Goal: Task Accomplishment & Management: Manage account settings

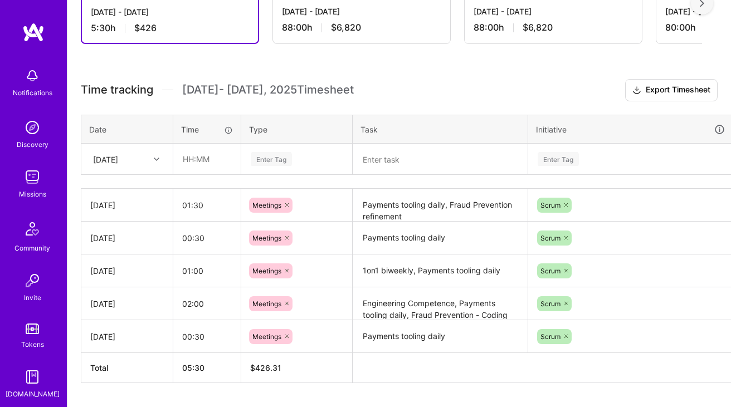
scroll to position [266, 0]
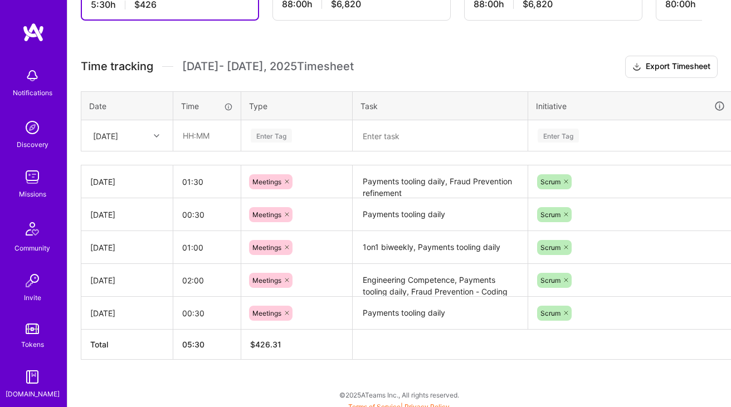
click at [140, 134] on div "[DATE]" at bounding box center [118, 135] width 62 height 18
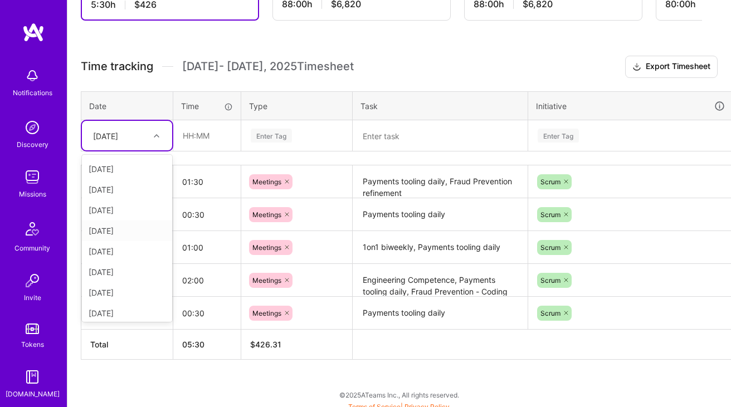
scroll to position [65, 0]
click at [123, 248] on div "[DATE]" at bounding box center [127, 247] width 90 height 21
click at [384, 130] on textarea at bounding box center [440, 135] width 173 height 29
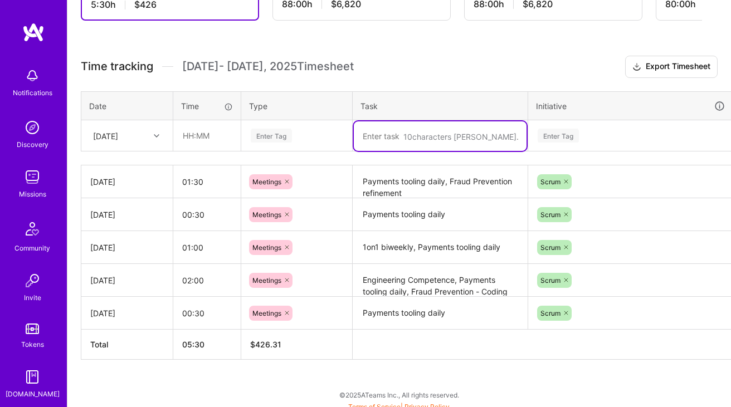
paste textarea "Fraud Prevention daily"
paste textarea "Wolt Payments Architecture Overview"
type textarea "Fraud Prevention daily, Wolt Payments Architecture Overview"
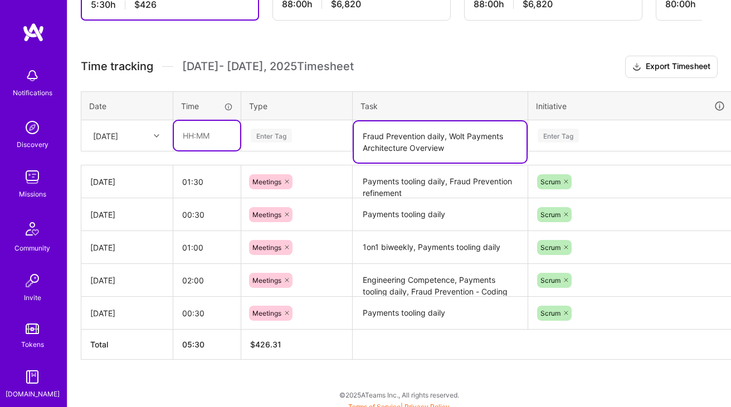
click at [203, 130] on input "text" at bounding box center [207, 136] width 66 height 30
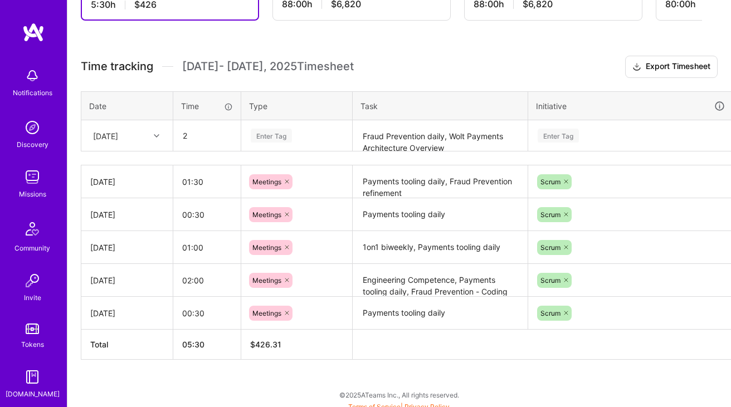
click at [267, 131] on div "Enter Tag" at bounding box center [271, 135] width 41 height 17
type input "02:00"
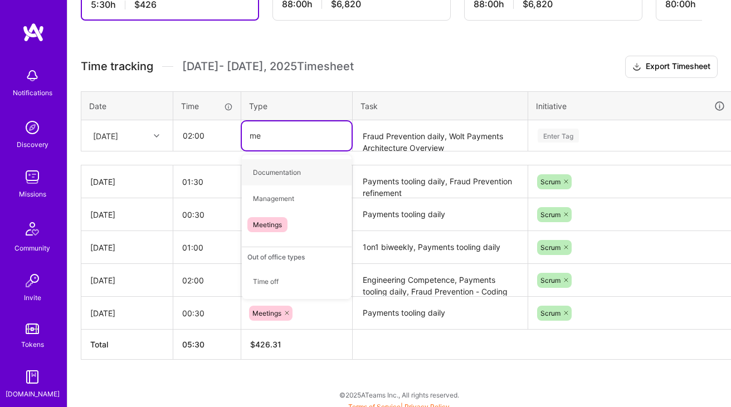
type input "mee"
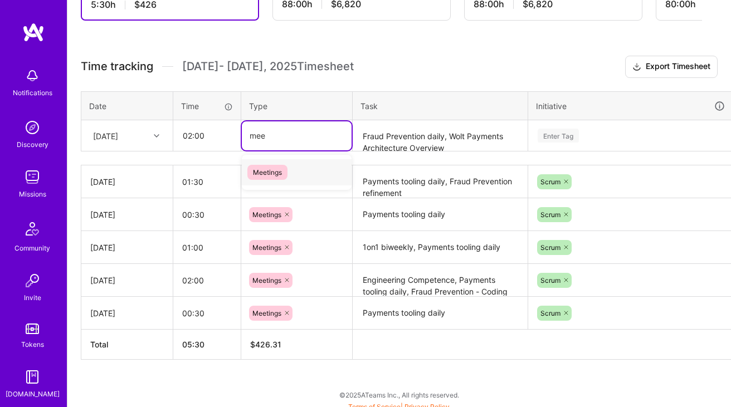
click at [280, 159] on div "Meetings" at bounding box center [297, 172] width 110 height 26
click at [599, 137] on div "Enter Tag" at bounding box center [631, 136] width 188 height 14
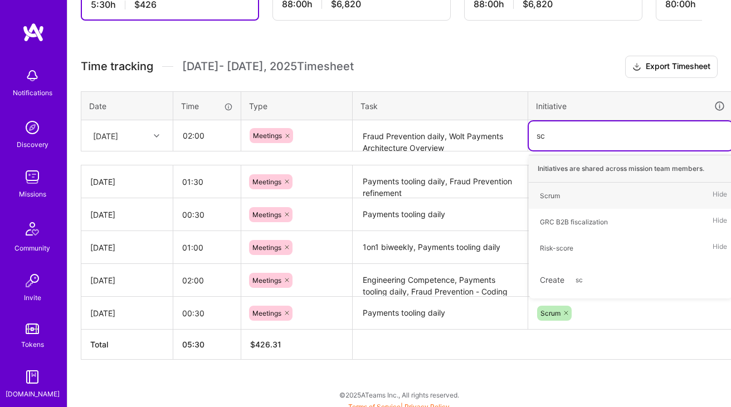
type input "scr"
click at [557, 183] on div "Scrum Hide" at bounding box center [631, 196] width 204 height 26
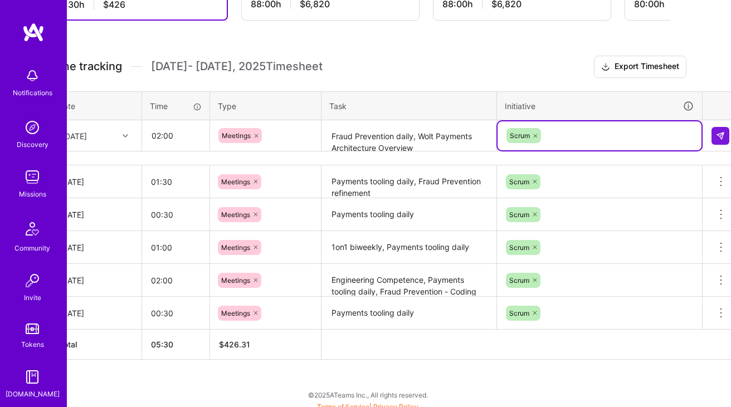
scroll to position [266, 40]
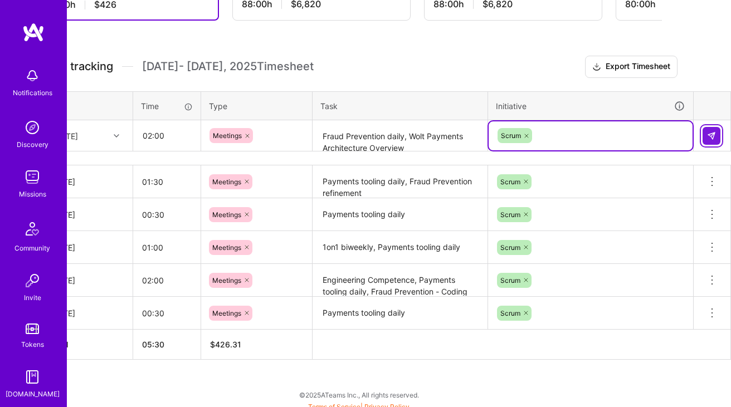
click at [711, 136] on img at bounding box center [711, 135] width 9 height 9
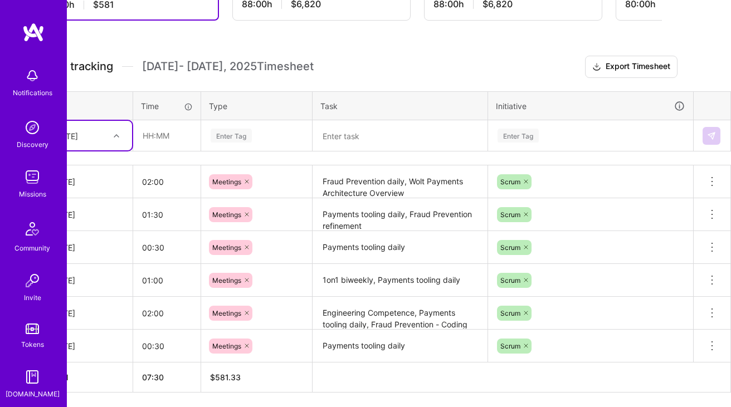
click at [108, 139] on div "[DATE]" at bounding box center [78, 135] width 62 height 18
click at [92, 311] on div "[DATE]" at bounding box center [87, 311] width 90 height 21
click at [173, 141] on input "text" at bounding box center [167, 136] width 66 height 30
click at [359, 126] on textarea at bounding box center [400, 136] width 173 height 30
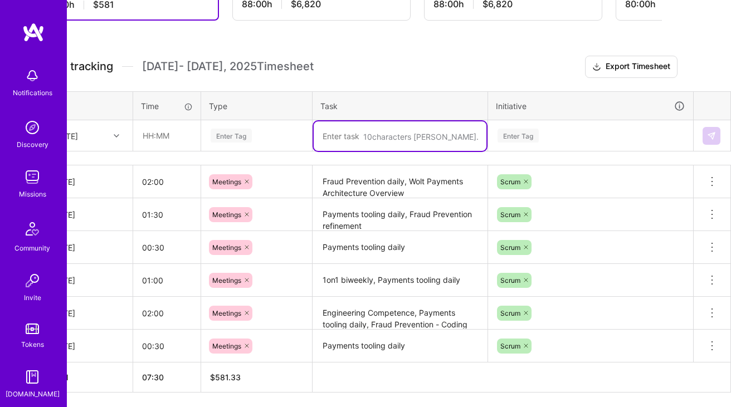
paste textarea "Woltwide Monthly call – pls prioritize!"
paste textarea "Fraud Prevention daily"
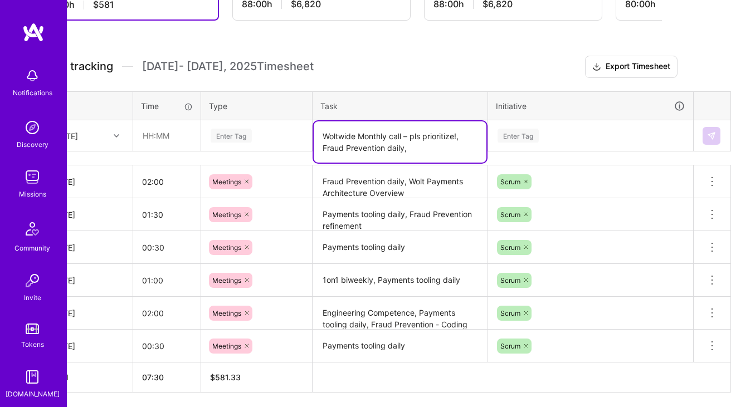
paste textarea "Fraud Prevention - Coding practices free floor"
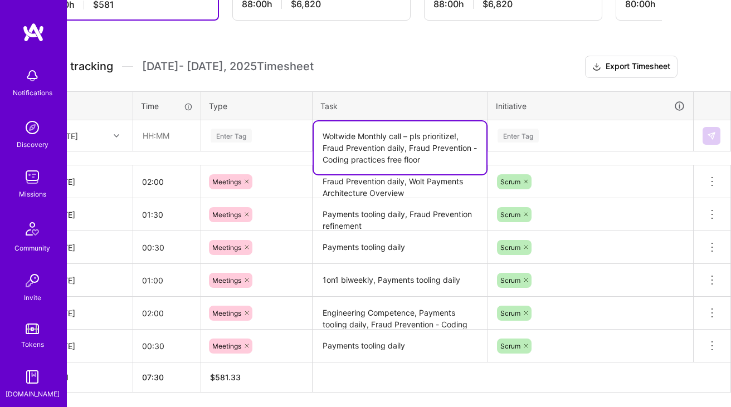
type textarea "Woltwide Monthly call – pls prioritize!, Fraud Prevention daily, Fraud Preventi…"
click at [154, 134] on input "text" at bounding box center [167, 136] width 66 height 30
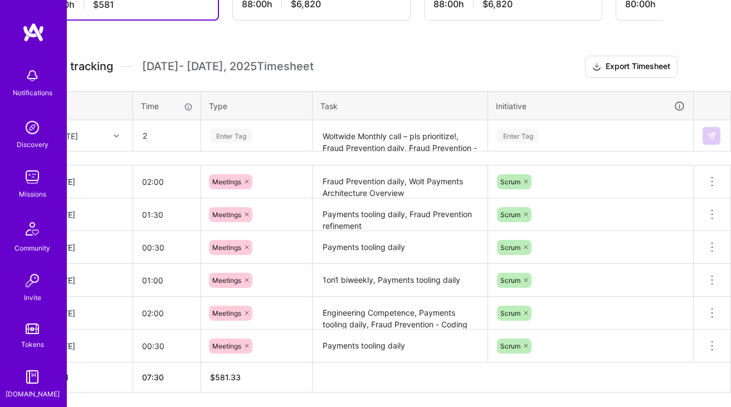
click at [239, 137] on div "Enter Tag" at bounding box center [231, 135] width 41 height 17
type input "02:00"
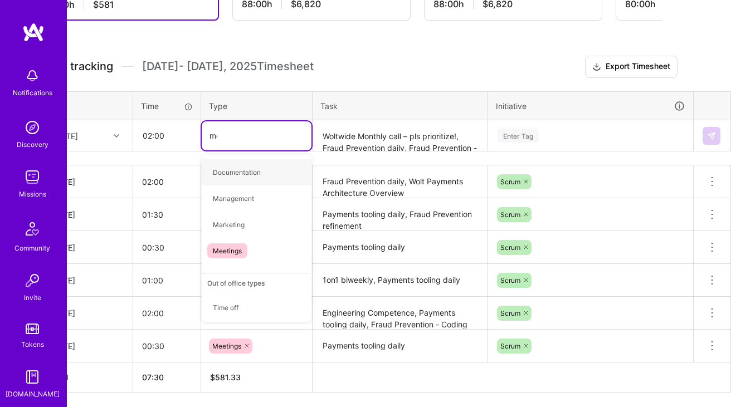
type input "mee"
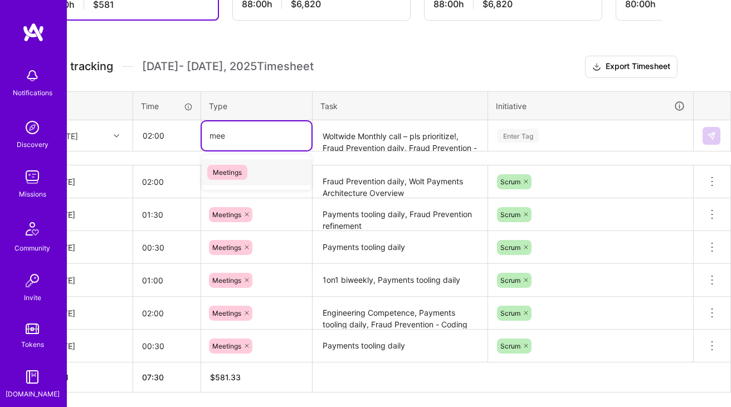
click at [246, 178] on span "Meetings" at bounding box center [227, 172] width 40 height 15
click at [542, 133] on div "Enter Tag" at bounding box center [590, 136] width 188 height 14
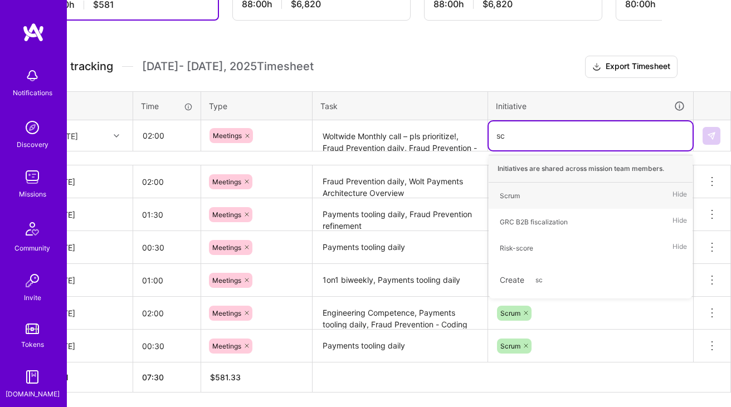
type input "scr"
click at [510, 190] on div "Scrum" at bounding box center [510, 196] width 20 height 12
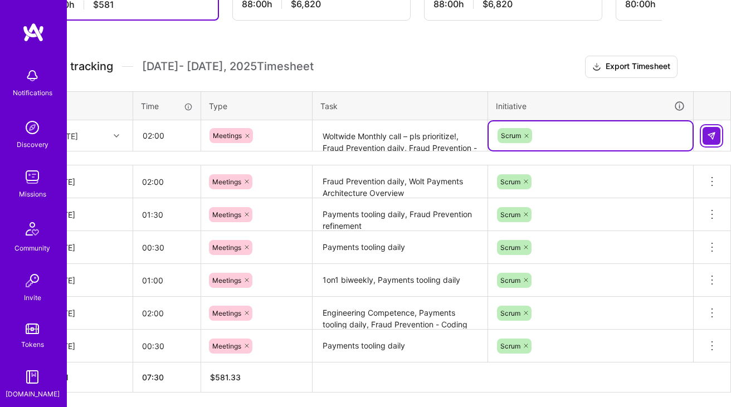
click at [711, 135] on img at bounding box center [711, 135] width 9 height 9
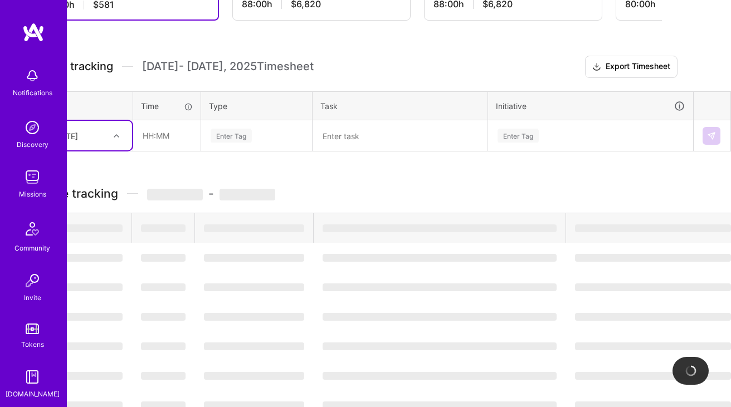
scroll to position [266, 0]
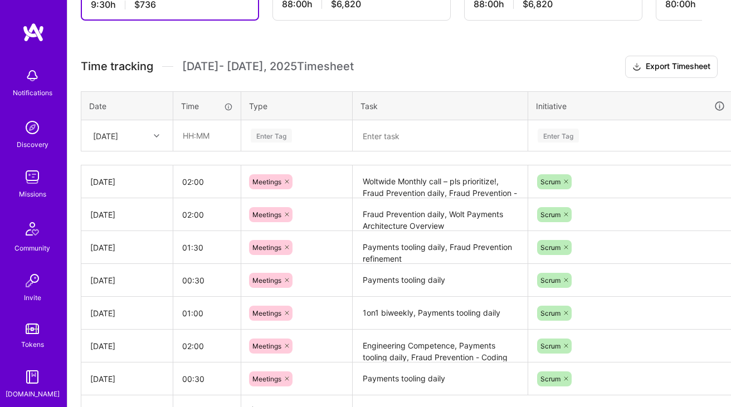
click at [139, 133] on div "[DATE]" at bounding box center [118, 135] width 62 height 18
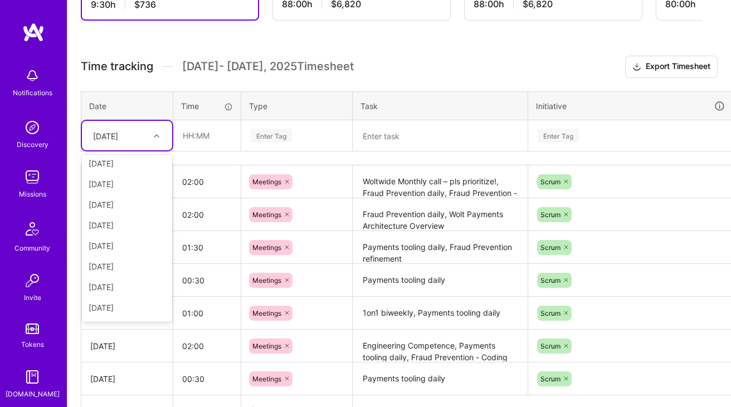
scroll to position [105, 0]
click at [123, 229] on div "[DATE]" at bounding box center [127, 227] width 90 height 21
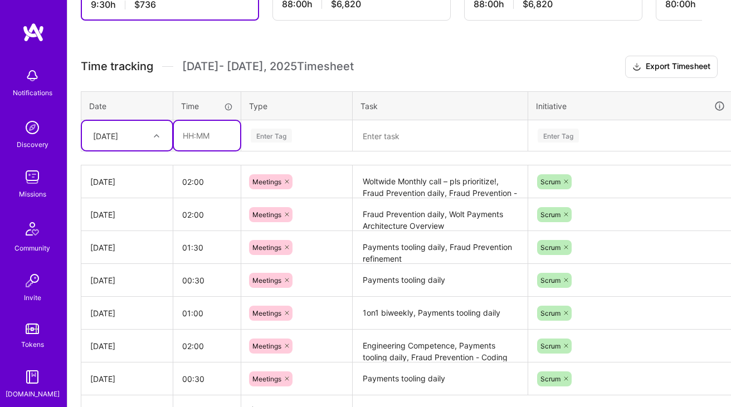
click at [218, 140] on input "text" at bounding box center [207, 136] width 66 height 30
click at [428, 121] on textarea at bounding box center [440, 136] width 173 height 30
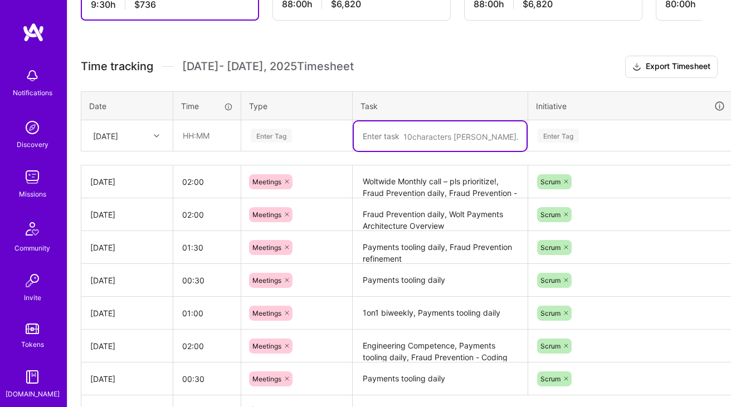
click at [390, 135] on textarea at bounding box center [440, 136] width 173 height 30
paste textarea "Fraud Prevention daily"
paste textarea "Fintech Group - Monthly roadmap sync"
paste textarea "Engineering Incident Review"
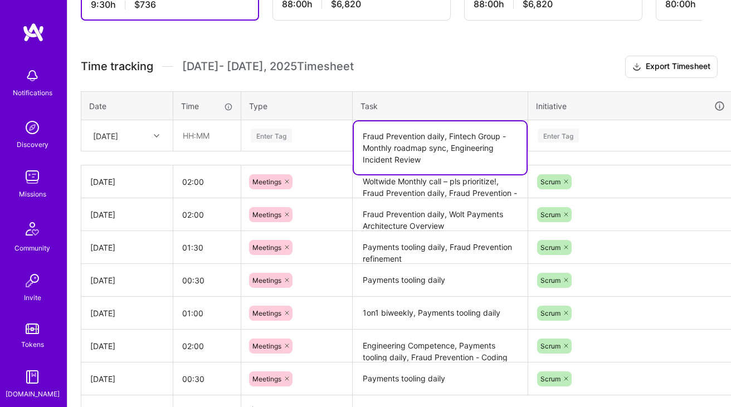
type textarea "Fraud Prevention daily, Fintech Group - Monthly roadmap sync, Engineering Incid…"
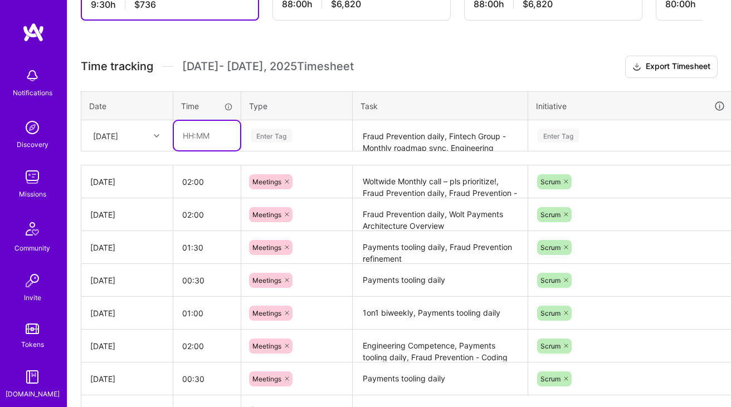
click at [214, 133] on input "text" at bounding box center [207, 136] width 66 height 30
click at [298, 139] on div "Enter Tag" at bounding box center [297, 136] width 94 height 14
type input "02:00"
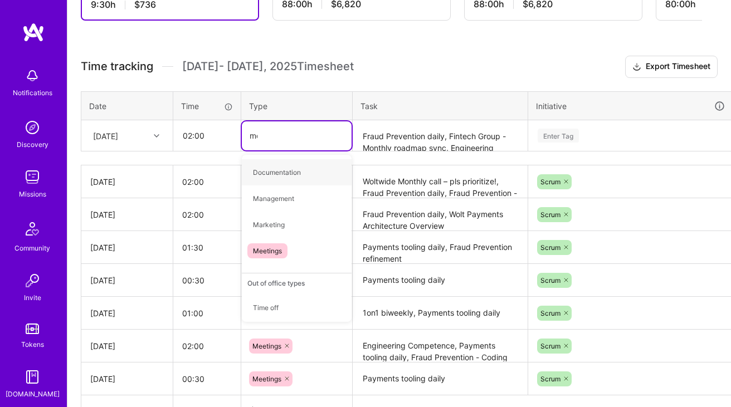
type input "mee"
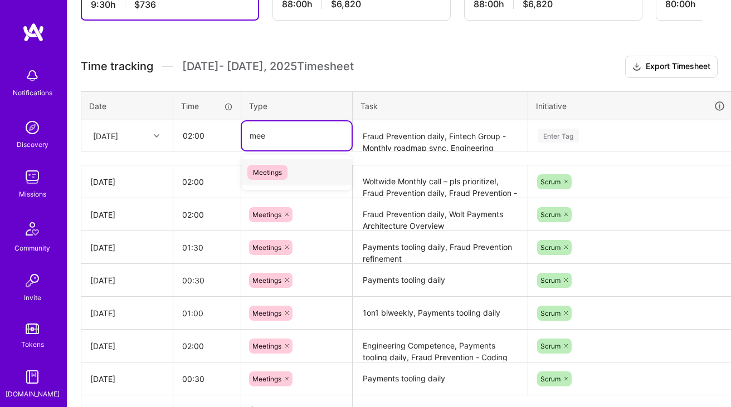
click at [299, 174] on div "Meetings" at bounding box center [297, 172] width 110 height 26
click at [601, 133] on div "Enter Tag" at bounding box center [631, 136] width 188 height 14
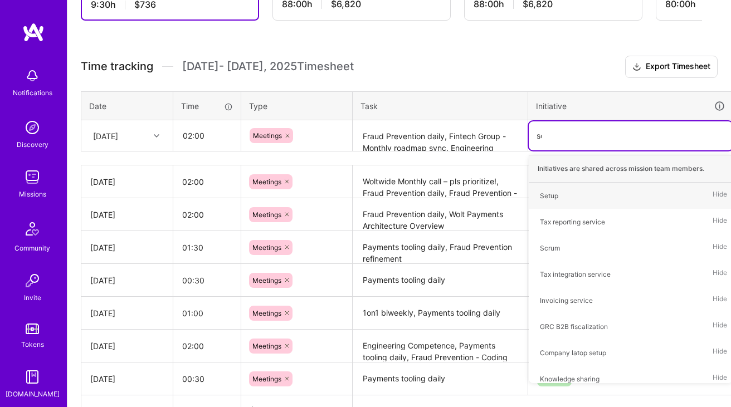
type input "scr"
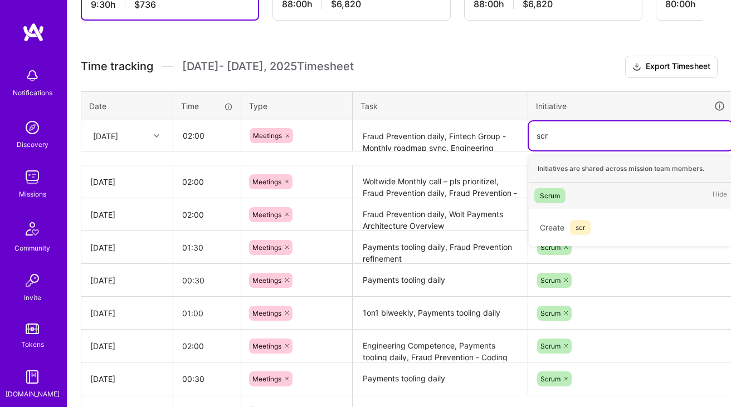
click at [544, 196] on div "Scrum" at bounding box center [550, 196] width 20 height 12
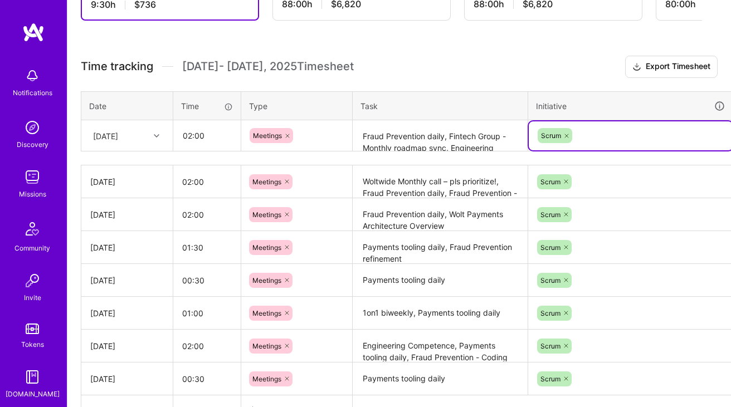
scroll to position [266, 40]
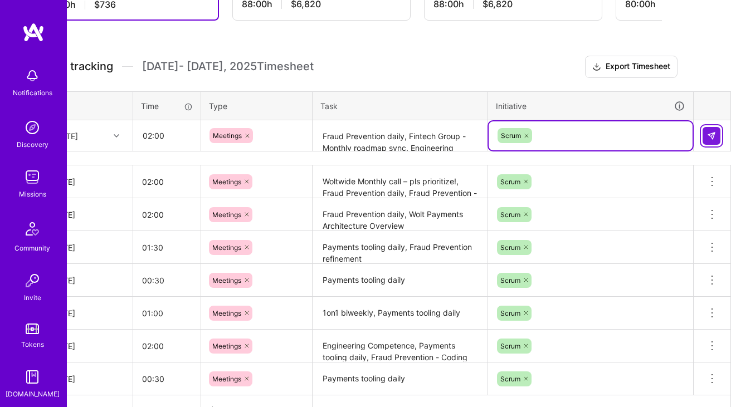
click at [711, 138] on img at bounding box center [711, 135] width 9 height 9
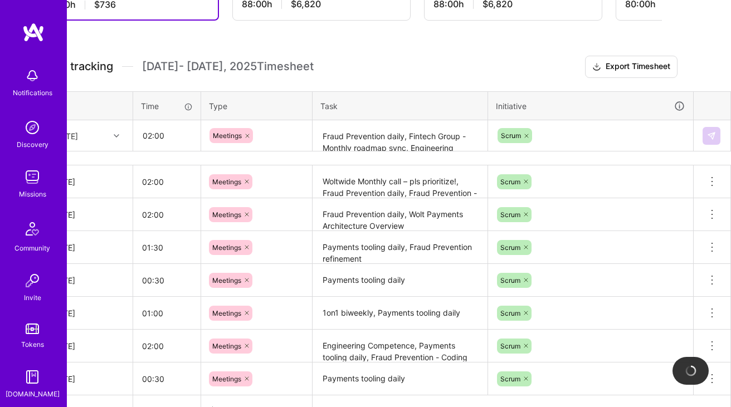
scroll to position [266, 0]
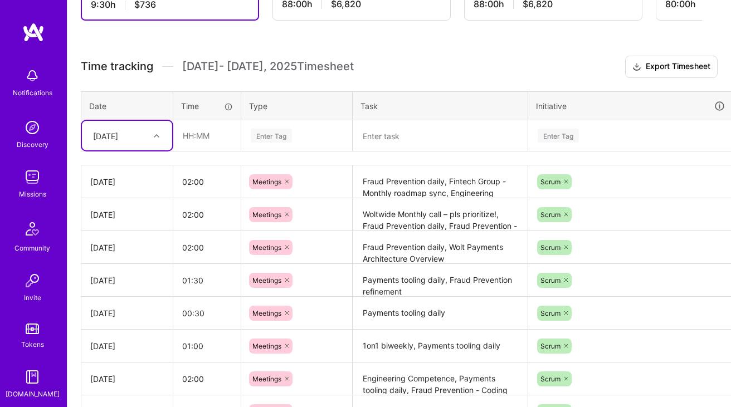
click at [148, 136] on div "[DATE]" at bounding box center [118, 135] width 62 height 18
click at [126, 246] on div "[DATE]" at bounding box center [127, 247] width 90 height 21
click at [138, 127] on div "[DATE]" at bounding box center [118, 135] width 62 height 18
click at [111, 286] on div "[DATE]" at bounding box center [127, 289] width 90 height 21
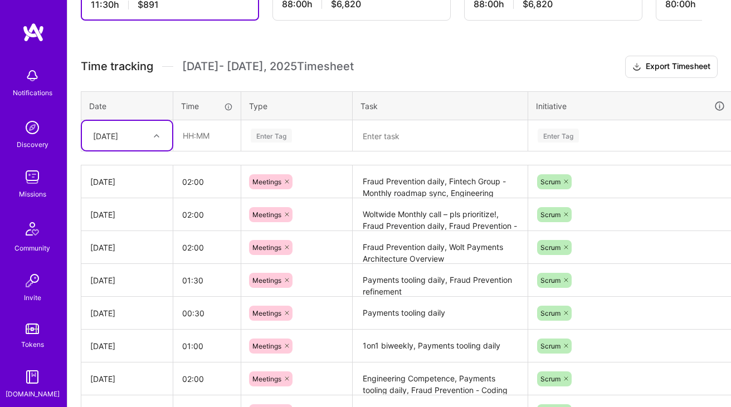
click at [382, 130] on textarea at bounding box center [440, 136] width 173 height 30
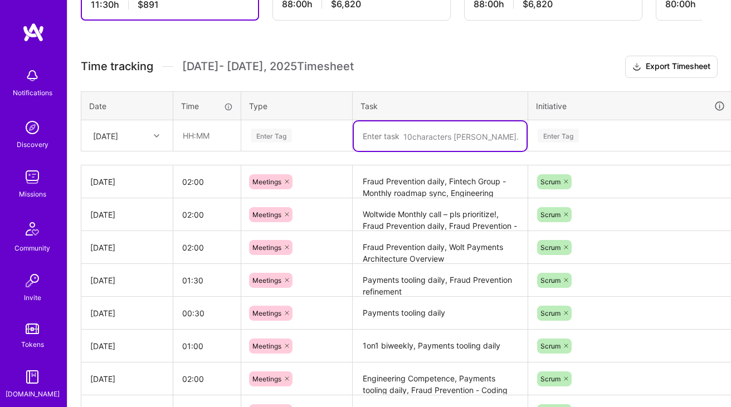
paste textarea "Fraud Prevention daily"
paste textarea "Fraud Prevention retrospective"
type textarea "Fraud Prevention daily, Fraud Prevention retrospective"
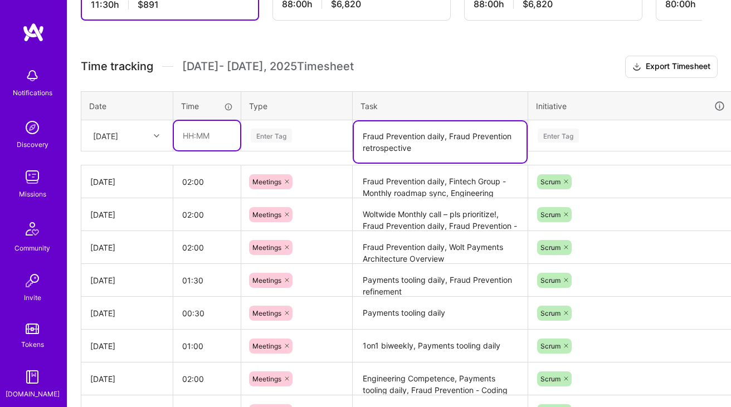
click at [201, 136] on input "text" at bounding box center [207, 136] width 66 height 30
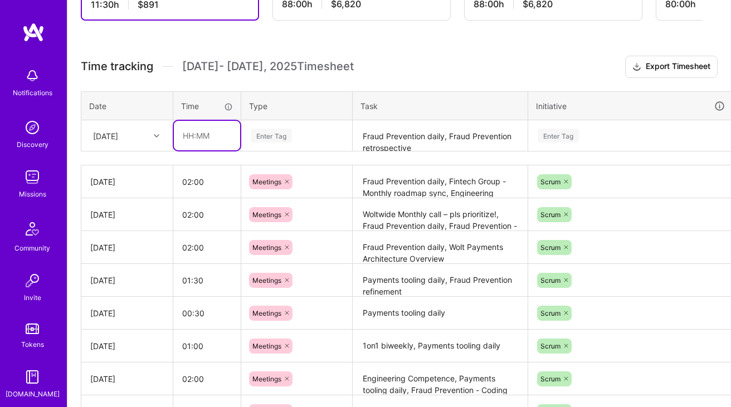
type input "01:30"
click at [281, 140] on div "Enter Tag" at bounding box center [271, 135] width 41 height 17
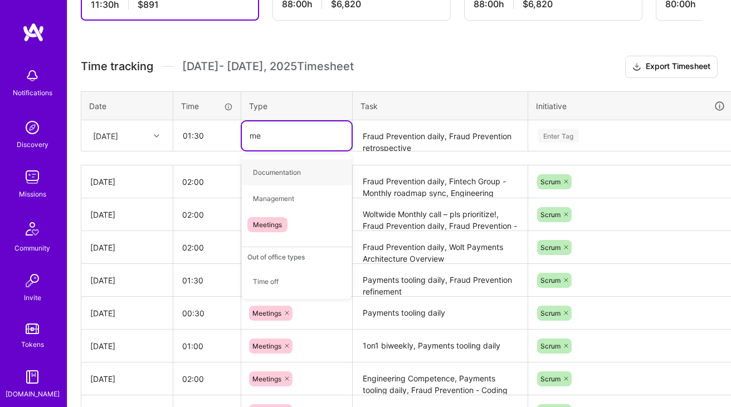
type input "mee"
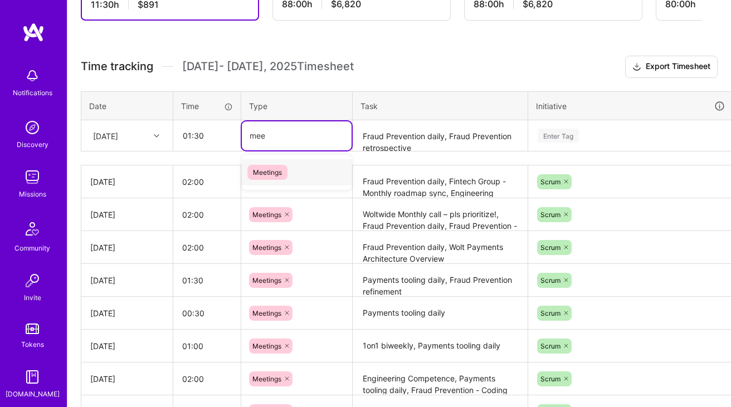
click at [284, 168] on span "Meetings" at bounding box center [267, 172] width 40 height 15
click at [589, 144] on div "Enter Tag" at bounding box center [631, 135] width 204 height 29
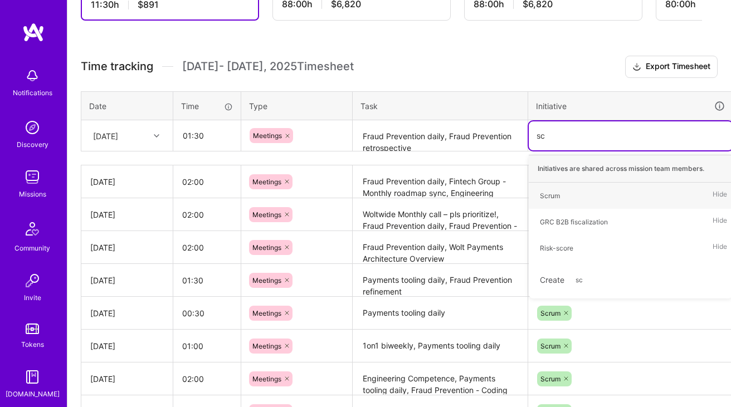
type input "scr"
click at [550, 198] on div "Scrum" at bounding box center [550, 196] width 20 height 12
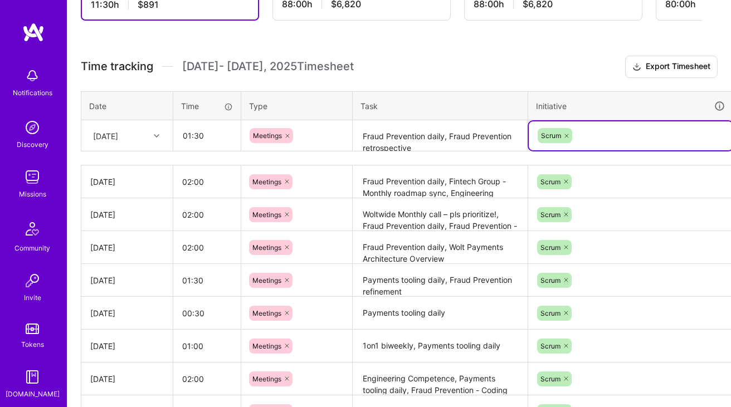
scroll to position [266, 40]
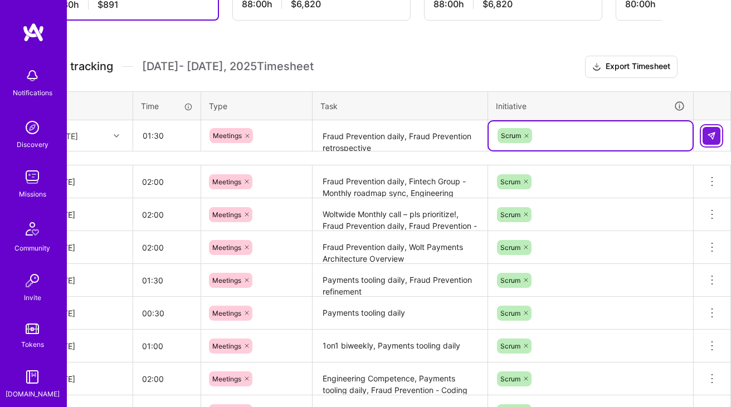
click at [713, 140] on button at bounding box center [712, 136] width 18 height 18
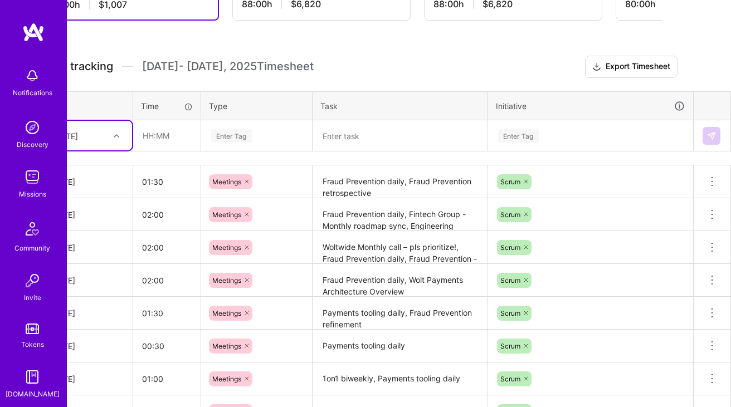
click at [355, 179] on textarea "Fraud Prevention daily, Fraud Prevention retrospective" at bounding box center [400, 182] width 173 height 31
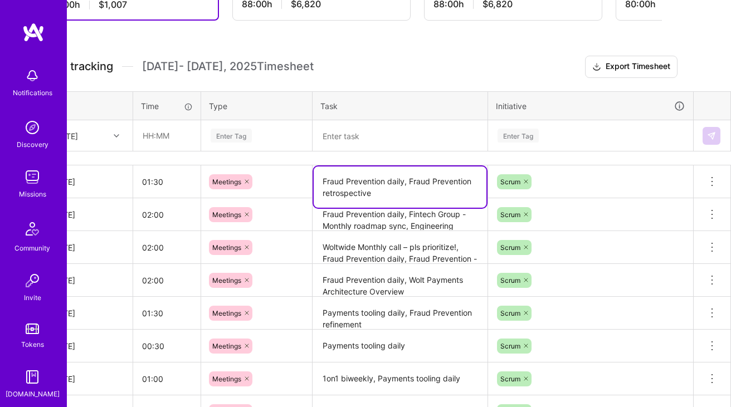
click at [355, 179] on textarea "Fraud Prevention daily, Fraud Prevention retrospective" at bounding box center [400, 187] width 173 height 41
click at [107, 138] on div "[DATE]" at bounding box center [78, 135] width 62 height 18
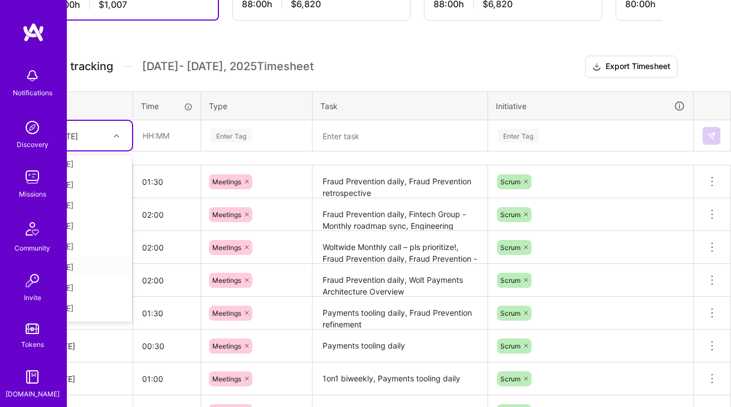
scroll to position [105, 0]
click at [103, 303] on div "[DATE]" at bounding box center [87, 309] width 90 height 21
click at [186, 134] on input "text" at bounding box center [167, 136] width 66 height 30
click at [382, 128] on textarea at bounding box center [400, 136] width 173 height 30
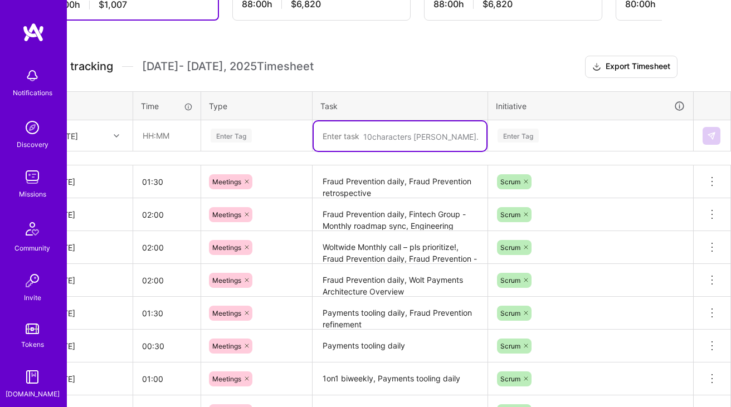
paste textarea "Fraud Prevention daily"
paste textarea "Fraud Prevention refinement"
paste textarea "Payments tooling - review 2 weeks and discuss focus"
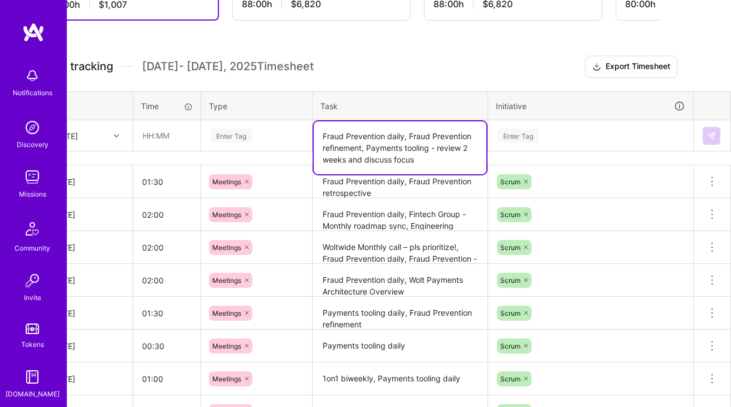
type textarea "Fraud Prevention daily, Fraud Prevention refinement, Payments tooling - review …"
click at [158, 139] on input "text" at bounding box center [167, 136] width 66 height 30
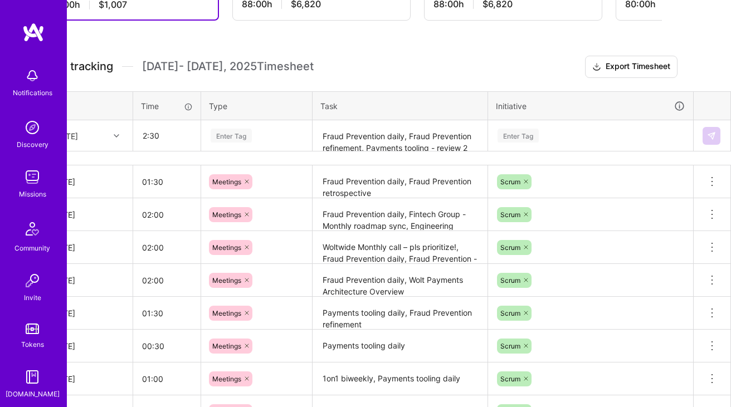
type input "02:30"
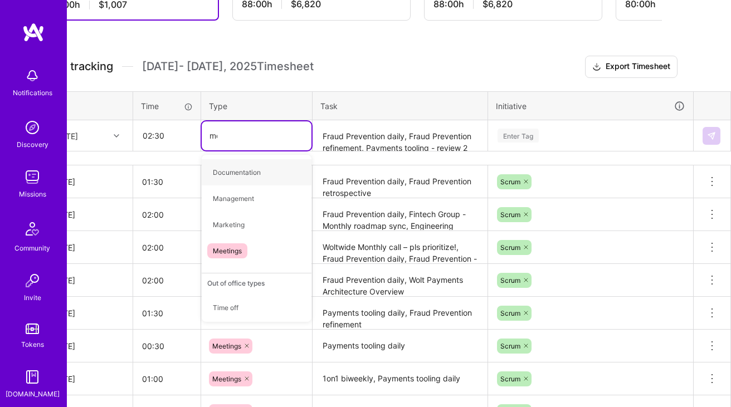
type input "mee"
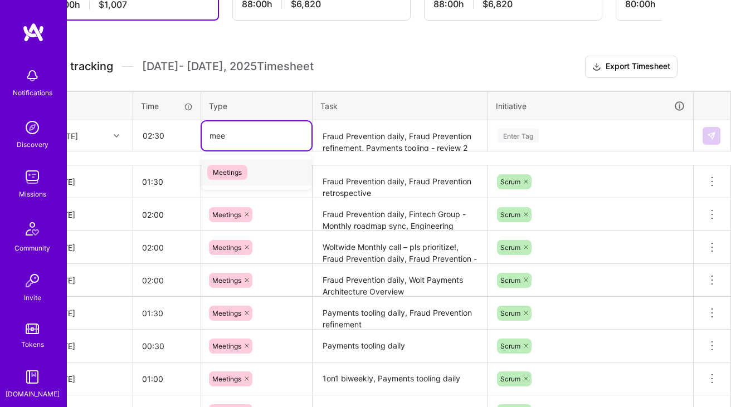
click at [234, 174] on span "Meetings" at bounding box center [227, 172] width 40 height 15
click at [628, 134] on div "Enter Tag" at bounding box center [590, 136] width 188 height 14
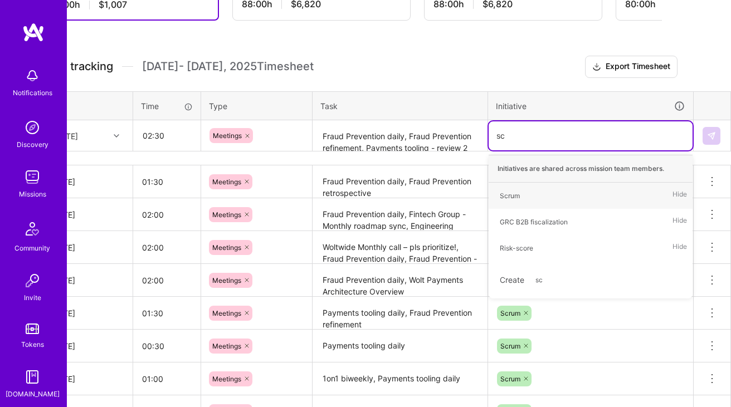
type input "scr"
click at [528, 193] on div "Scrum Hide" at bounding box center [591, 196] width 204 height 26
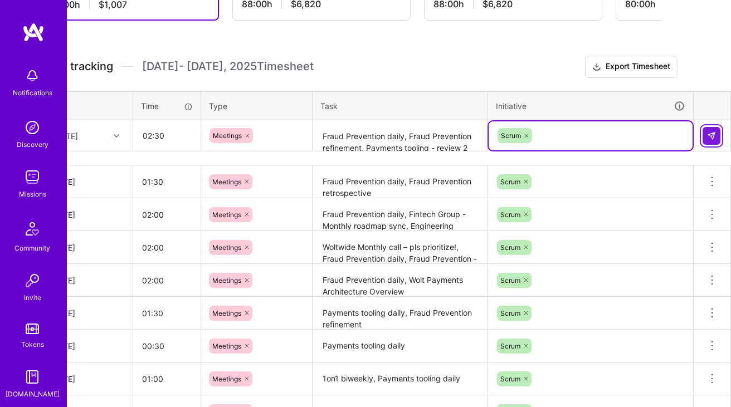
click at [716, 136] on button at bounding box center [712, 136] width 18 height 18
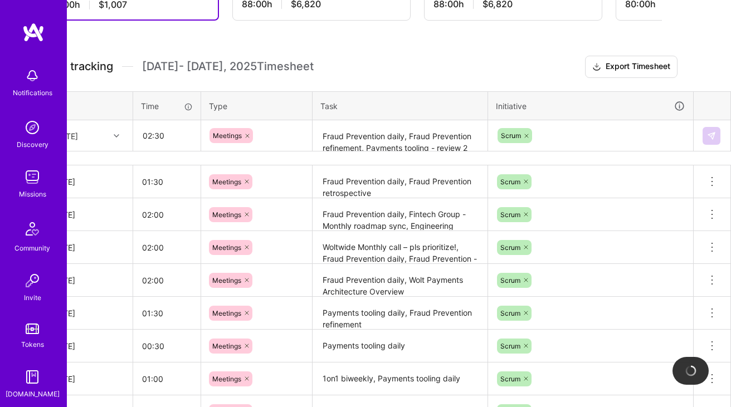
scroll to position [266, 0]
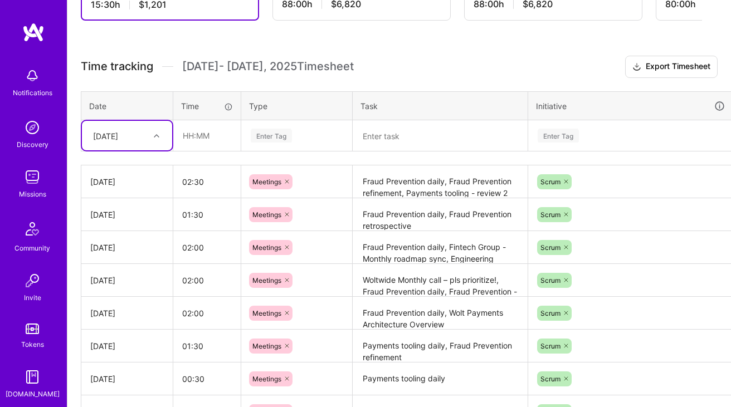
click at [141, 138] on div "[DATE]" at bounding box center [118, 135] width 62 height 18
click at [205, 153] on div "Time tracking Oct 1 - Oct 15 , 2025 Timesheet Export Timesheet Date Time Type T…" at bounding box center [399, 290] width 637 height 469
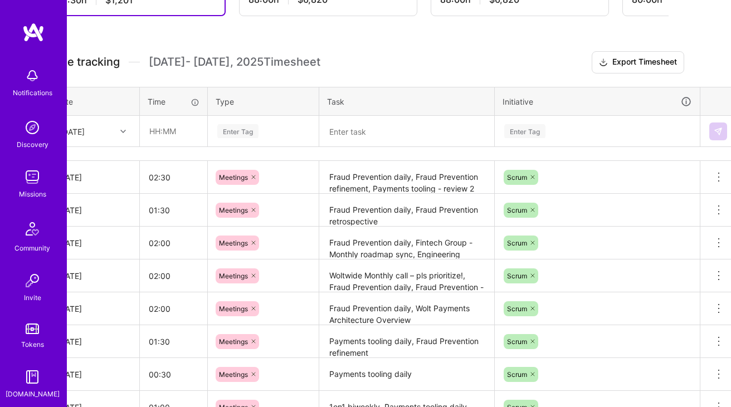
scroll to position [271, 0]
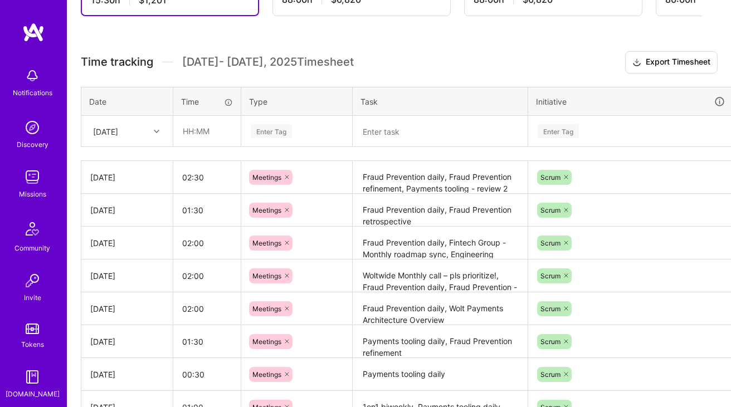
click at [143, 127] on div "[DATE]" at bounding box center [118, 131] width 62 height 18
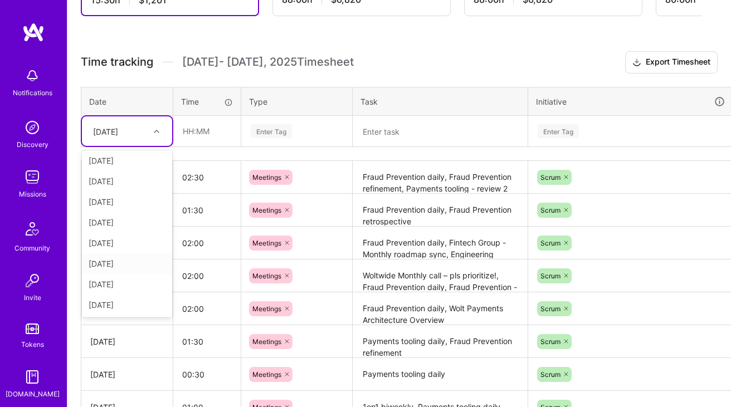
scroll to position [0, 0]
click at [217, 153] on div "Time tracking Oct 1 - Oct 15 , 2025 Timesheet Export Timesheet Date Time Type T…" at bounding box center [399, 285] width 637 height 469
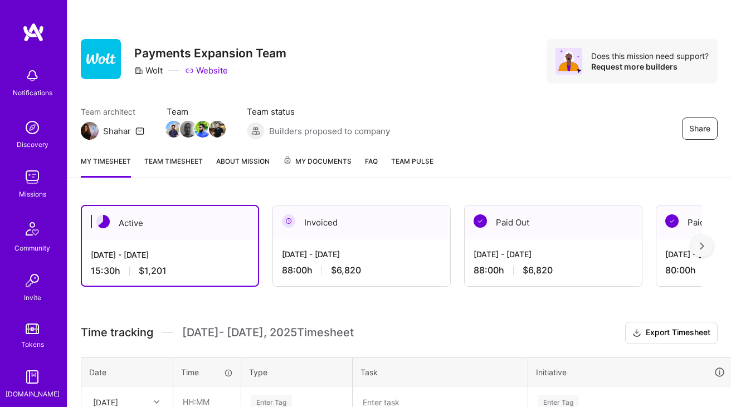
click at [324, 215] on div "Invoiced" at bounding box center [361, 223] width 177 height 34
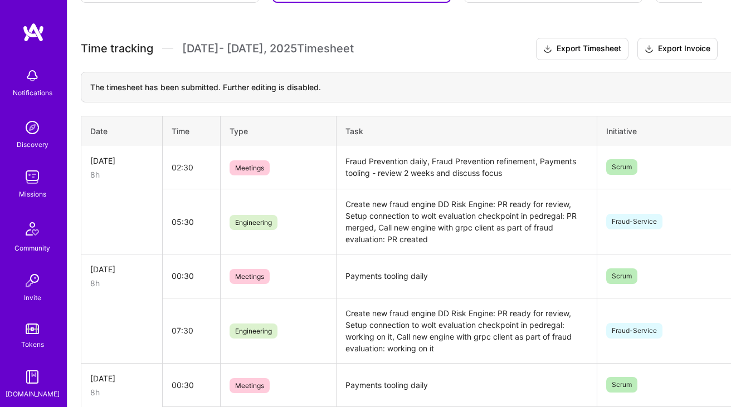
scroll to position [285, 0]
click at [387, 227] on td "Create new fraud engine DD Risk Engine: PR ready for review, Setup connection t…" at bounding box center [466, 220] width 261 height 65
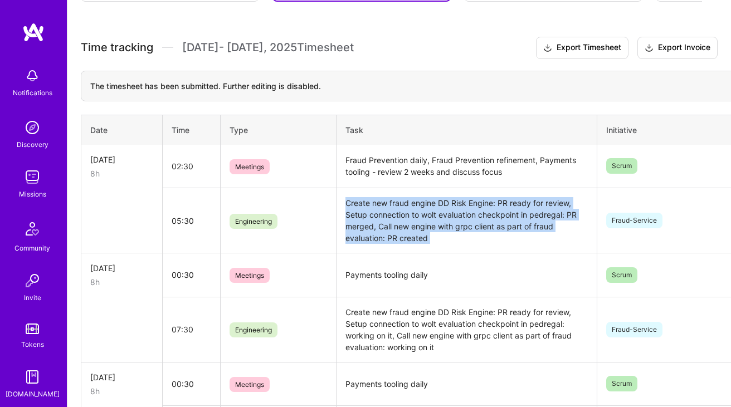
copy td "Create new fraud engine DD Risk Engine: PR ready for review, Setup connection t…"
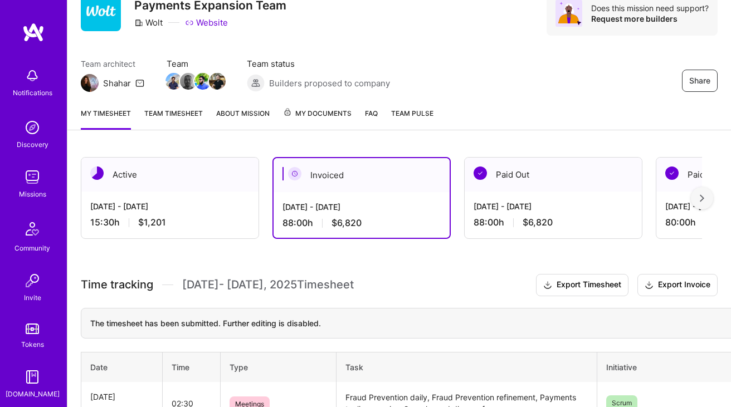
scroll to position [38, 0]
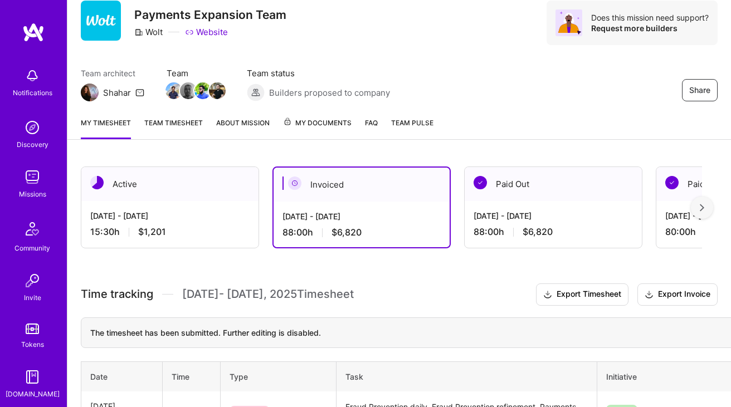
click at [140, 172] on div "Active" at bounding box center [169, 184] width 177 height 34
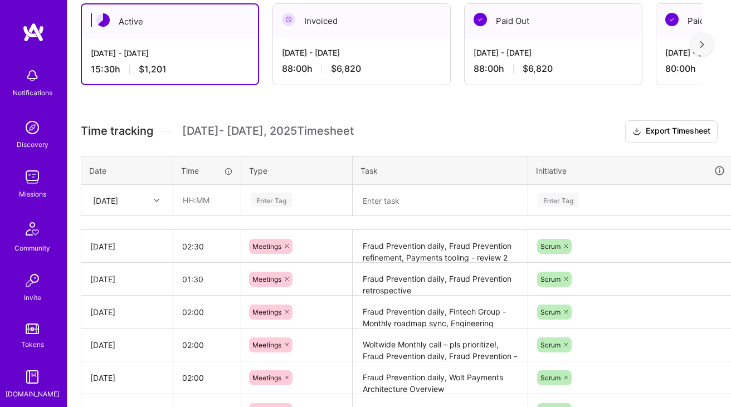
scroll to position [295, 0]
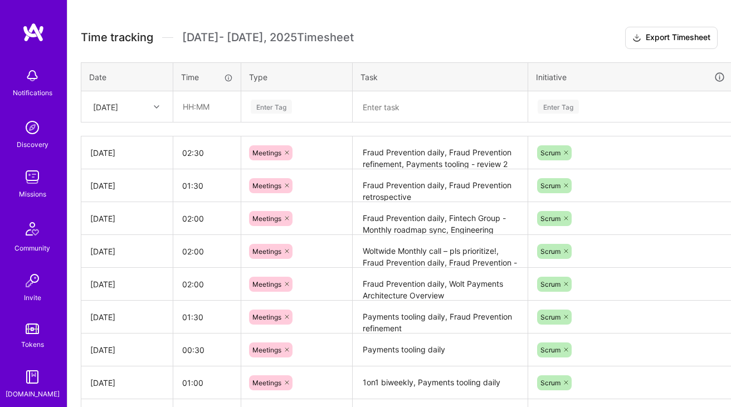
click at [147, 98] on div "[DATE]" at bounding box center [118, 106] width 62 height 18
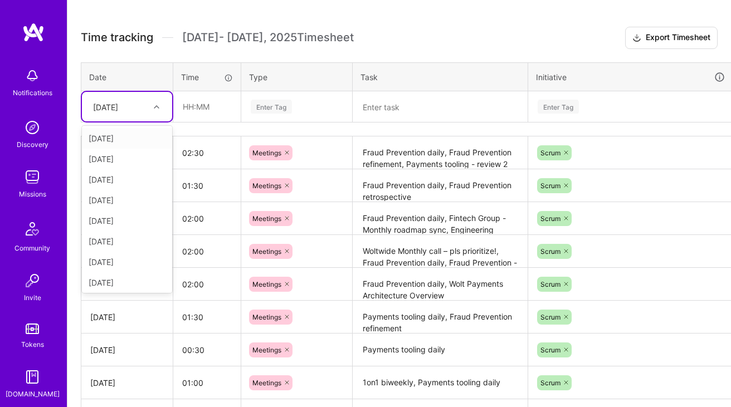
click at [133, 139] on div "[DATE]" at bounding box center [127, 138] width 90 height 21
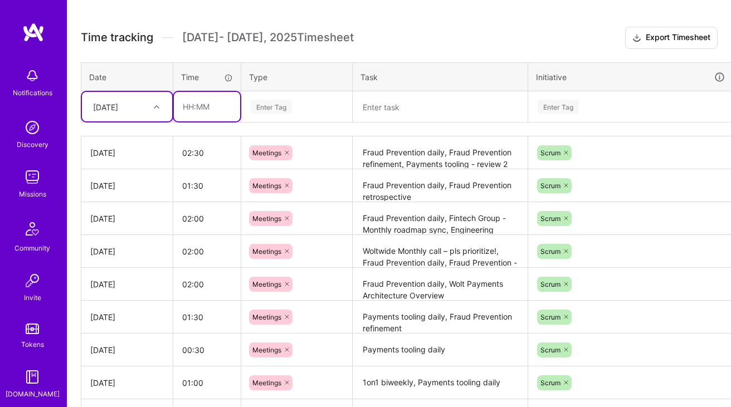
click at [218, 103] on input "text" at bounding box center [207, 107] width 66 height 30
type input "07:30"
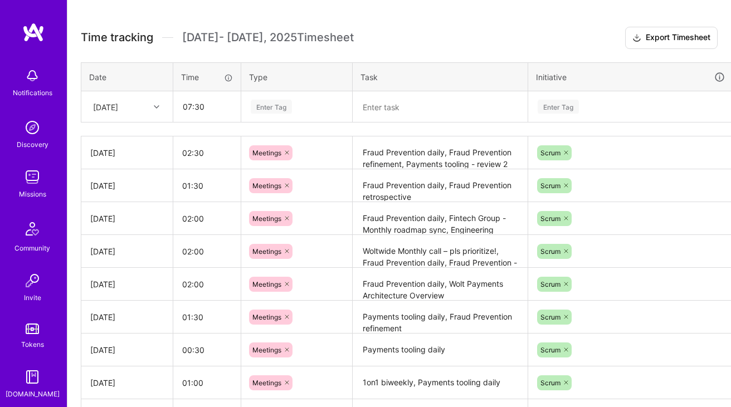
click at [293, 92] on div "Enter Tag" at bounding box center [297, 106] width 110 height 29
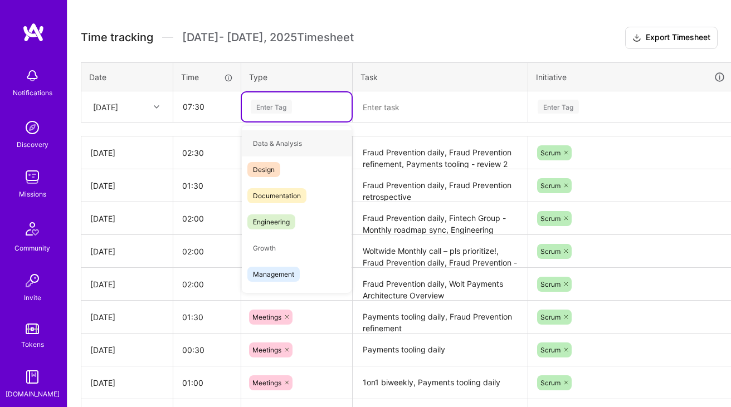
type input "e"
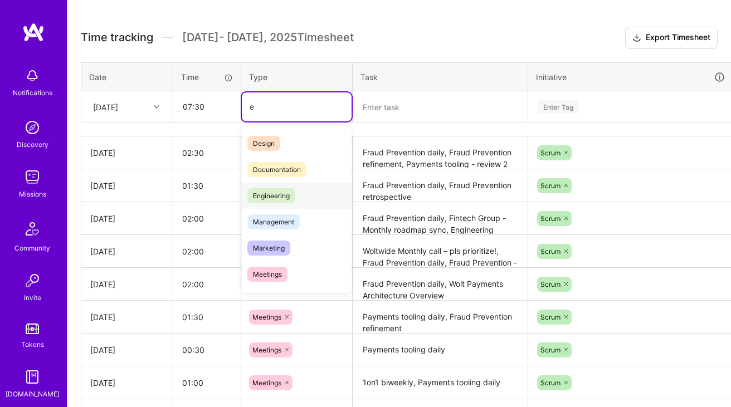
click at [269, 194] on span "Engineering" at bounding box center [271, 195] width 48 height 15
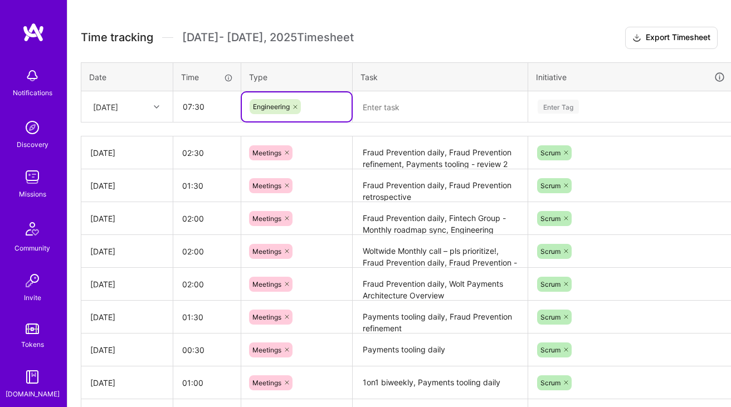
click at [419, 96] on textarea at bounding box center [440, 106] width 173 height 29
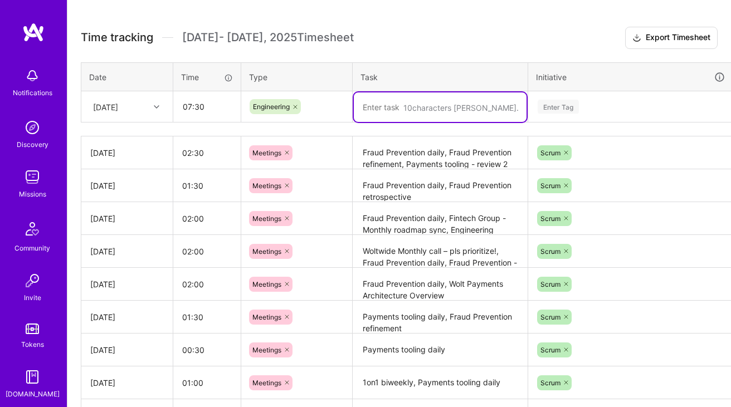
paste textarea "Create new fraud engine DD Risk Engine: PR ready for review, Setup connection t…"
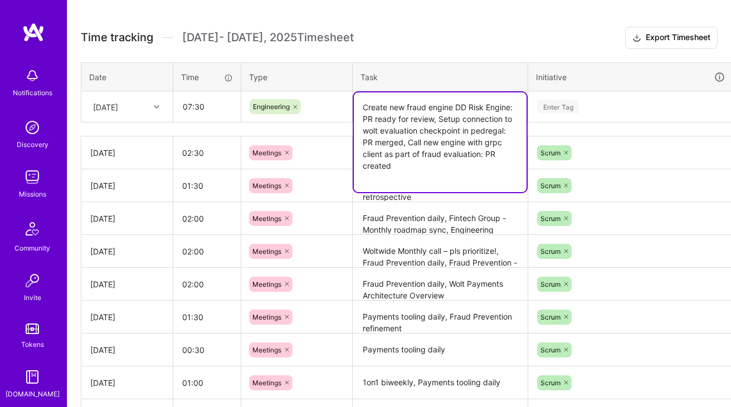
click at [430, 168] on textarea "Create new fraud engine DD Risk Engine: PR ready for review, Setup connection t…" at bounding box center [440, 142] width 173 height 100
click at [436, 186] on textarea "Create new fraud engine DD Risk Engine: PR ready for review, Setup connection t…" at bounding box center [440, 142] width 173 height 100
click at [487, 156] on textarea "Create new fraud engine DD Risk Engine: PR ready for review, Setup connection t…" at bounding box center [440, 136] width 173 height 88
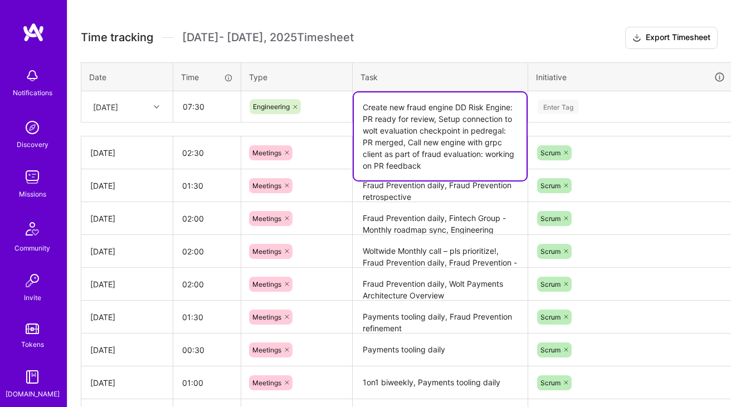
type textarea "Create new fraud engine DD Risk Engine: PR ready for review, Setup connection t…"
click at [616, 99] on div "Enter Tag" at bounding box center [631, 106] width 204 height 29
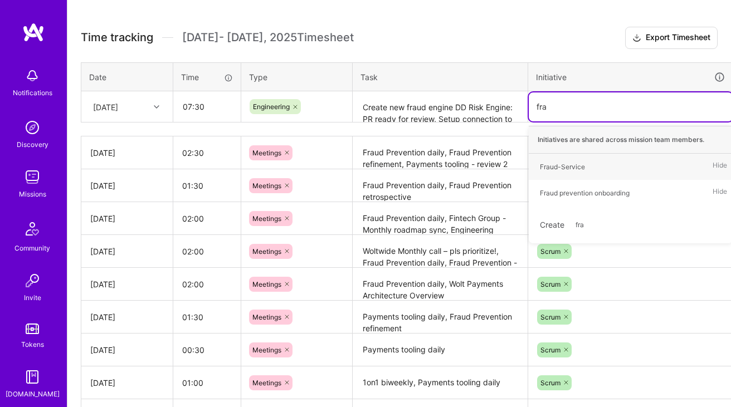
type input "frau"
click at [580, 166] on div "Fraud-Service" at bounding box center [562, 167] width 45 height 12
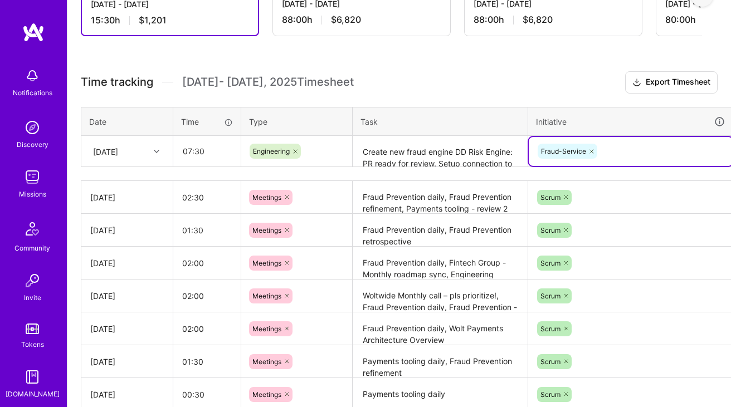
scroll to position [251, 40]
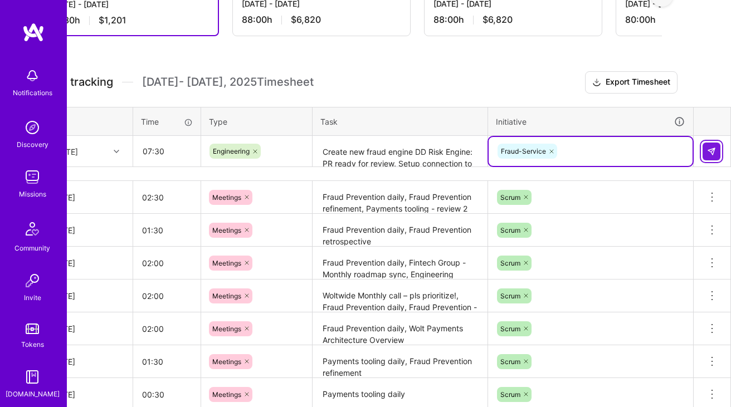
click at [710, 152] on img at bounding box center [711, 151] width 9 height 9
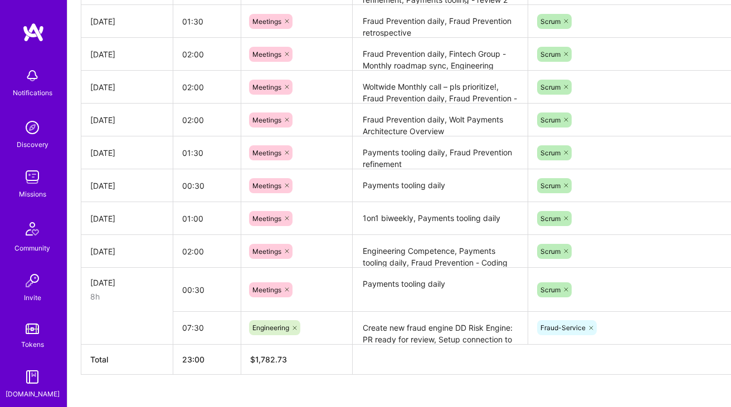
scroll to position [481, 0]
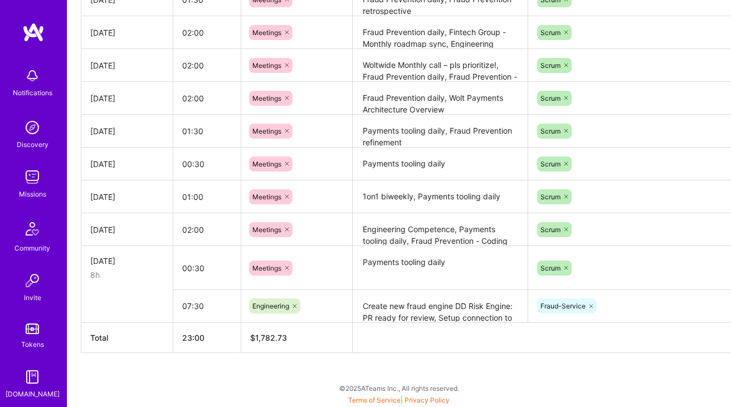
click at [386, 303] on textarea "Create new fraud engine DD Risk Engine: PR ready for review, Setup connection t…" at bounding box center [440, 306] width 173 height 31
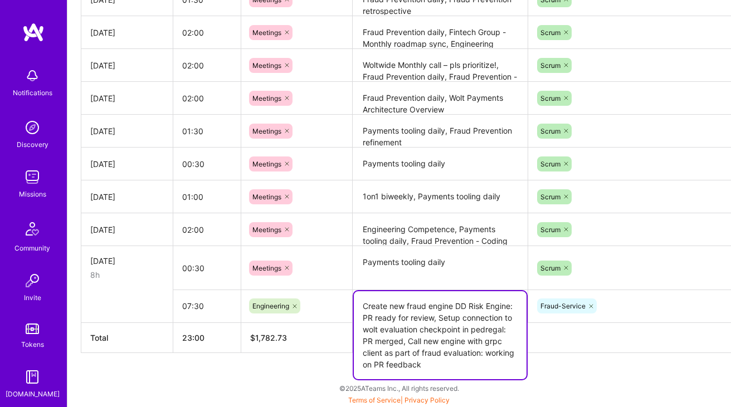
click at [386, 303] on textarea "Create new fraud engine DD Risk Engine: PR ready for review, Setup connection t…" at bounding box center [440, 335] width 173 height 88
click at [430, 329] on textarea "Create new fraud engine DD Risk Engine: PR ready for review, Setup connection t…" at bounding box center [440, 335] width 173 height 88
click at [408, 342] on textarea "Create new fraud engine DD Risk Engine: PR ready for review, Setup connection t…" at bounding box center [440, 335] width 173 height 88
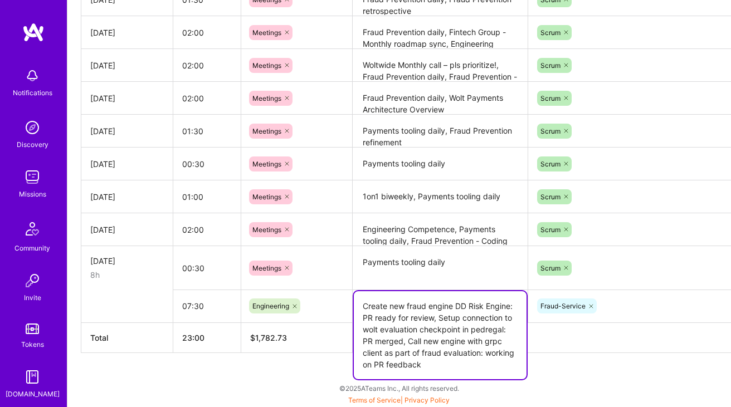
click at [307, 372] on div "Active Oct 1 - Oct 15, 2025 23:00 h $1,782 Invoiced Sep 16 - Sep 30, 2025 88:00…" at bounding box center [399, 59] width 664 height 698
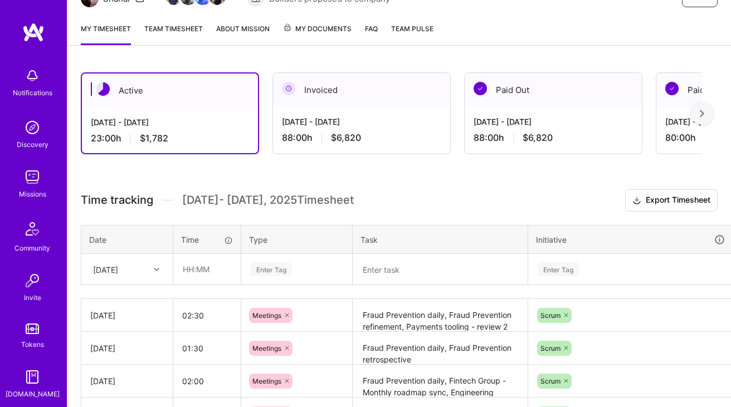
click at [139, 259] on div "[DATE]" at bounding box center [127, 270] width 90 height 30
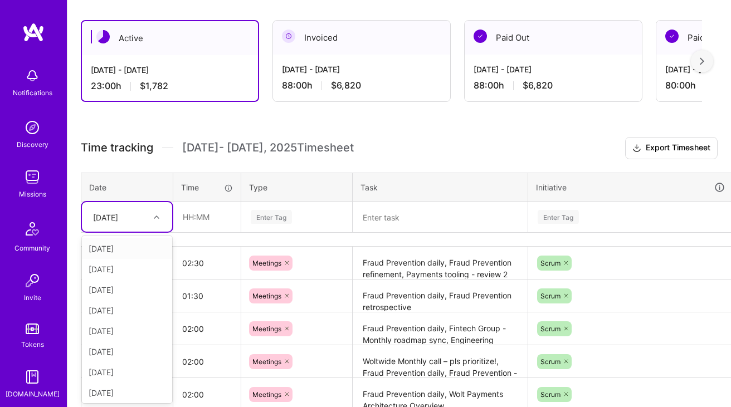
click at [128, 246] on div "[DATE]" at bounding box center [127, 248] width 90 height 21
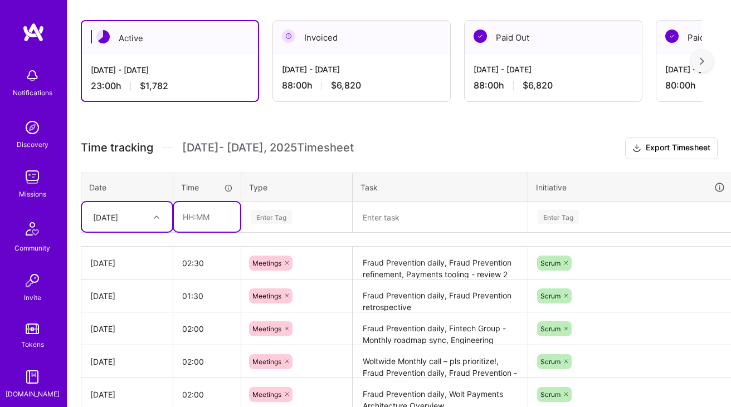
click at [216, 216] on input "text" at bounding box center [207, 217] width 66 height 30
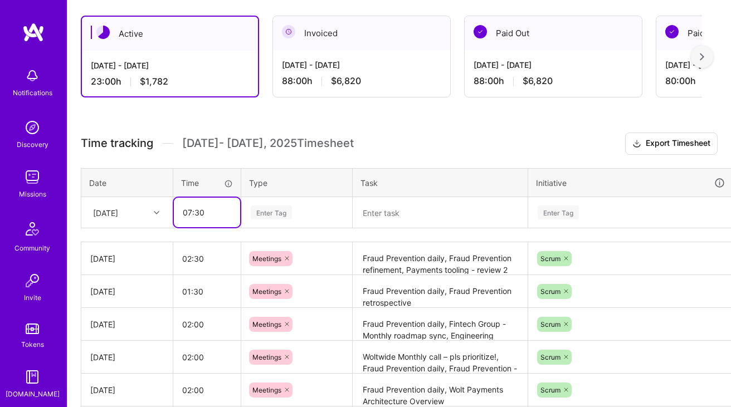
scroll to position [179, 0]
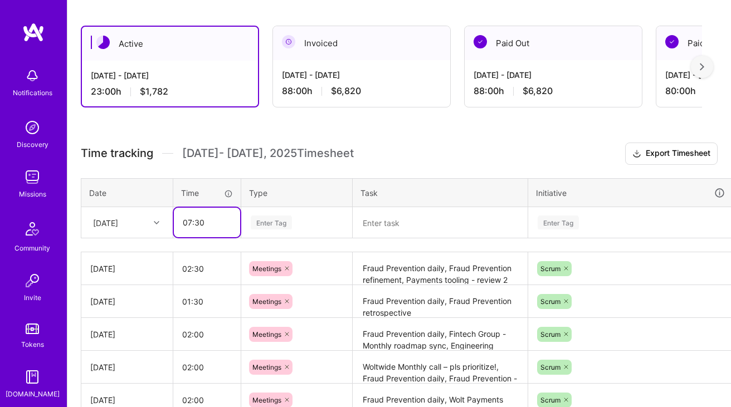
click at [216, 216] on input "07:30" at bounding box center [207, 223] width 66 height 30
click at [274, 217] on div "Enter Tag" at bounding box center [271, 222] width 41 height 17
type input "06:00"
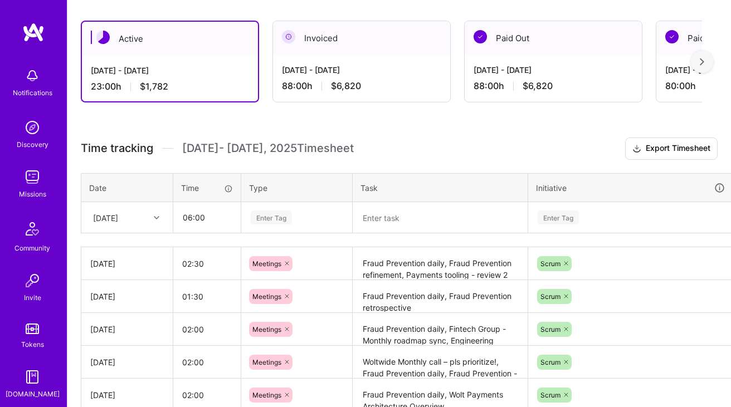
scroll to position [185, 0]
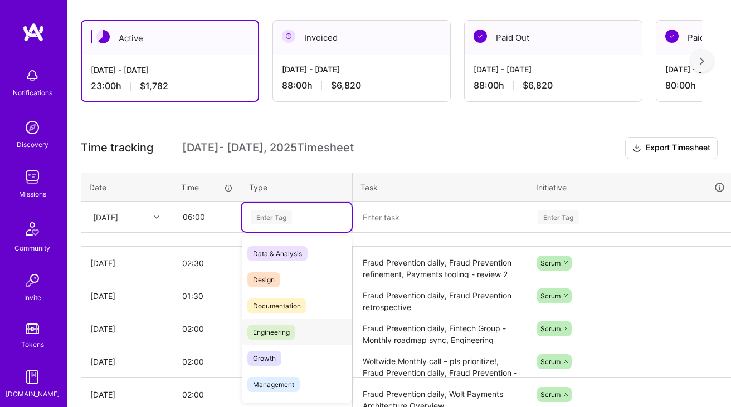
click at [290, 330] on span "Engineering" at bounding box center [271, 332] width 48 height 15
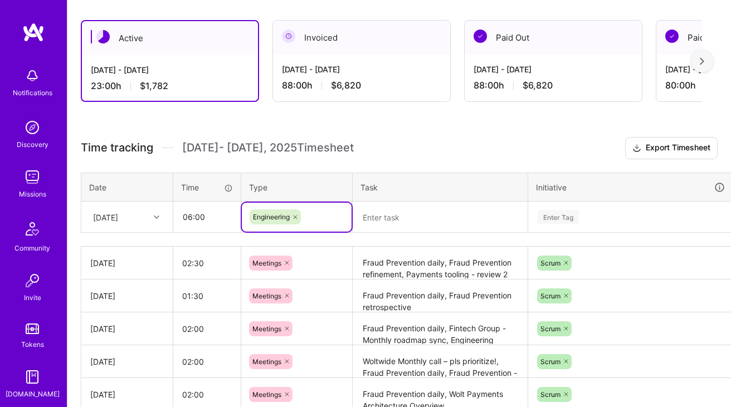
click at [448, 207] on textarea at bounding box center [440, 218] width 173 height 30
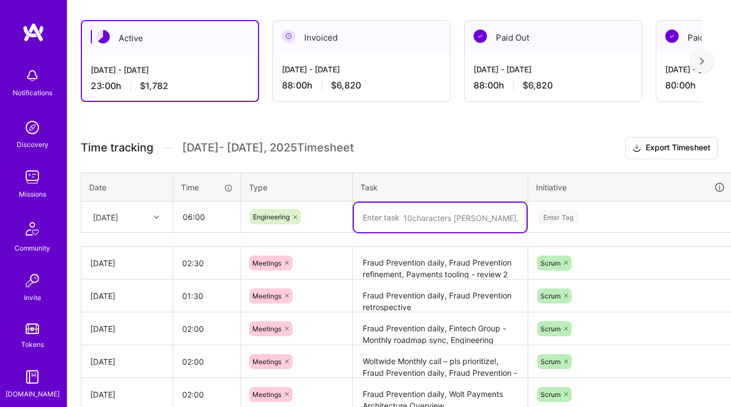
paste textarea "Create new fraud engine DD Risk Engine: PR ready for review, Setup connection t…"
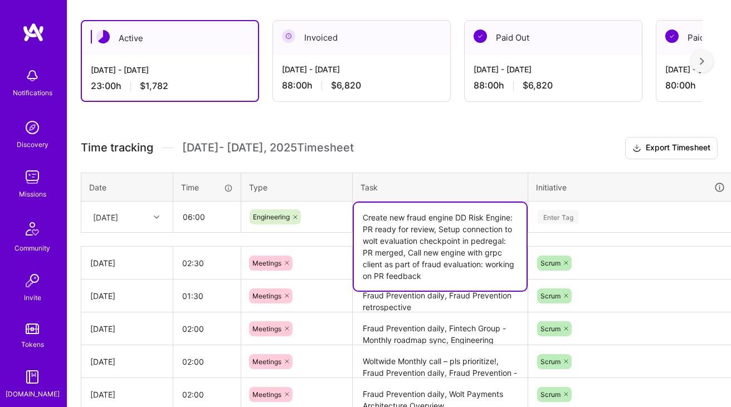
click at [398, 220] on textarea "Create new fraud engine DD Risk Engine: PR ready for review, Setup connection t…" at bounding box center [440, 247] width 173 height 88
paste textarea "Add Pedregal fraud engine to Rapi"
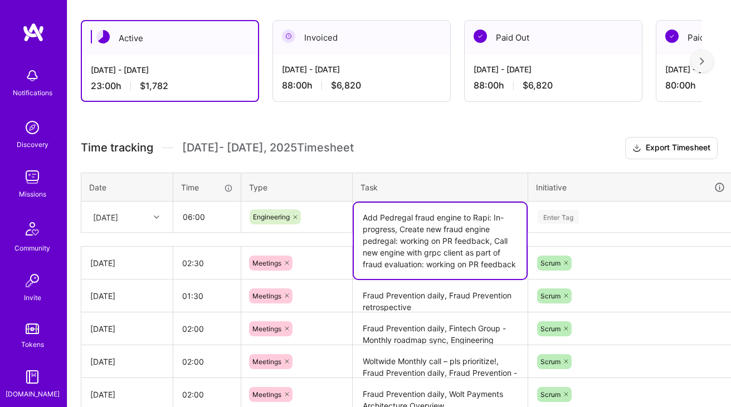
type textarea "Add Pedregal fraud engine to Rapi: In-progress, Create new fraud engine pedrega…"
click at [558, 219] on div "Enter Tag" at bounding box center [631, 217] width 204 height 29
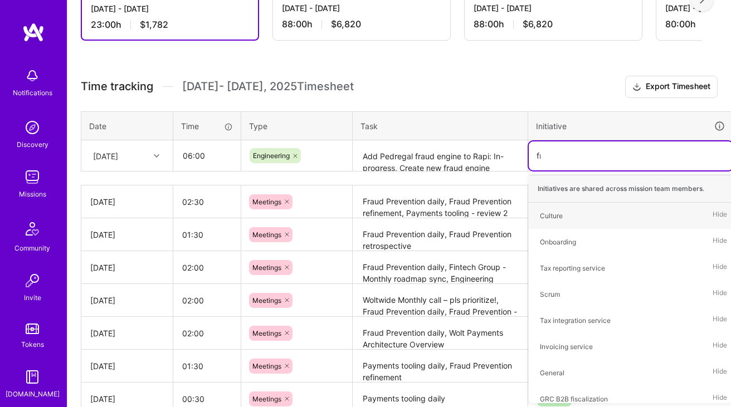
type input "fra"
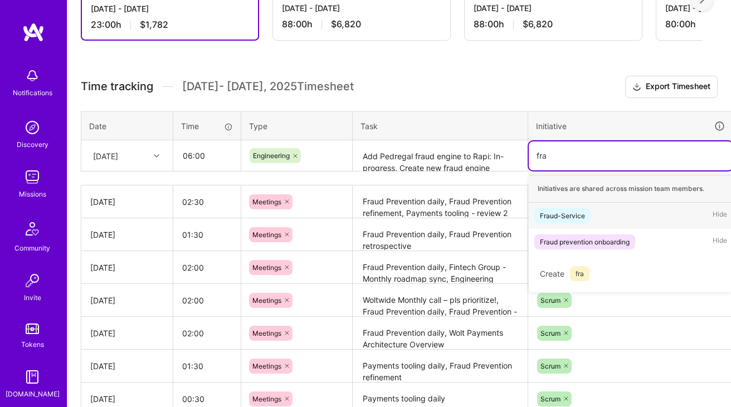
click at [560, 213] on div "Fraud-Service" at bounding box center [562, 216] width 45 height 12
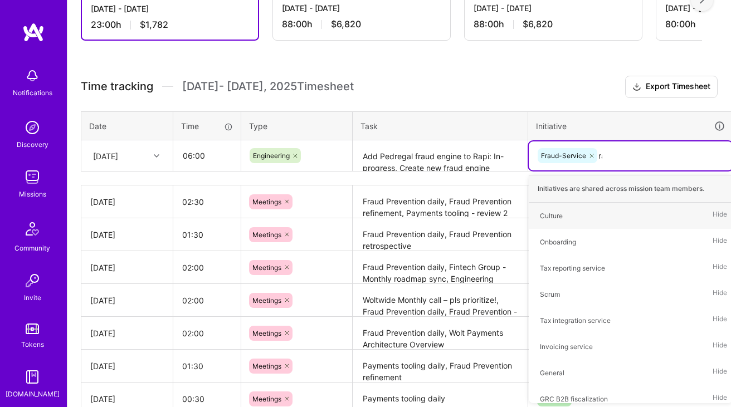
type input "rap"
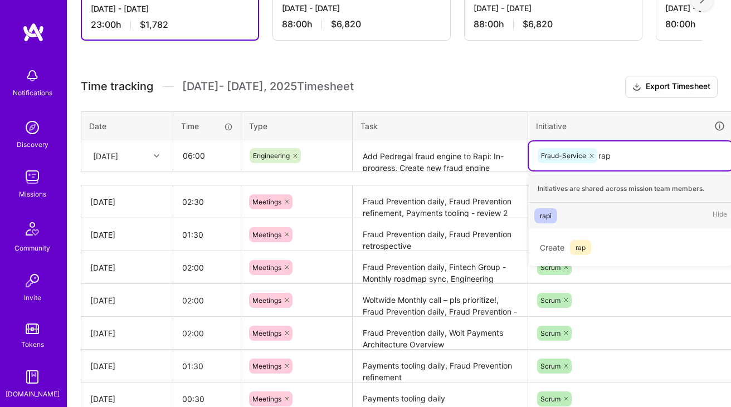
click at [559, 210] on div "rapi Hide" at bounding box center [631, 216] width 204 height 26
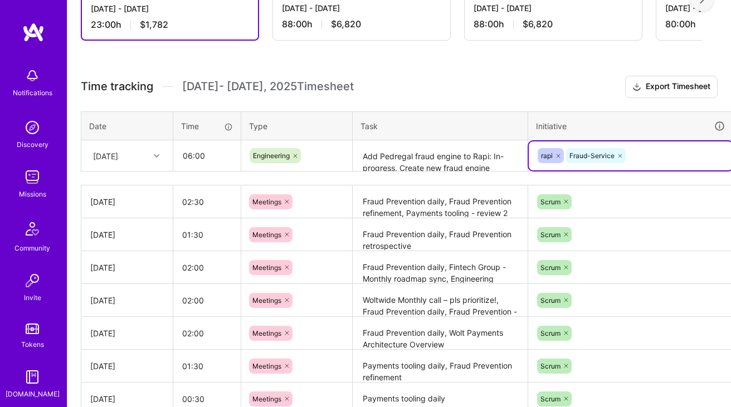
click at [479, 155] on textarea "Add Pedregal fraud engine to Rapi: In-progress, Create new fraud engine pedrega…" at bounding box center [440, 157] width 173 height 30
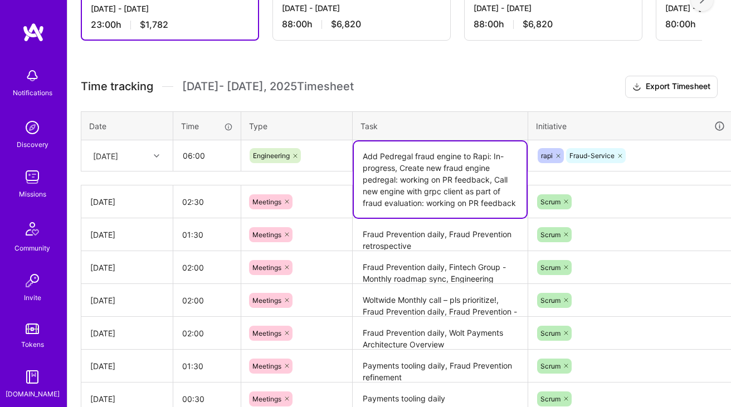
click at [478, 111] on th "Task" at bounding box center [440, 125] width 175 height 29
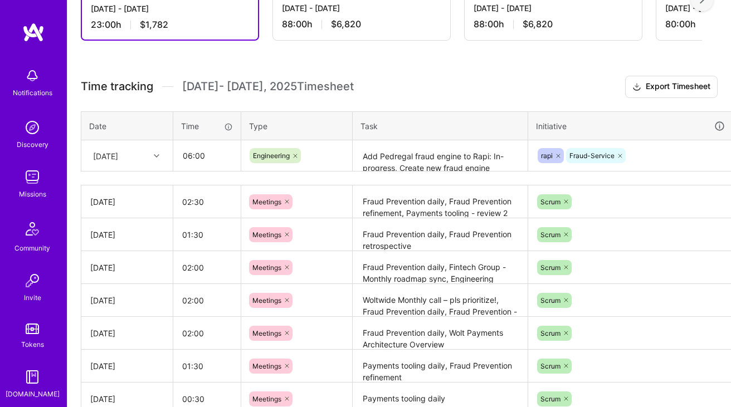
scroll to position [246, 40]
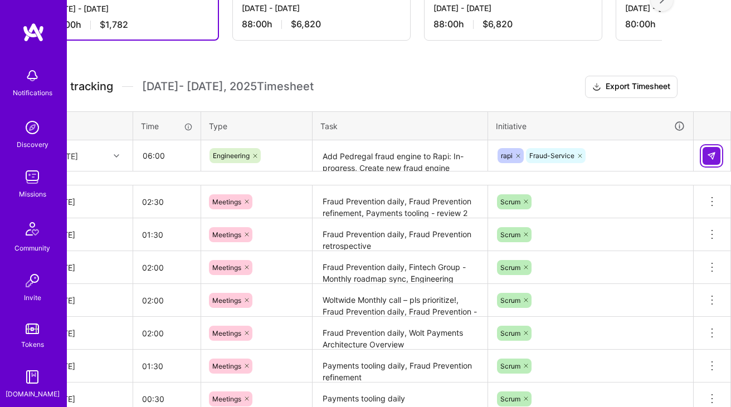
click at [707, 159] on img at bounding box center [711, 156] width 9 height 9
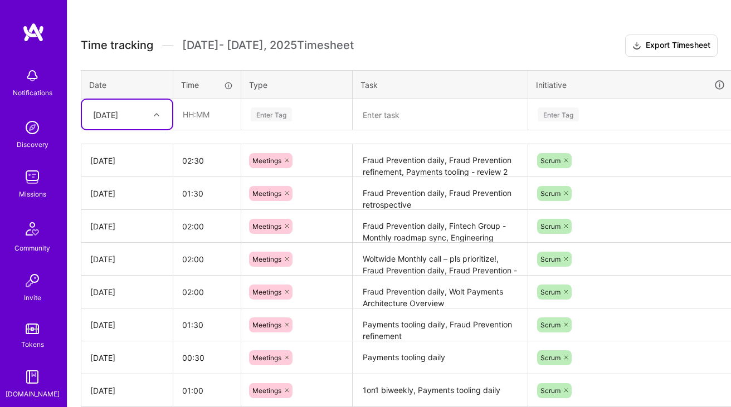
scroll to position [291, 0]
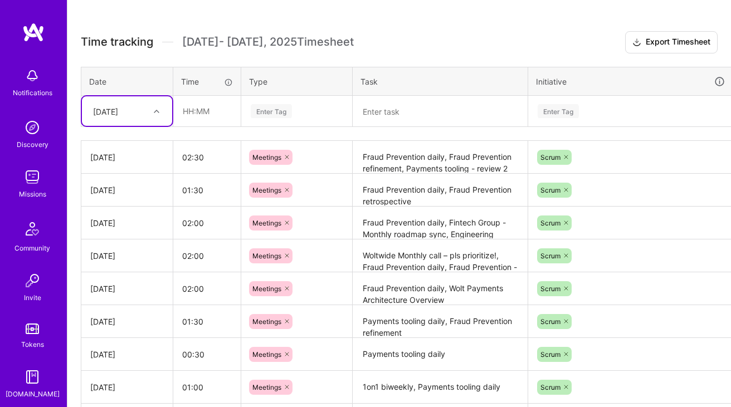
click at [128, 104] on div "[DATE]" at bounding box center [118, 111] width 62 height 18
click at [124, 167] on div "[DATE]" at bounding box center [127, 163] width 90 height 21
click at [228, 115] on input "text" at bounding box center [207, 111] width 66 height 30
click at [375, 126] on td at bounding box center [440, 111] width 175 height 31
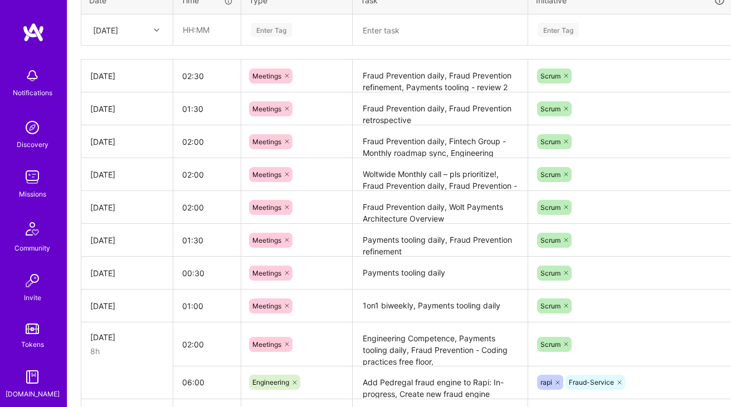
scroll to position [304, 0]
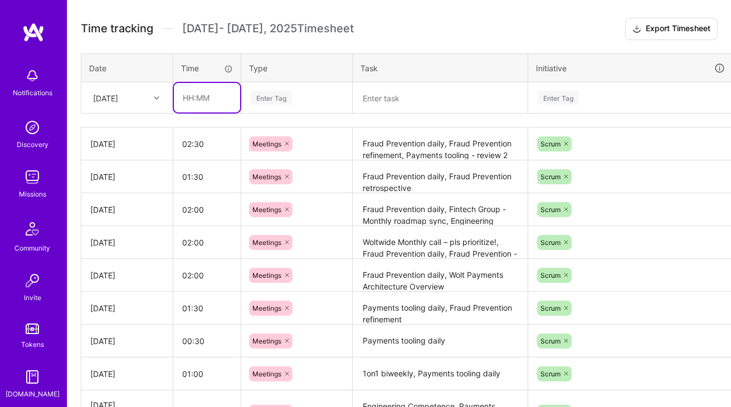
click at [208, 86] on input "text" at bounding box center [207, 98] width 66 height 30
click at [193, 96] on input "07:30" at bounding box center [207, 98] width 66 height 30
type input "07:00"
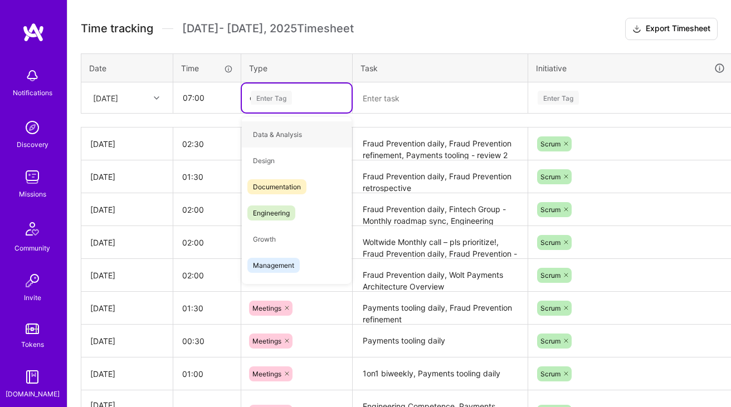
type input "en"
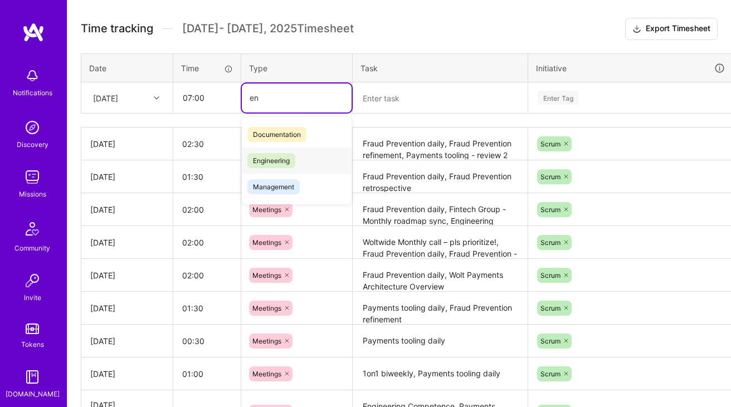
click at [283, 159] on span "Engineering" at bounding box center [271, 160] width 48 height 15
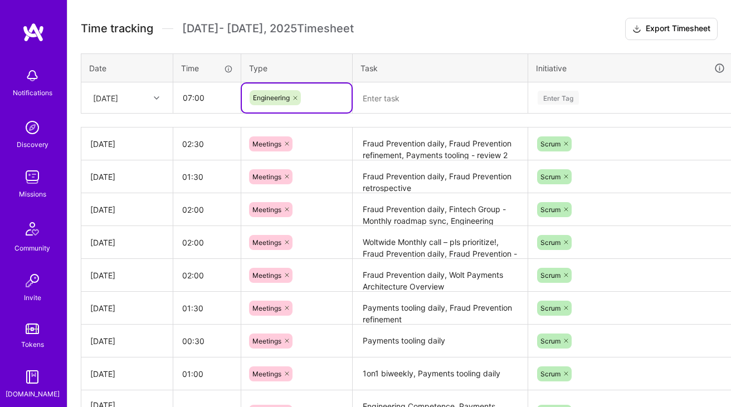
click at [421, 105] on textarea at bounding box center [440, 99] width 173 height 30
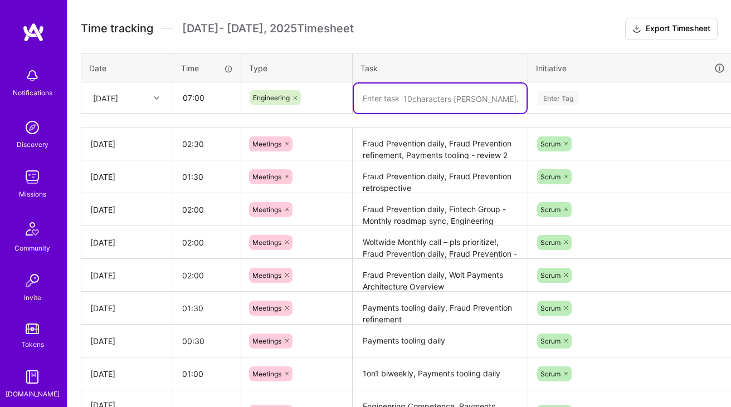
click at [130, 95] on div "[DATE]" at bounding box center [118, 98] width 62 height 18
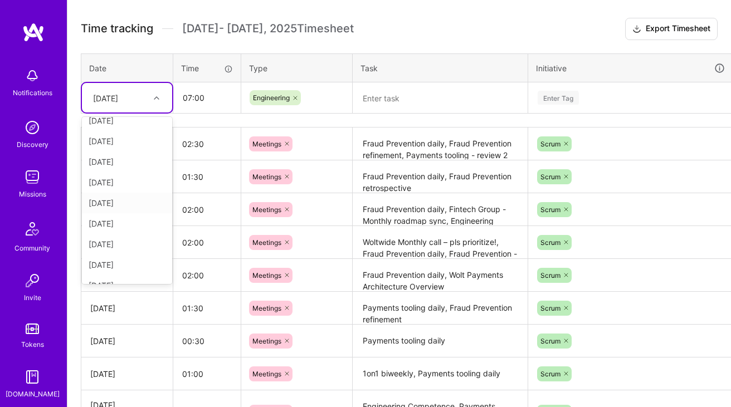
scroll to position [0, 0]
click at [377, 45] on div "Time tracking Oct 1 - Oct 15 , 2025 Timesheet Export Timesheet Date Time Type T…" at bounding box center [399, 296] width 637 height 556
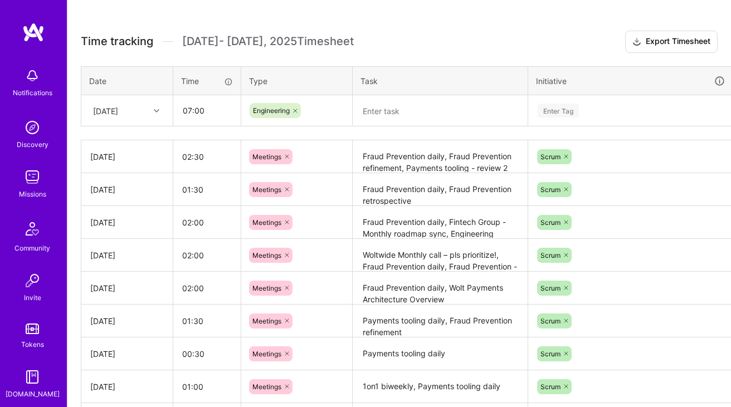
scroll to position [264, 0]
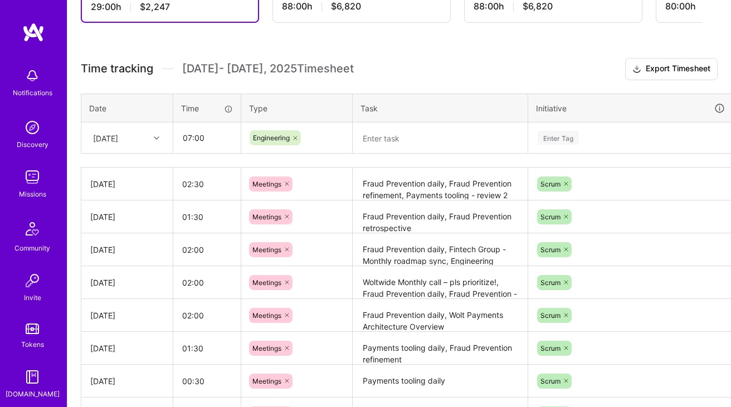
click at [396, 144] on textarea at bounding box center [440, 139] width 173 height 30
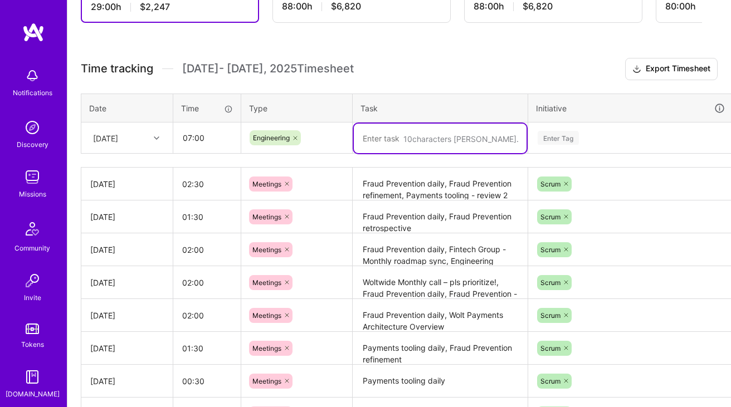
paste textarea "Call new engine with grpc client as part of fraud evaluation"
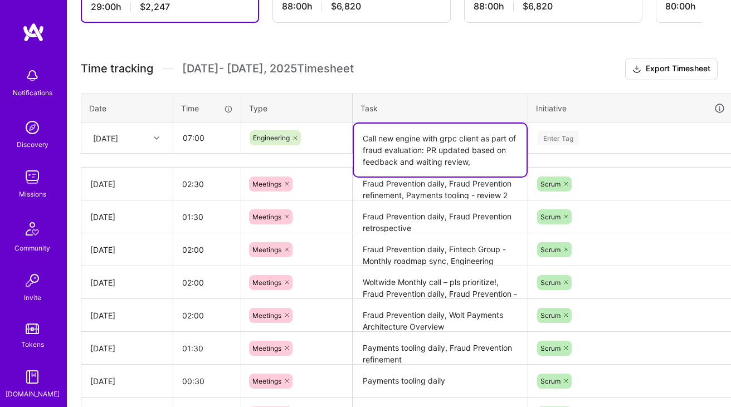
paste textarea "Item taxonomy, make available for the rules (investigate how to)"
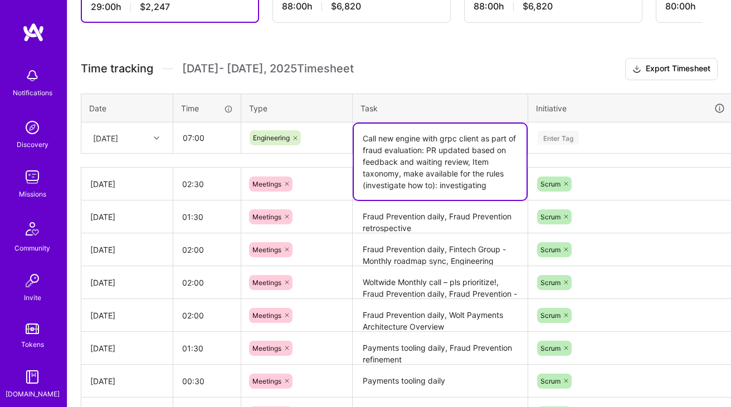
click at [453, 188] on textarea "Call new engine with grpc client as part of fraud evaluation: PR updated based …" at bounding box center [440, 162] width 173 height 76
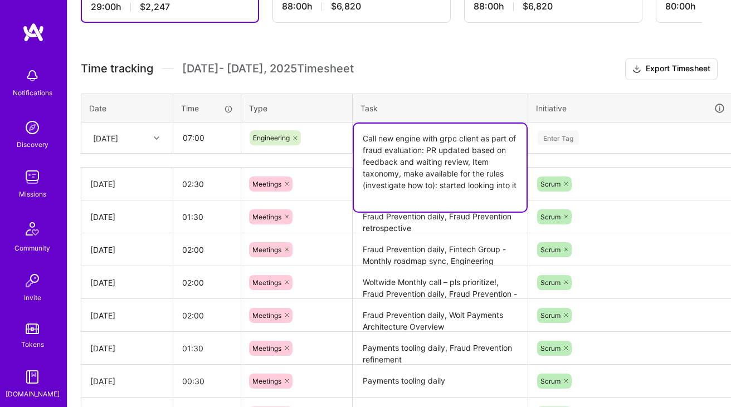
type textarea "Call new engine with grpc client as part of fraud evaluation: PR updated based …"
click at [593, 131] on div "Enter Tag" at bounding box center [631, 138] width 188 height 14
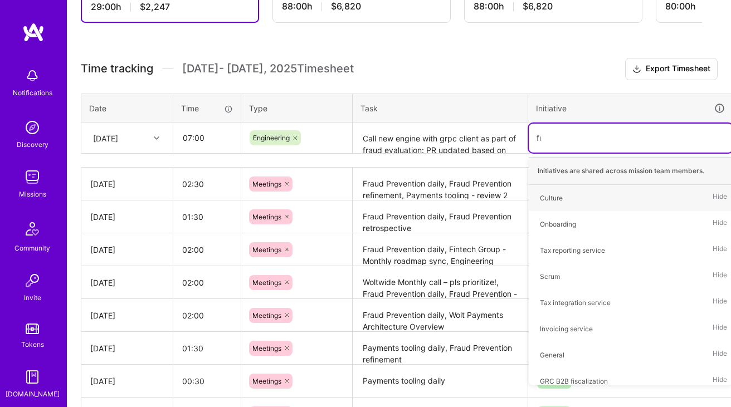
type input "fra"
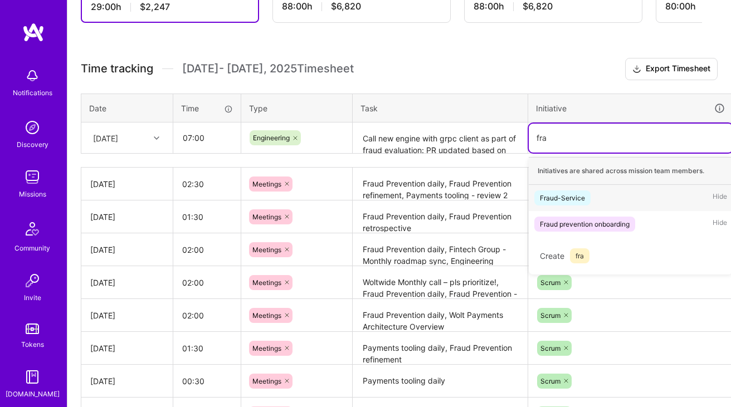
click at [573, 188] on div "Fraud-Service Hide" at bounding box center [631, 198] width 204 height 26
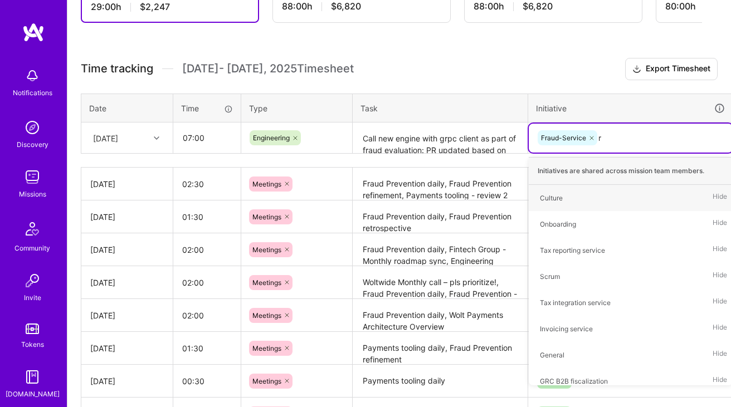
type input "ra"
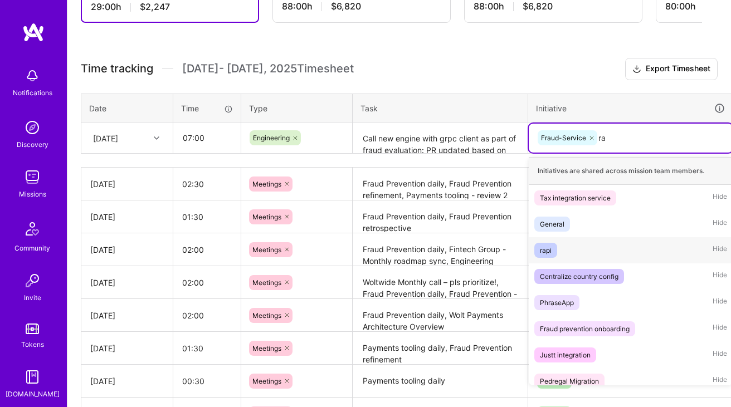
click at [548, 250] on div "rapi" at bounding box center [546, 251] width 12 height 12
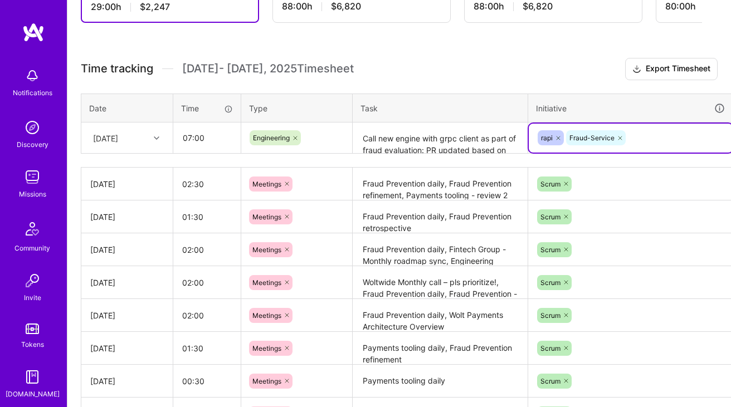
click at [470, 143] on textarea "Call new engine with grpc client as part of fraud evaluation: PR updated based …" at bounding box center [440, 139] width 173 height 30
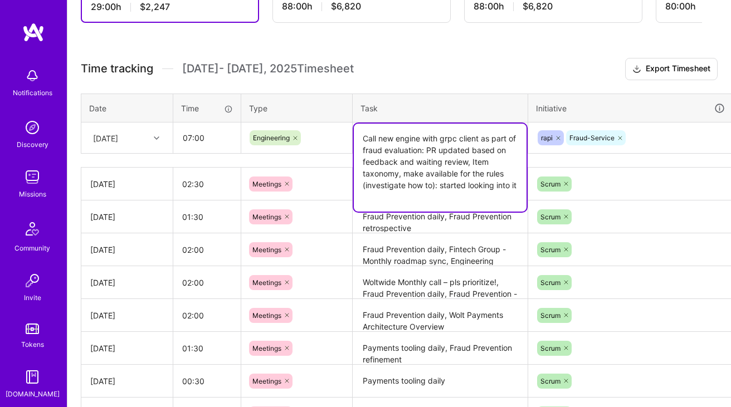
click at [474, 184] on textarea "Call new engine with grpc client as part of fraud evaluation: PR updated based …" at bounding box center [440, 168] width 173 height 88
click at [639, 135] on div "rapi Fraud-Service" at bounding box center [631, 137] width 188 height 17
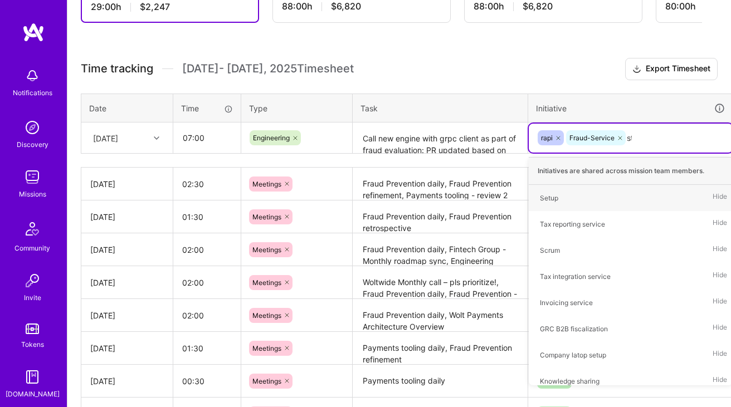
type input "ste"
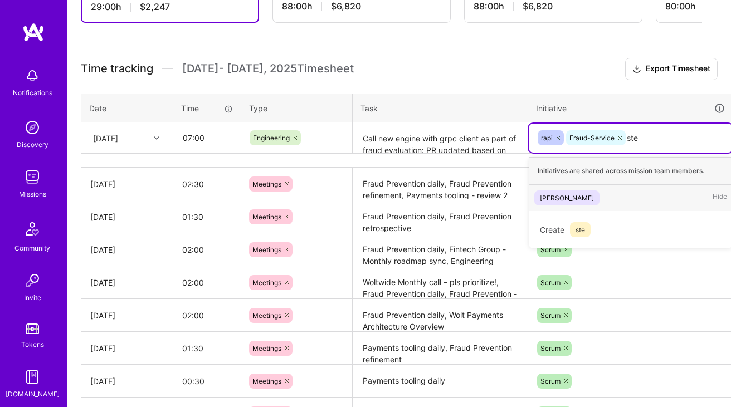
click at [591, 193] on div "Steiger Hide" at bounding box center [631, 198] width 204 height 26
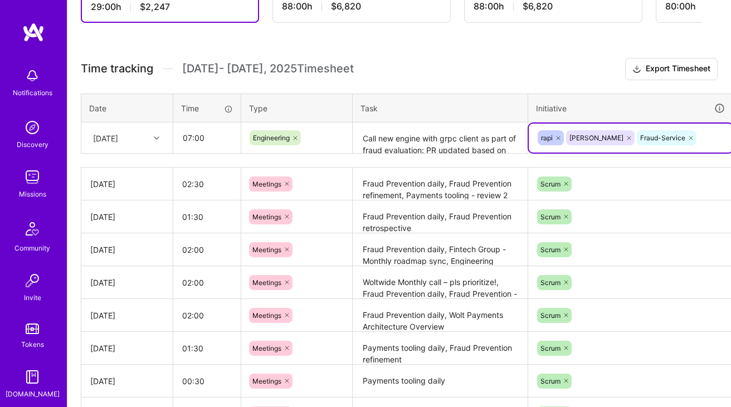
click at [447, 151] on textarea "Call new engine with grpc client as part of fraud evaluation: PR updated based …" at bounding box center [440, 139] width 173 height 30
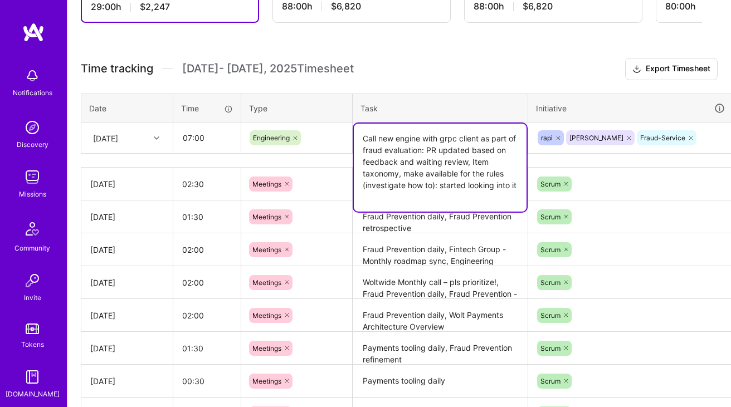
click at [686, 134] on div "rapi Steiger Fraud-Service" at bounding box center [631, 137] width 188 height 17
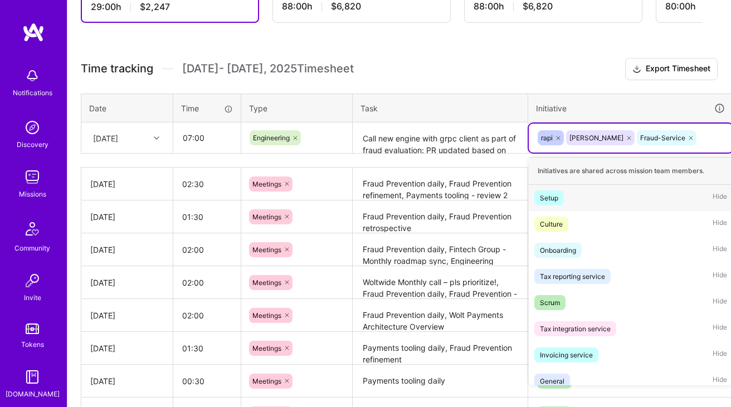
scroll to position [264, 40]
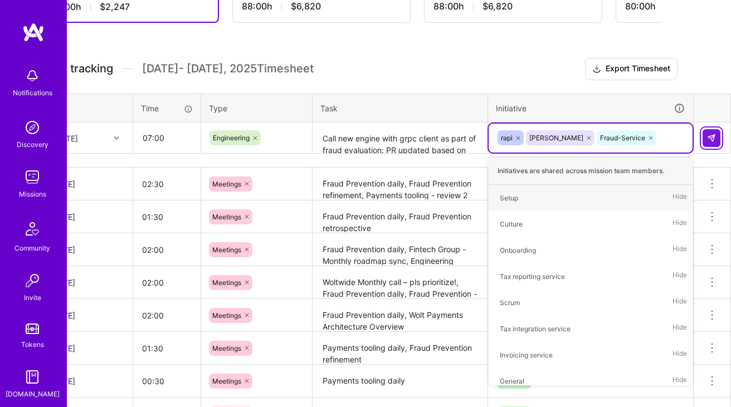
click at [707, 137] on img at bounding box center [711, 138] width 9 height 9
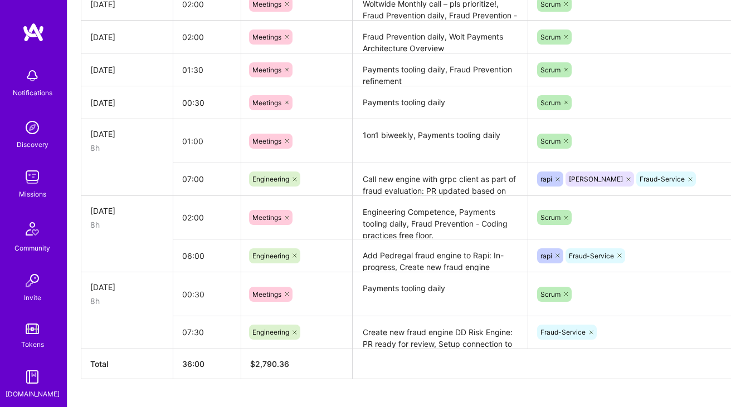
scroll to position [537, 0]
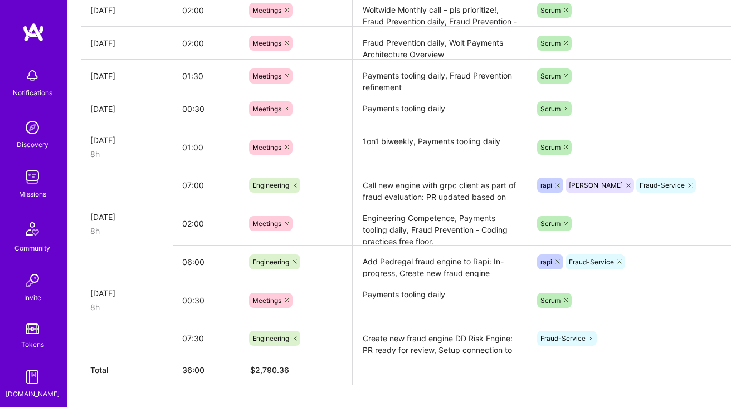
click at [411, 196] on textarea "Call new engine with grpc client as part of fraud evaluation: PR updated based …" at bounding box center [440, 185] width 173 height 31
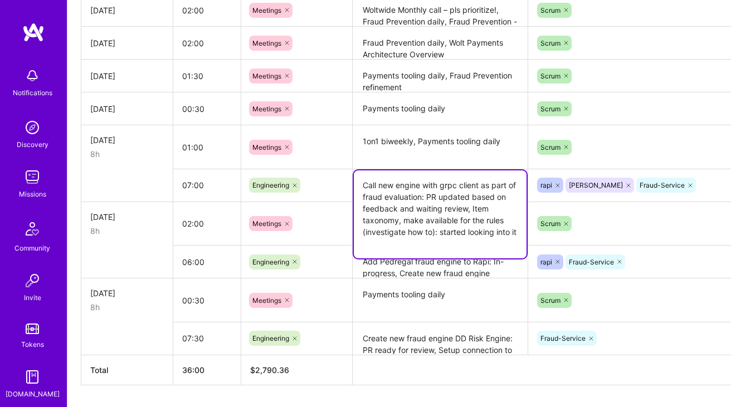
click at [411, 196] on textarea "Call new engine with grpc client as part of fraud evaluation: PR updated based …" at bounding box center [440, 214] width 173 height 88
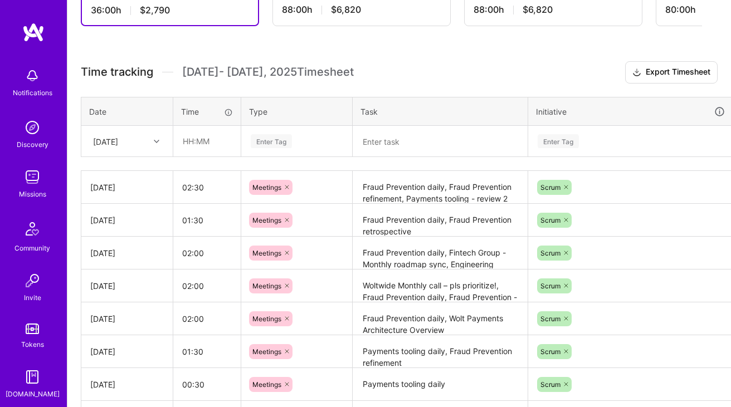
scroll to position [248, 0]
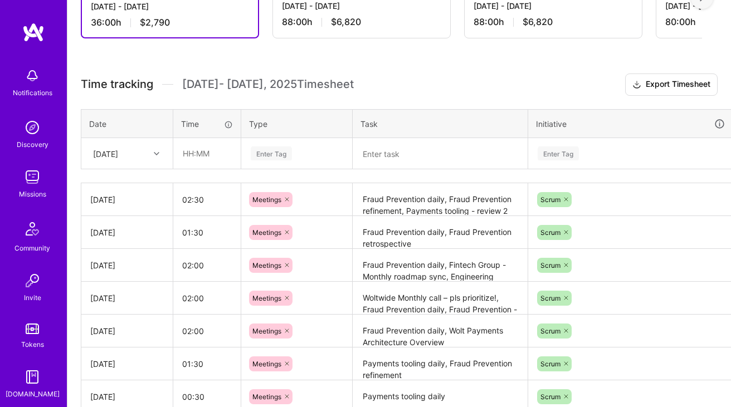
click at [143, 153] on div "[DATE]" at bounding box center [118, 153] width 62 height 18
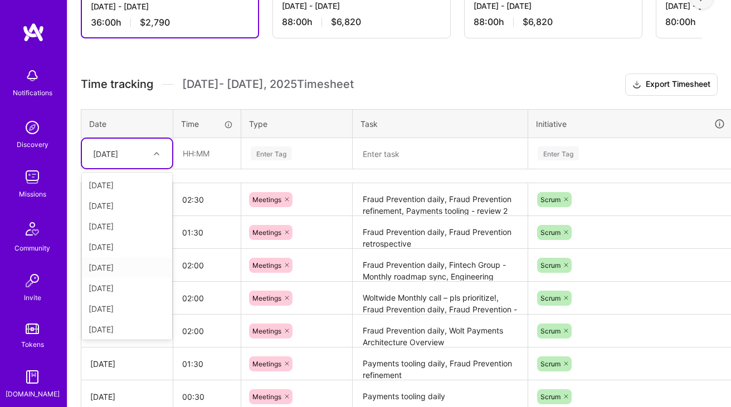
click at [134, 267] on div "[DATE]" at bounding box center [127, 267] width 90 height 21
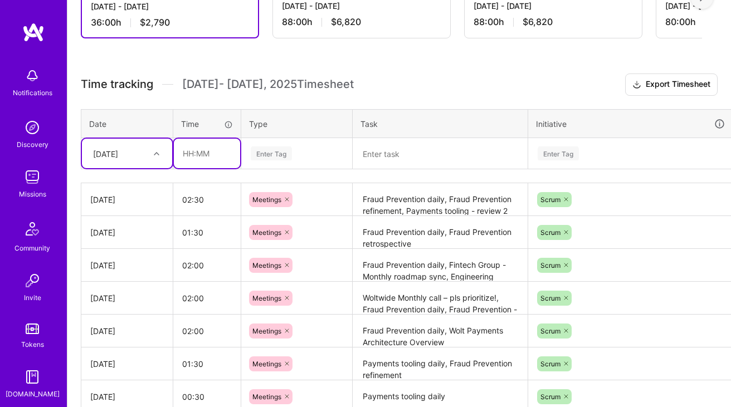
click at [210, 152] on input "text" at bounding box center [207, 154] width 66 height 30
type input "07:30"
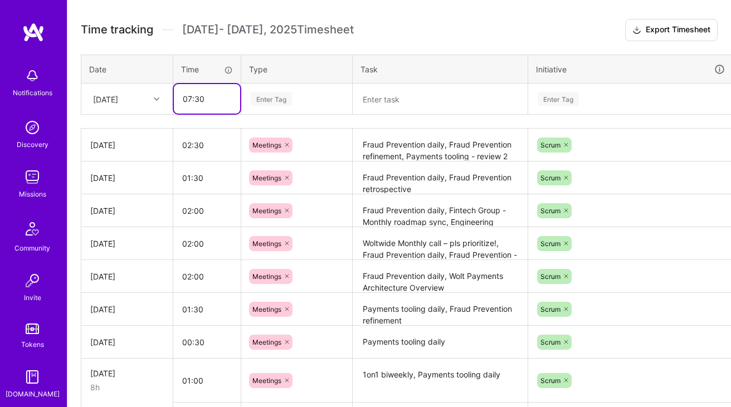
scroll to position [301, 0]
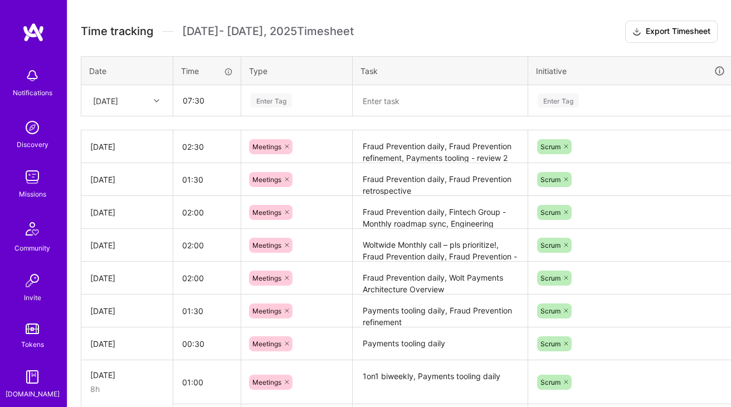
click at [285, 105] on div "Enter Tag" at bounding box center [271, 100] width 41 height 17
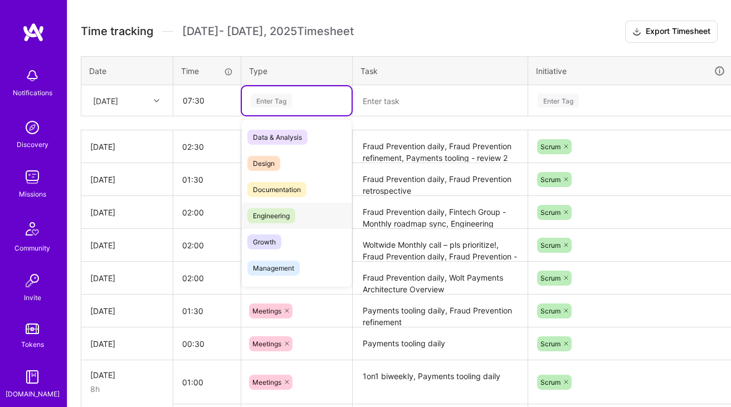
click at [277, 217] on span "Engineering" at bounding box center [271, 215] width 48 height 15
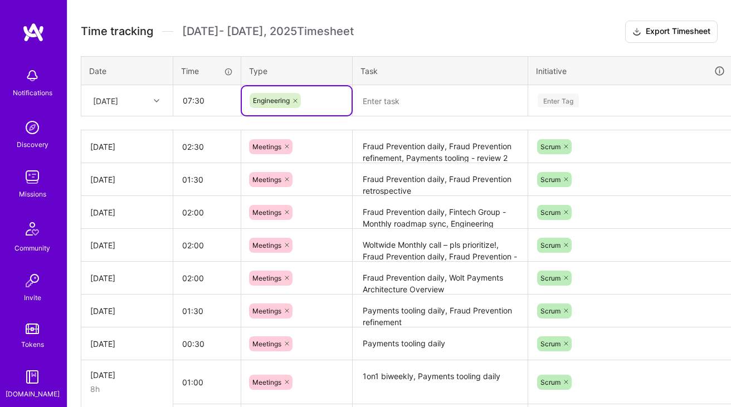
click at [392, 102] on textarea at bounding box center [440, 101] width 173 height 30
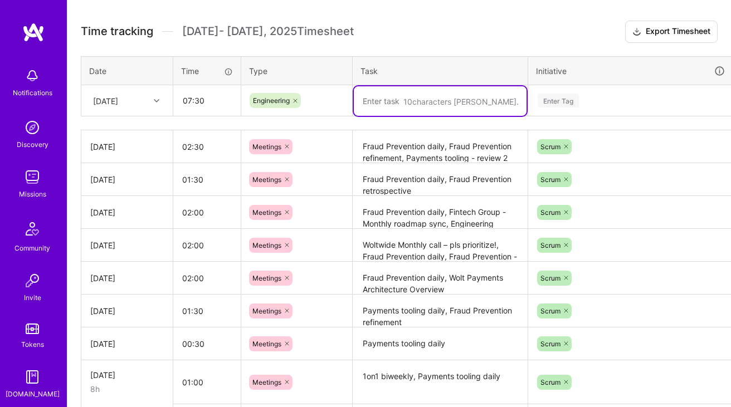
paste textarea "Call new engine with grpc client as part of fraud evaluation: PR updated based …"
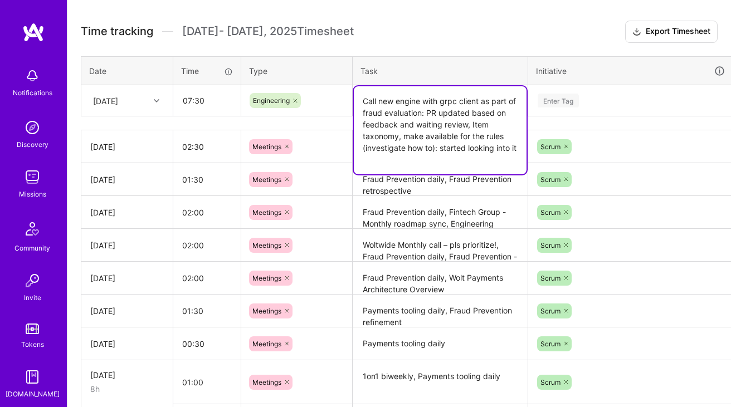
click at [441, 111] on textarea "Call new engine with grpc client as part of fraud evaluation: PR updated based …" at bounding box center [440, 130] width 173 height 88
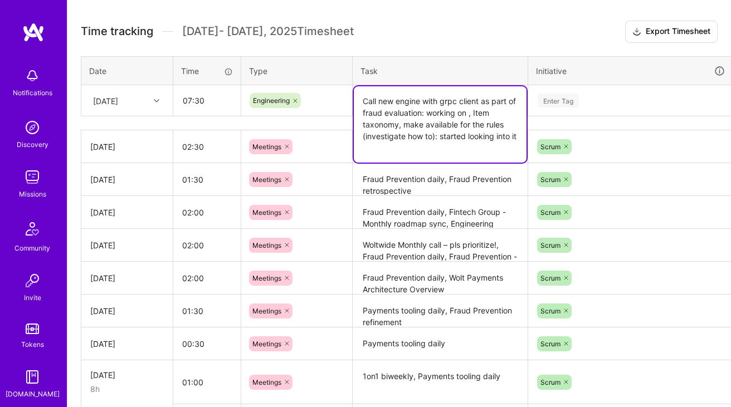
click at [441, 111] on textarea "Call new engine with grpc client as part of fraud evaluation: working on , Item…" at bounding box center [440, 124] width 173 height 76
click at [479, 103] on textarea "Call new engine with grpc client as part of fraud evaluation: working on , Item…" at bounding box center [440, 124] width 173 height 76
click at [479, 114] on textarea "Call new engine with grpc client as part of fraud evaluation: working on , Item…" at bounding box center [440, 124] width 173 height 76
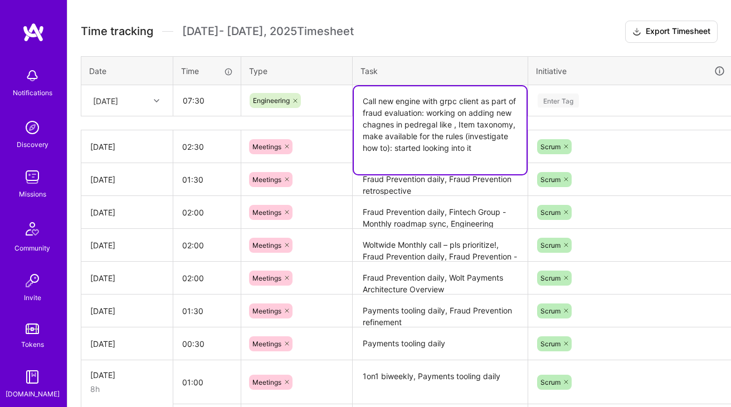
paste textarea "WoltPaymentRiskCheckpoint"
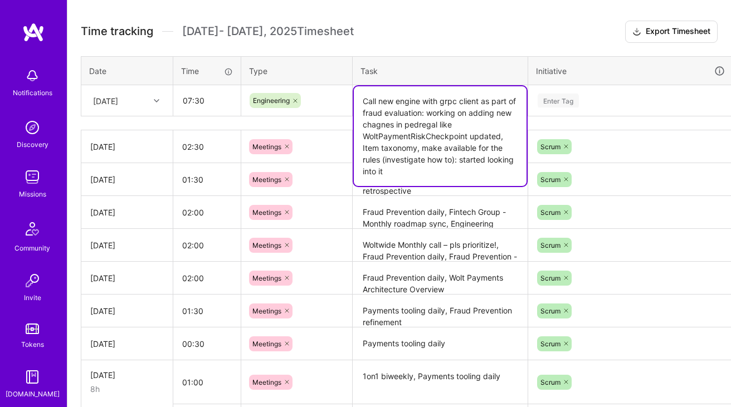
click at [399, 123] on textarea "Call new engine with grpc client as part of fraud evaluation: working on adding…" at bounding box center [440, 136] width 173 height 100
click at [496, 139] on textarea "Call new engine with grpc client as part of fraud evaluation: working on adding…" at bounding box center [440, 136] width 173 height 100
click at [427, 164] on textarea "Call new engine with grpc client as part of fraud evaluation: working on adding…" at bounding box center [440, 136] width 173 height 100
click at [486, 164] on textarea "Call new engine with grpc client as part of fraud evaluation: working on adding…" at bounding box center [440, 136] width 173 height 100
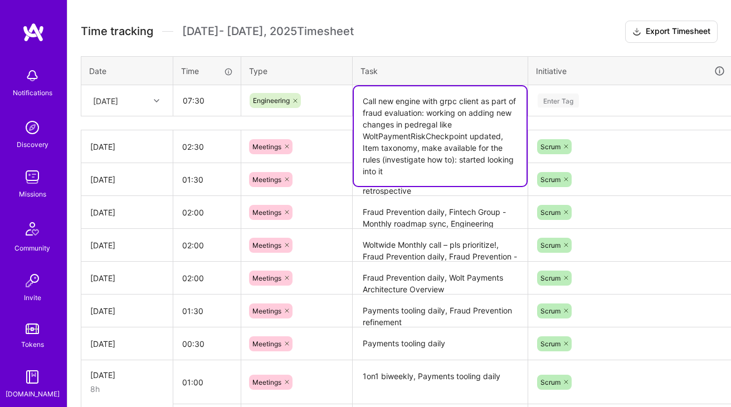
click at [467, 164] on textarea "Call new engine with grpc client as part of fraud evaluation: working on adding…" at bounding box center [440, 136] width 173 height 100
type textarea "Call new engine with grpc client as part of fraud evaluation: working on adding…"
click at [568, 101] on div "Enter Tag" at bounding box center [558, 100] width 41 height 17
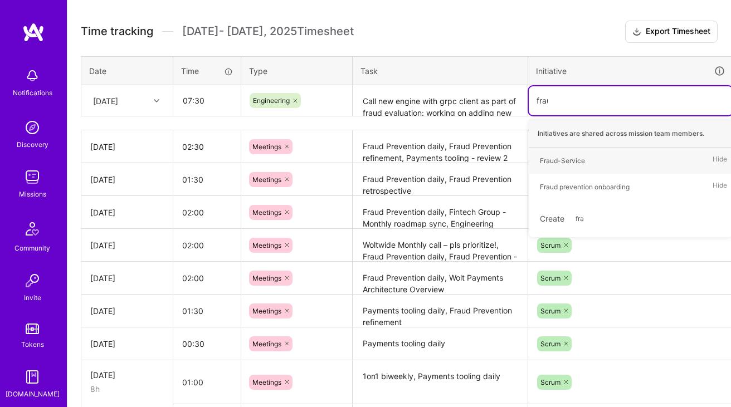
type input "fraud"
click at [568, 157] on div "Fraud-Service" at bounding box center [562, 161] width 45 height 12
type input "ped"
click at [596, 158] on div "Pedregal Hide" at bounding box center [631, 161] width 204 height 26
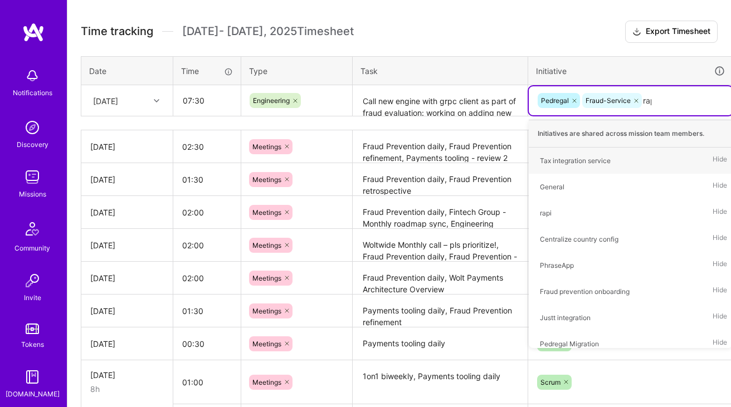
type input "rapi"
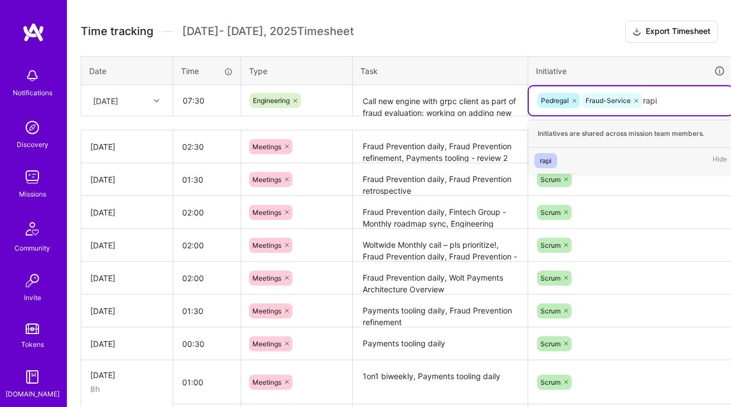
click at [570, 165] on div "rapi Hide" at bounding box center [631, 161] width 204 height 26
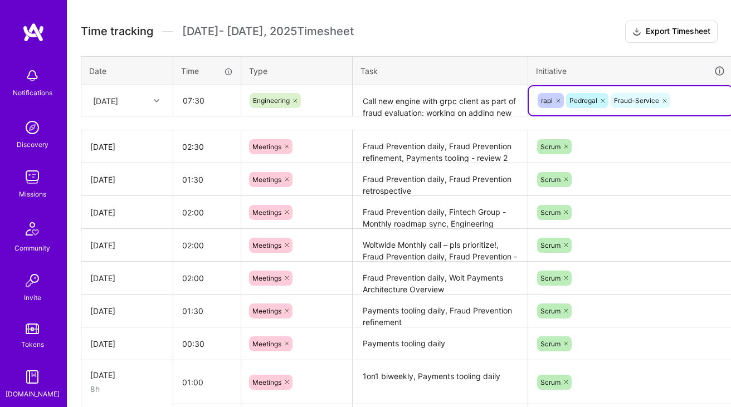
click at [461, 90] on textarea "Call new engine with grpc client as part of fraud evaluation: working on adding…" at bounding box center [440, 101] width 173 height 30
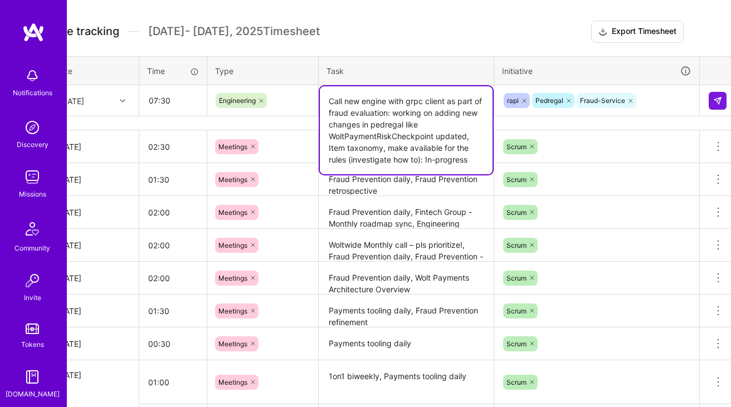
scroll to position [301, 40]
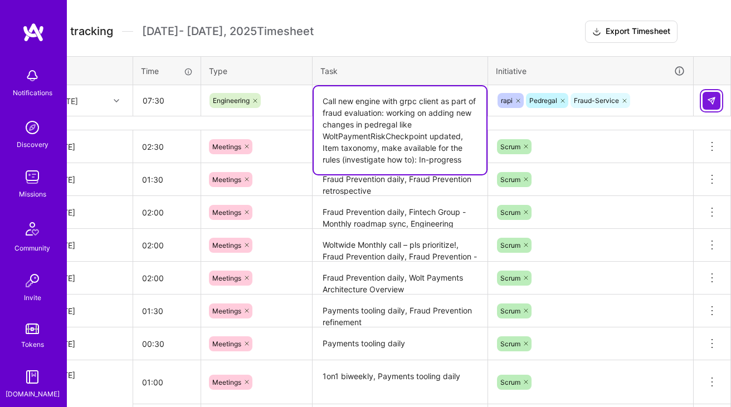
click at [714, 96] on img at bounding box center [711, 100] width 9 height 9
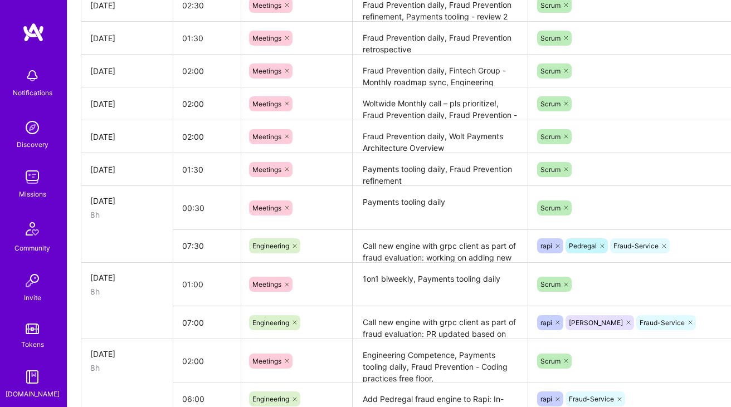
scroll to position [498, 0]
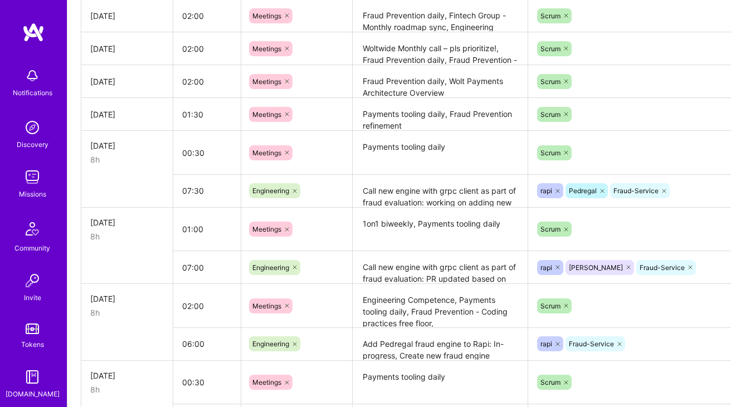
click at [418, 183] on textarea "Call new engine with grpc client as part of fraud evaluation: working on adding…" at bounding box center [440, 191] width 173 height 31
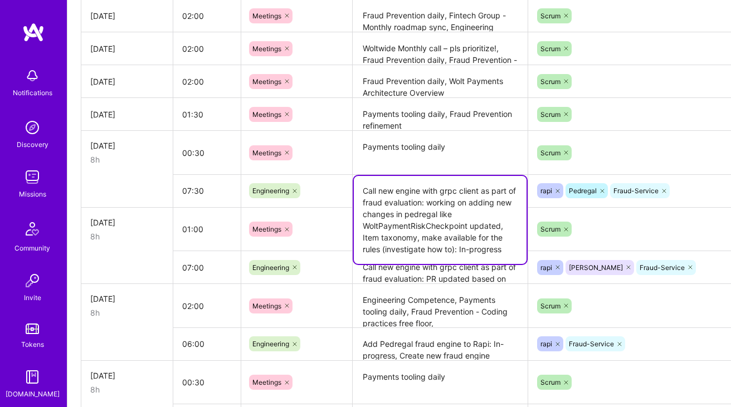
click at [418, 183] on textarea "Call new engine with grpc client as part of fraud evaluation: working on adding…" at bounding box center [440, 220] width 173 height 88
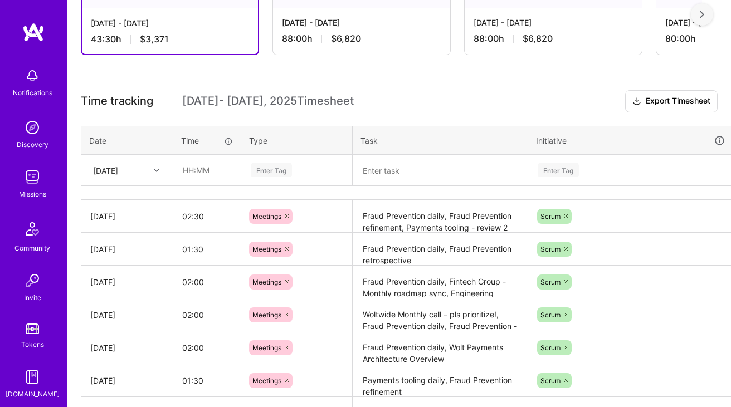
scroll to position [226, 0]
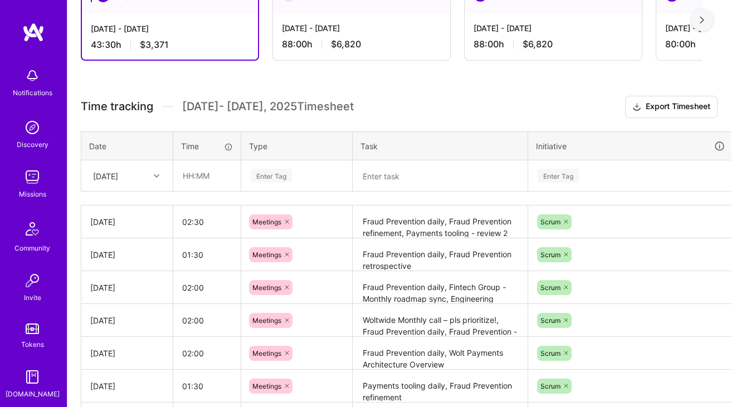
click at [141, 176] on div "[DATE]" at bounding box center [118, 176] width 62 height 18
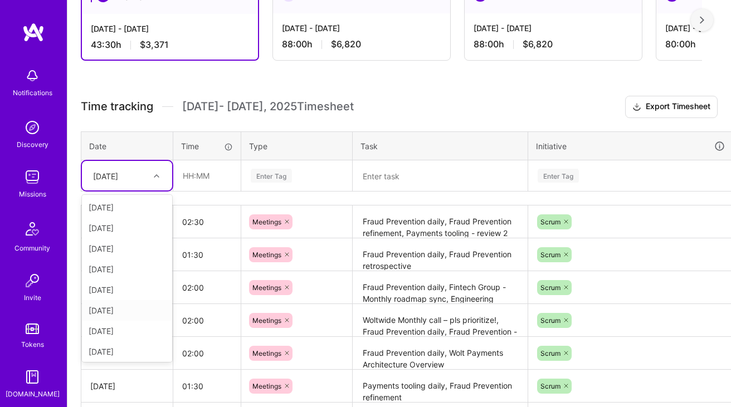
click at [132, 306] on div "[DATE]" at bounding box center [127, 310] width 90 height 21
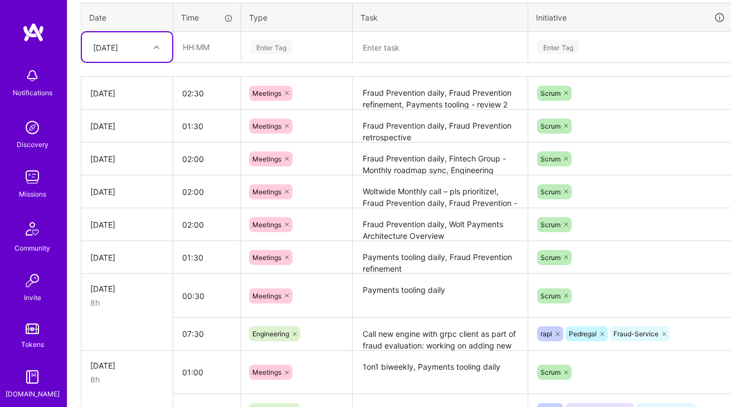
scroll to position [333, 0]
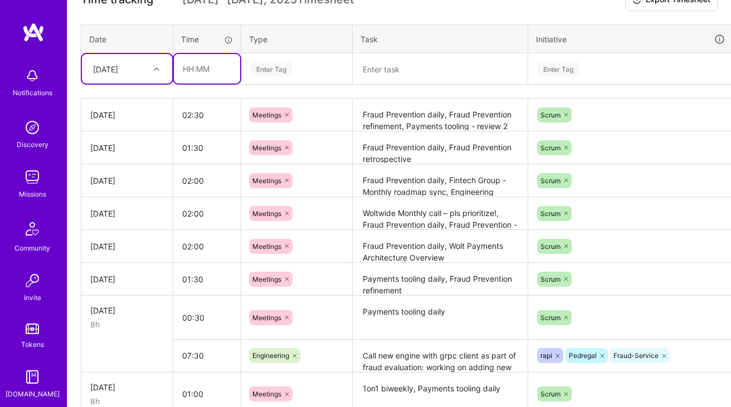
click at [219, 56] on input "text" at bounding box center [207, 69] width 66 height 30
type input "06:30"
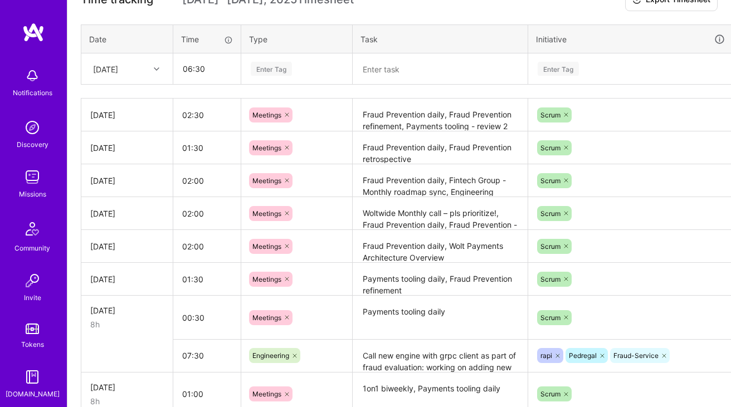
click at [278, 59] on div "Enter Tag" at bounding box center [297, 69] width 110 height 29
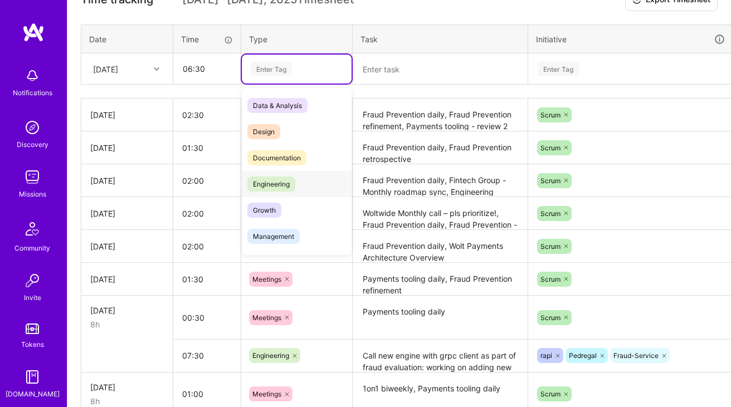
click at [299, 184] on div "Engineering" at bounding box center [297, 184] width 110 height 26
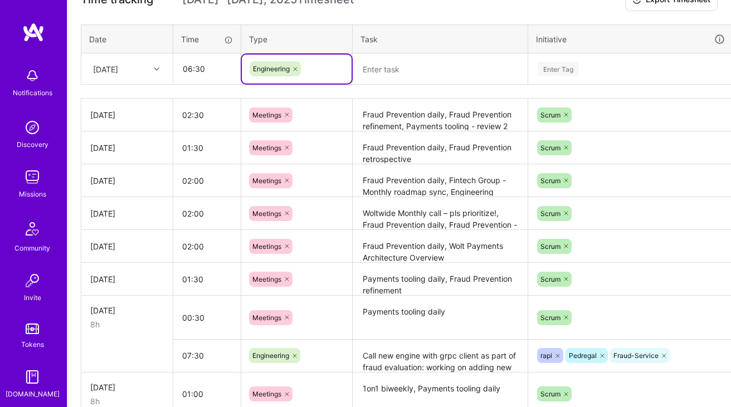
click at [417, 75] on textarea at bounding box center [440, 70] width 173 height 30
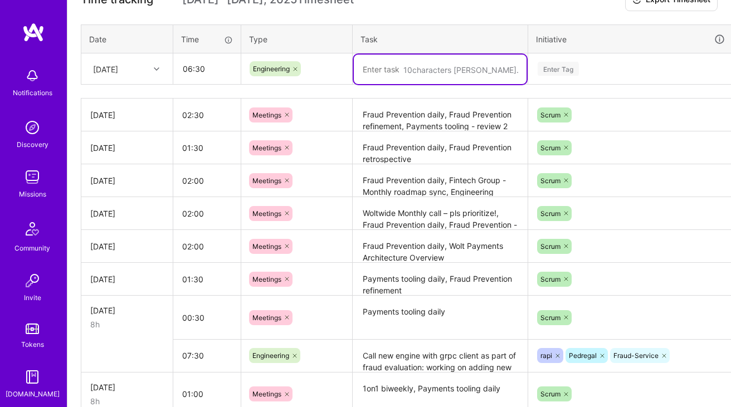
paste textarea "Call new engine with grpc client as part of fraud evaluation: working on adding…"
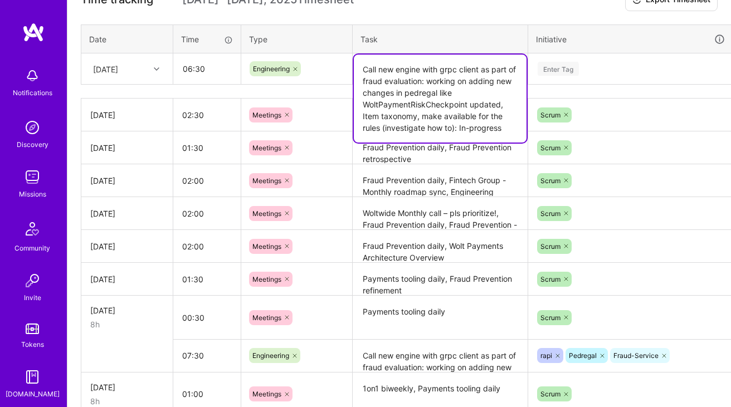
click at [437, 76] on textarea "Call new engine with grpc client as part of fraud evaluation: working on adding…" at bounding box center [440, 99] width 173 height 88
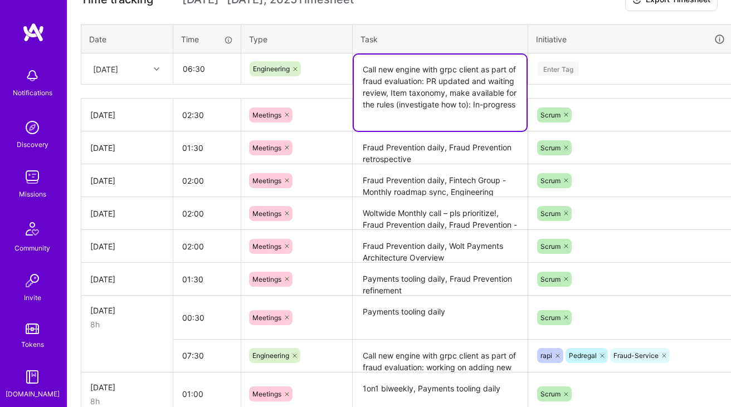
click at [456, 84] on textarea "Call new engine with grpc client as part of fraud evaluation: PR updated and wa…" at bounding box center [440, 93] width 173 height 76
type textarea "Call new engine with grpc client as part of fraud evaluation: PR comments resol…"
click at [606, 58] on div "Enter Tag" at bounding box center [631, 69] width 204 height 29
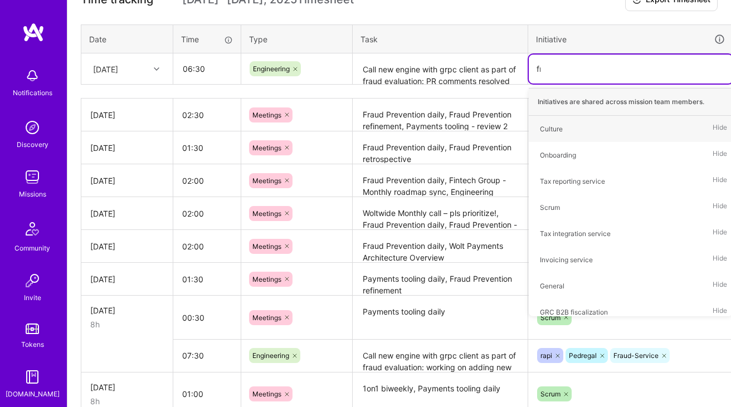
type input "fra"
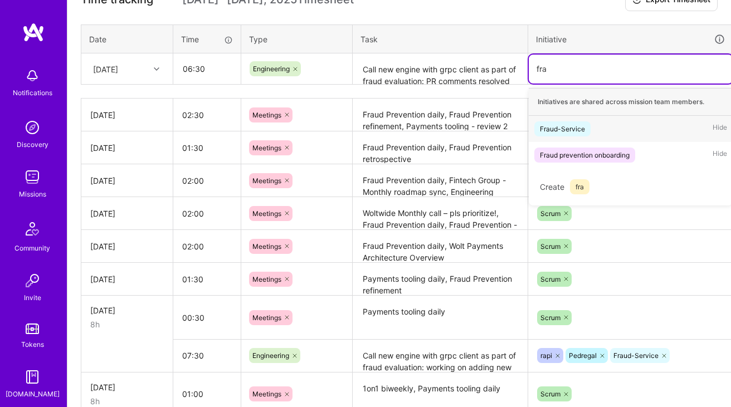
click at [575, 125] on div "Fraud-Service" at bounding box center [562, 129] width 45 height 12
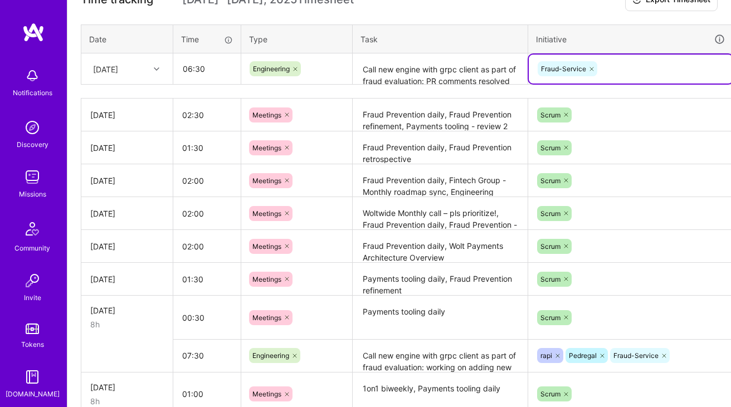
click at [488, 78] on textarea "Call new engine with grpc client as part of fraud evaluation: PR comments resol…" at bounding box center [440, 70] width 173 height 30
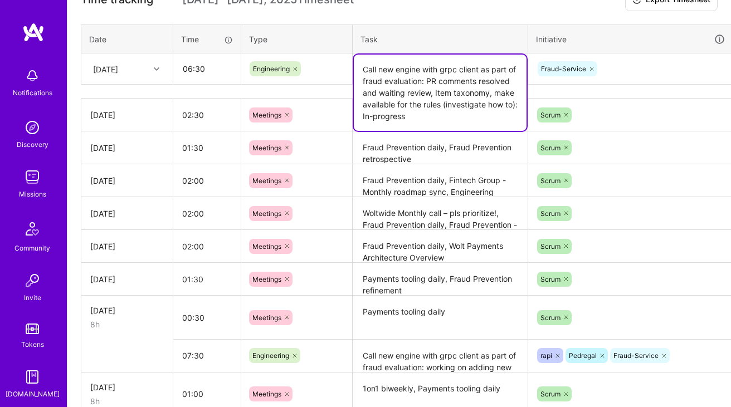
click at [612, 70] on div "Fraud-Service" at bounding box center [631, 68] width 188 height 17
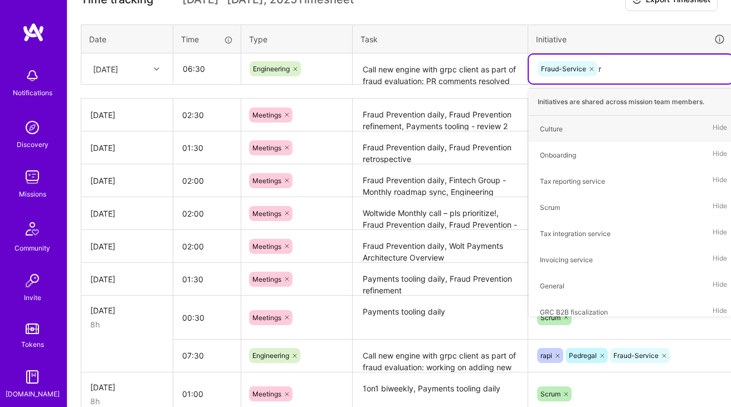
type input "ra"
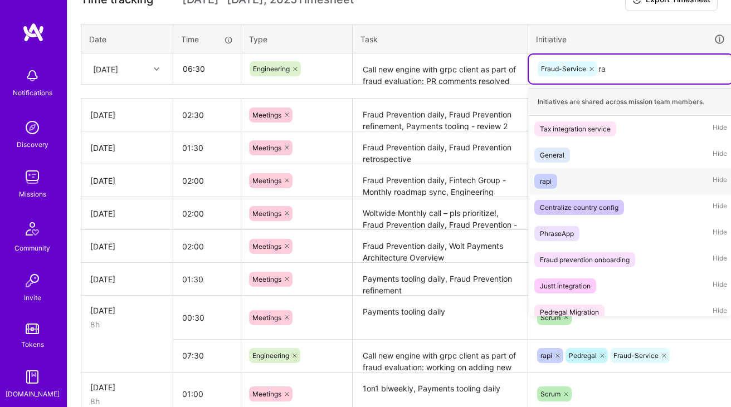
click at [557, 185] on span "rapi" at bounding box center [545, 181] width 23 height 15
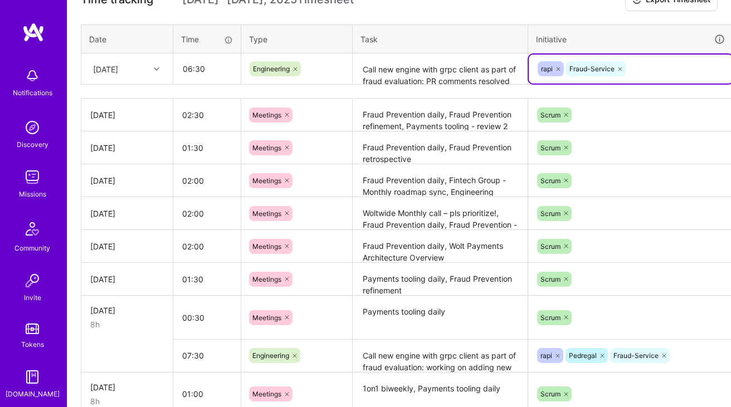
click at [472, 27] on th "Task" at bounding box center [440, 39] width 175 height 29
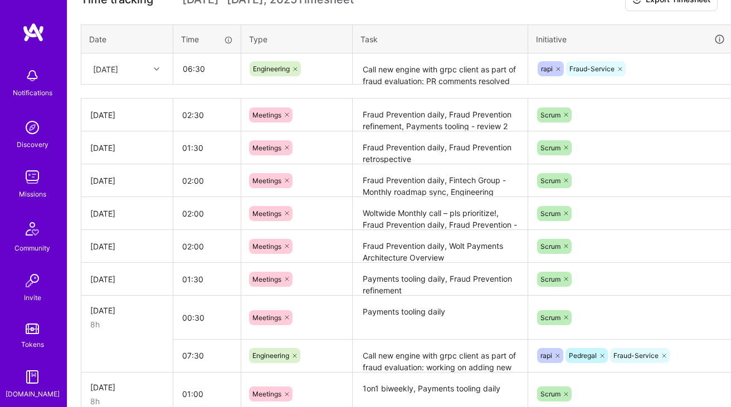
click at [652, 68] on div "rapi Fraud-Service" at bounding box center [631, 68] width 188 height 17
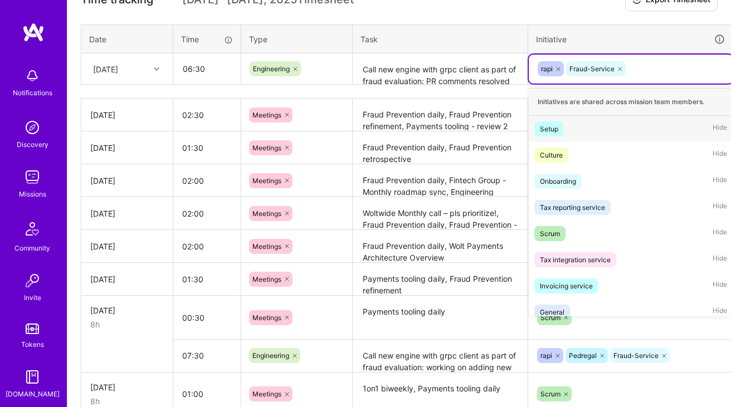
paste input "Product Information Service"
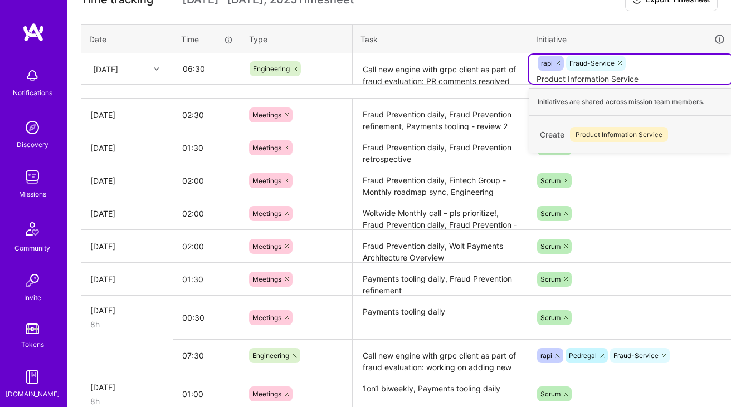
click at [550, 76] on input "Product Information Service" at bounding box center [589, 79] width 104 height 12
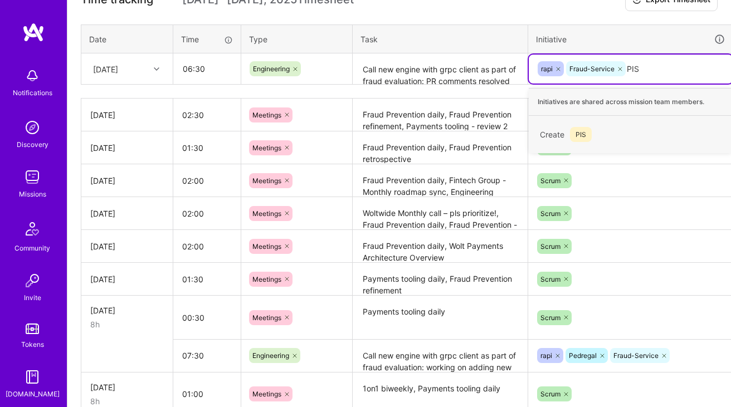
type input "PIS"
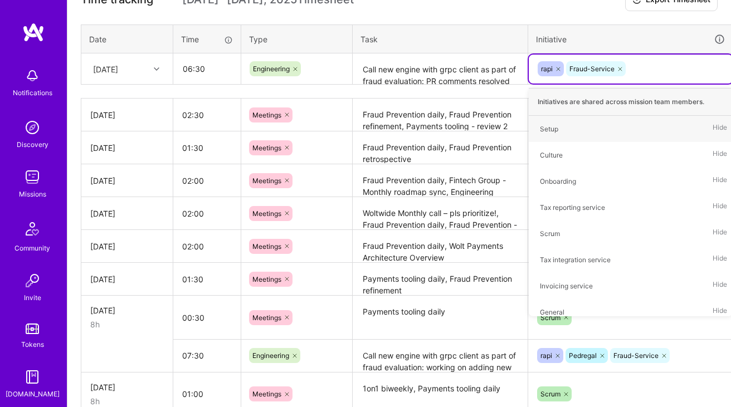
click at [646, 74] on div "rapi Fraud-Service" at bounding box center [631, 68] width 188 height 17
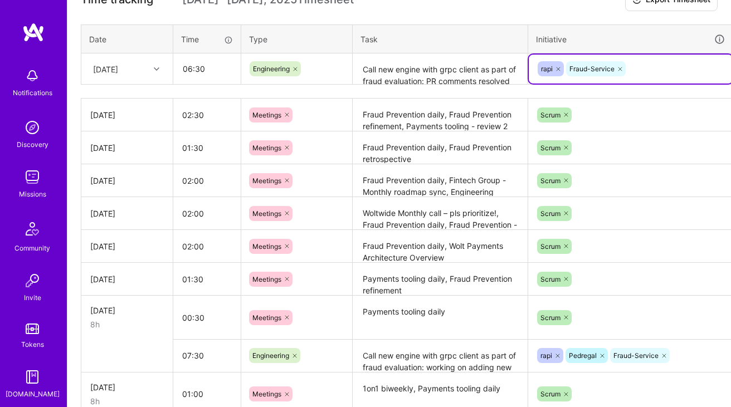
click at [646, 74] on div "rapi Fraud-Service" at bounding box center [631, 68] width 188 height 17
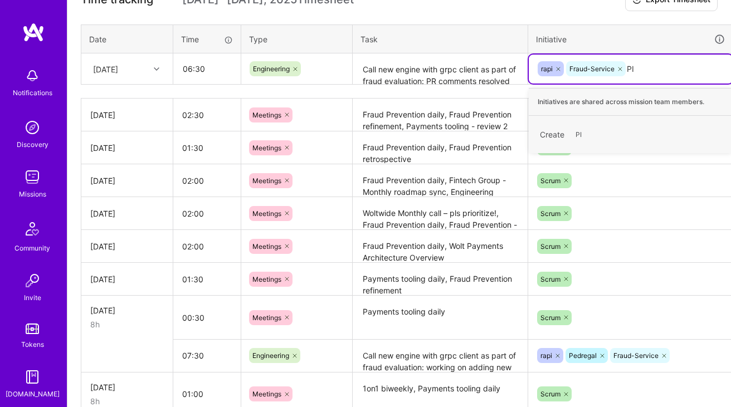
type input "PIS"
click at [581, 136] on span "PIS" at bounding box center [581, 134] width 22 height 15
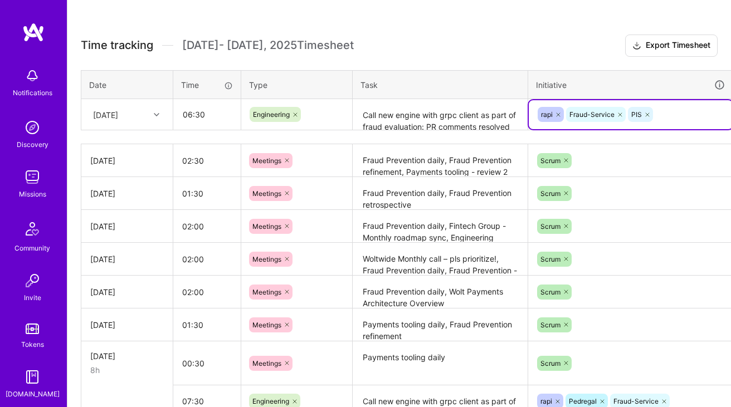
scroll to position [282, 0]
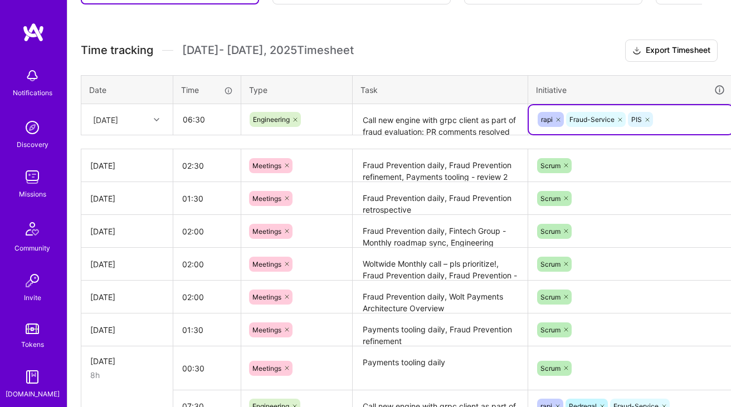
click at [451, 115] on textarea "Call new engine with grpc client as part of fraud evaluation: PR comments resol…" at bounding box center [440, 120] width 173 height 30
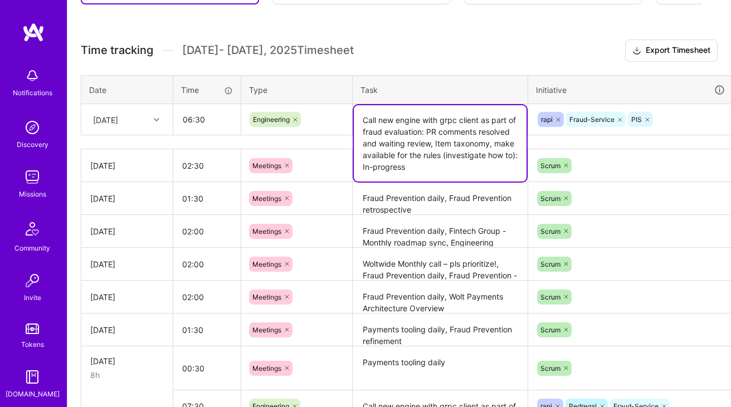
click at [447, 158] on textarea "Call new engine with grpc client as part of fraud evaluation: PR comments resol…" at bounding box center [440, 143] width 173 height 76
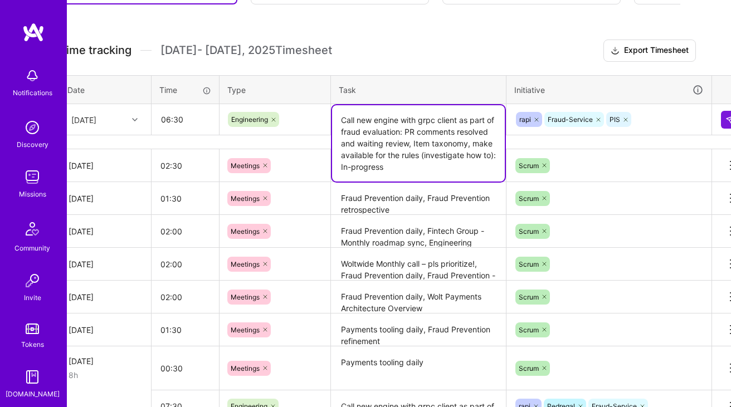
scroll to position [282, 40]
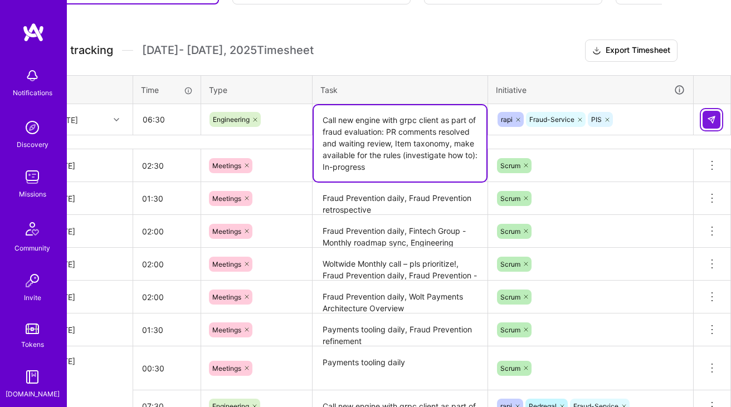
click at [710, 120] on img at bounding box center [711, 119] width 9 height 9
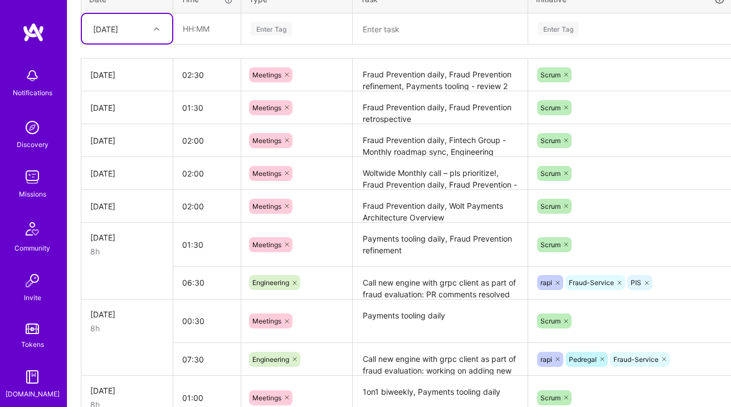
scroll to position [394, 0]
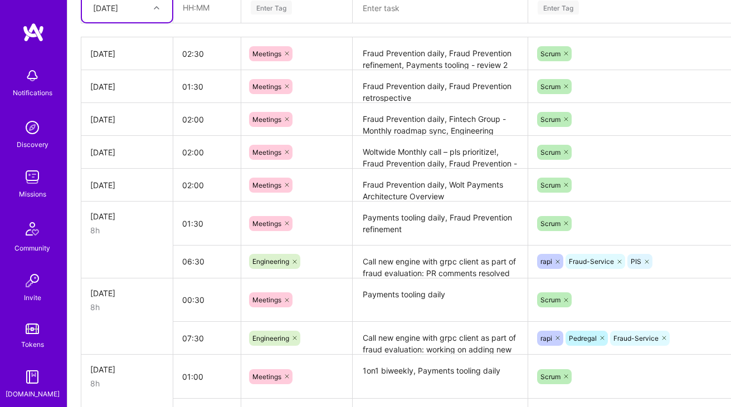
click at [417, 263] on textarea "Call new engine with grpc client as part of fraud evaluation: PR comments resol…" at bounding box center [440, 262] width 173 height 31
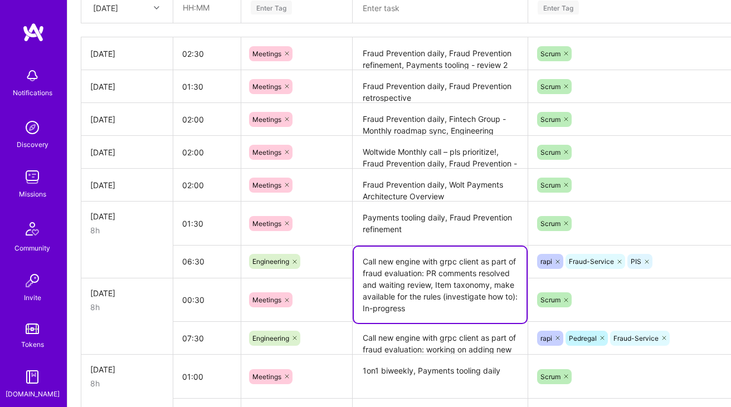
click at [467, 284] on textarea "Call new engine with grpc client as part of fraud evaluation: PR comments resol…" at bounding box center [440, 285] width 173 height 76
paste textarea "Add Pedregal fraud engine to Rapi"
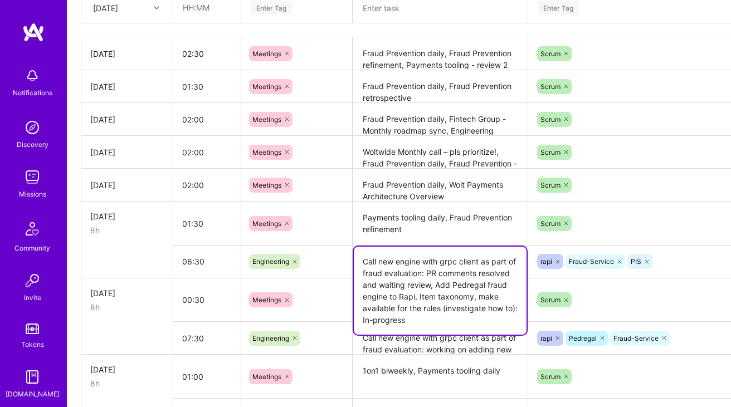
type textarea "Call new engine with grpc client as part of fraud evaluation: PR comments resol…"
click at [466, 227] on textarea "Payments tooling daily, Fraud Prevention refinement" at bounding box center [440, 224] width 173 height 42
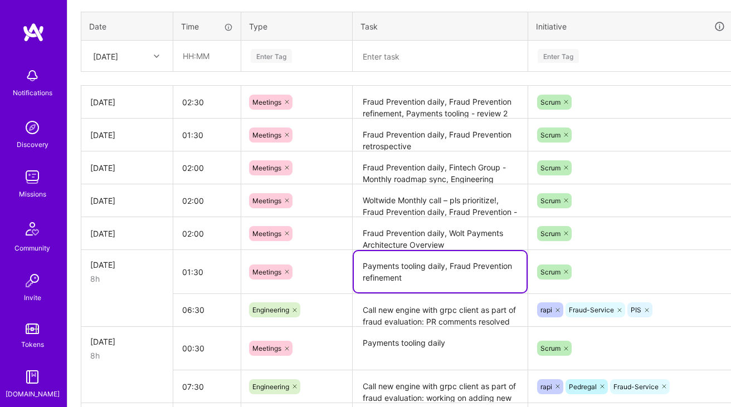
scroll to position [338, 0]
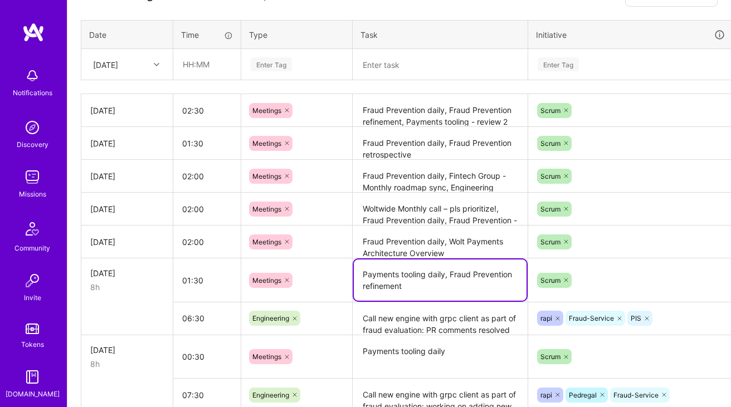
click at [416, 318] on textarea "Call new engine with grpc client as part of fraud evaluation: PR comments resol…" at bounding box center [440, 319] width 173 height 31
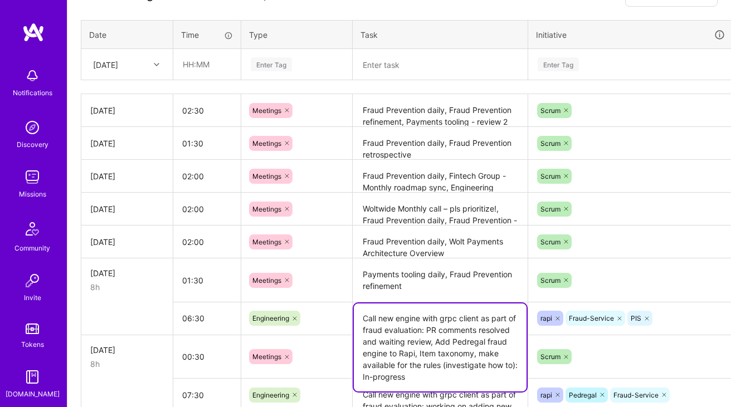
click at [416, 318] on textarea "Call new engine with grpc client as part of fraud evaluation: PR comments resol…" at bounding box center [440, 348] width 173 height 88
click at [120, 70] on div "[DATE]" at bounding box center [118, 64] width 62 height 18
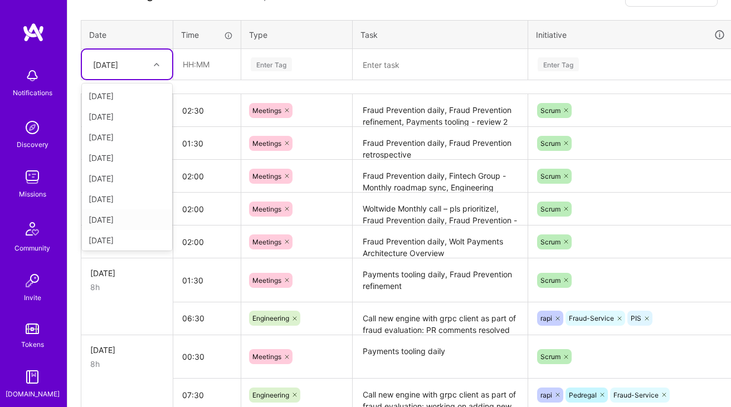
click at [122, 213] on div "[DATE]" at bounding box center [127, 219] width 90 height 21
click at [212, 65] on input "text" at bounding box center [207, 65] width 66 height 30
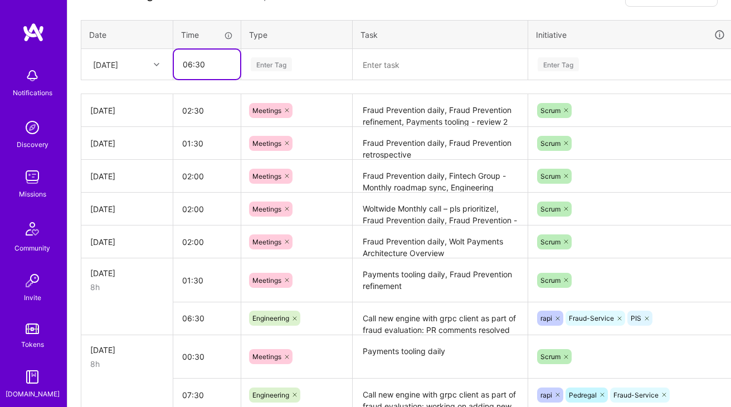
click at [198, 71] on input "06:30" at bounding box center [207, 65] width 66 height 30
type input "5"
click at [290, 61] on div "Enter Tag" at bounding box center [271, 64] width 41 height 17
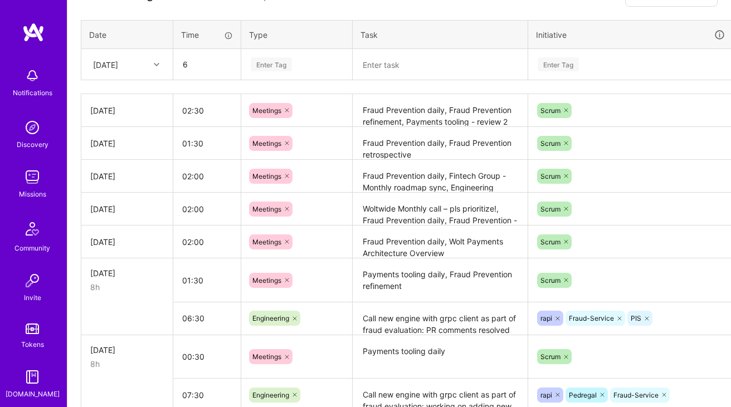
type input "06:00"
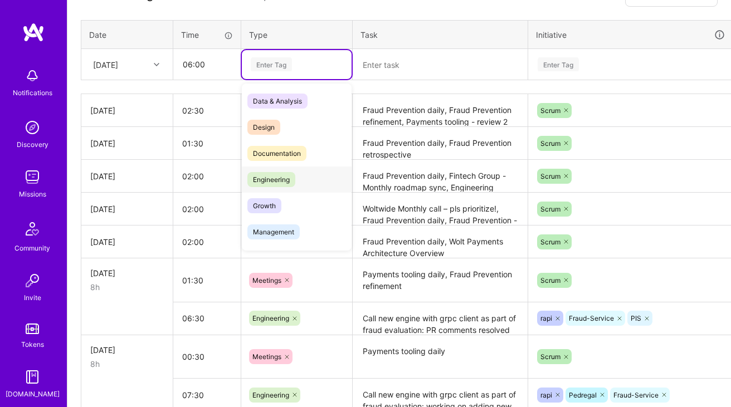
click at [274, 177] on span "Engineering" at bounding box center [271, 179] width 48 height 15
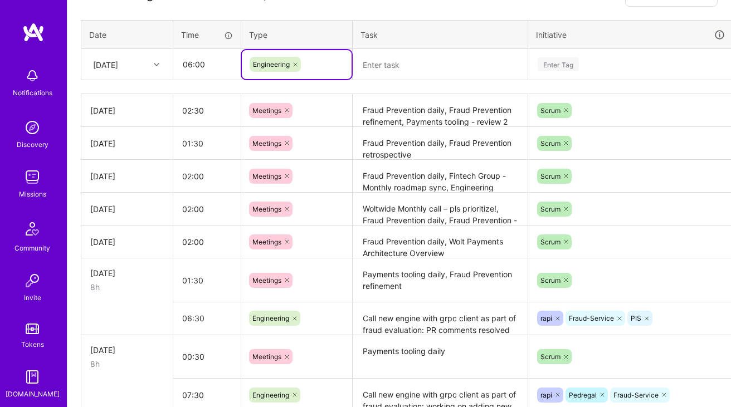
click at [413, 64] on textarea at bounding box center [440, 65] width 173 height 30
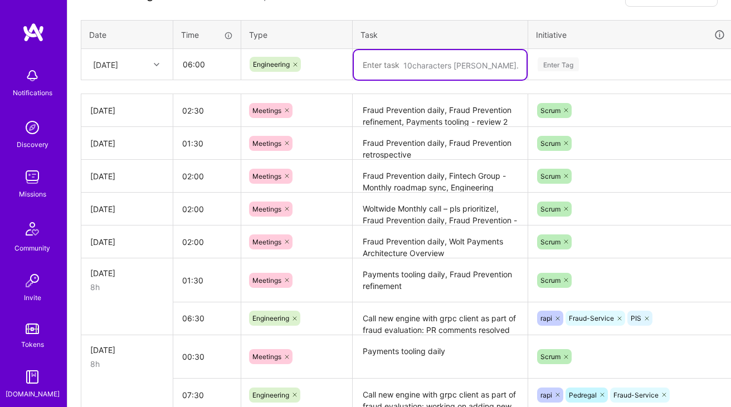
paste textarea "Call new engine with grpc client as part of fraud evaluation: PR comments resol…"
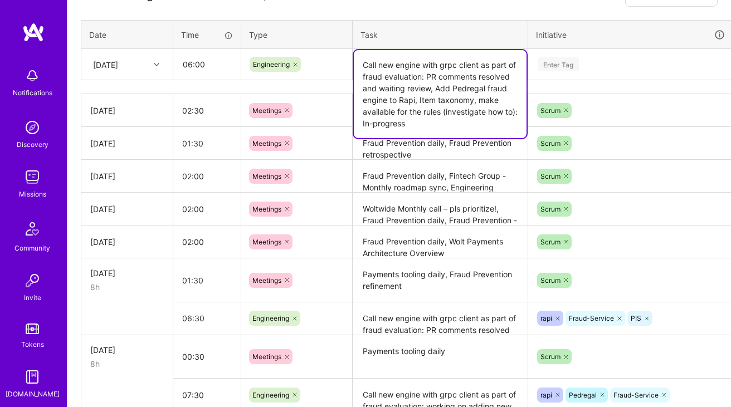
click at [400, 81] on textarea "Call new engine with grpc client as part of fraud evaluation: PR comments resol…" at bounding box center [440, 94] width 173 height 88
click at [435, 75] on textarea "Call new engine with grpc client as part of fraud evaluation: PR comments resol…" at bounding box center [440, 94] width 173 height 88
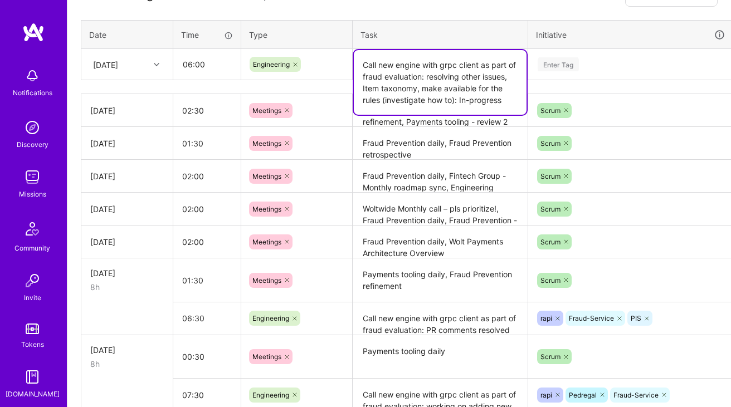
paste textarea "Add Pedregal evaluation checkpoint feature flag to fraud service"
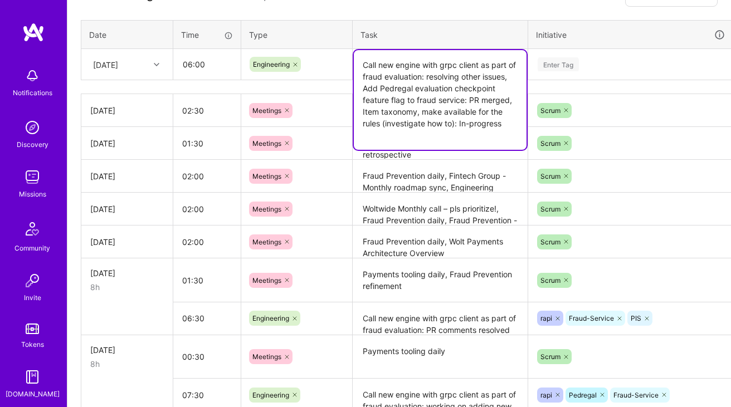
type textarea "Call new engine with grpc client as part of fraud evaluation: resolving other i…"
click at [595, 53] on div "Enter Tag" at bounding box center [631, 64] width 204 height 29
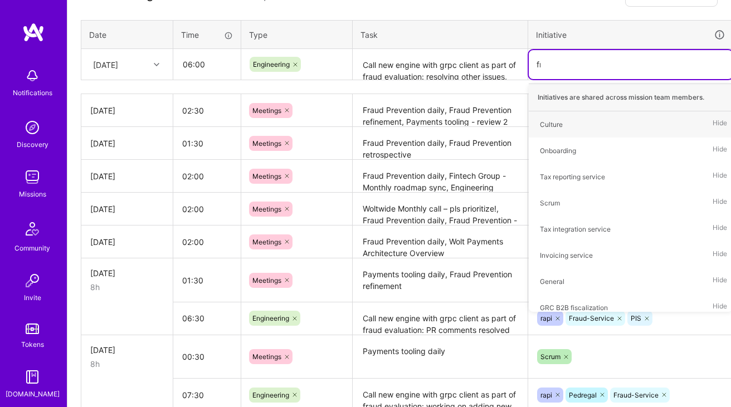
type input "fra"
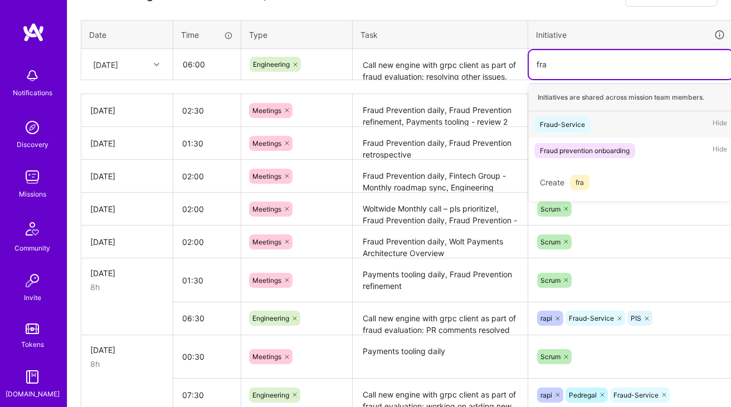
click at [565, 117] on span "Fraud-Service" at bounding box center [562, 124] width 56 height 15
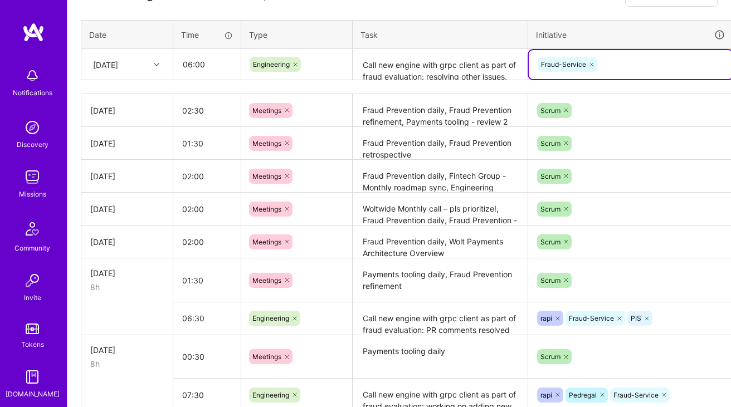
click at [609, 65] on div "Fraud-Service" at bounding box center [631, 64] width 188 height 17
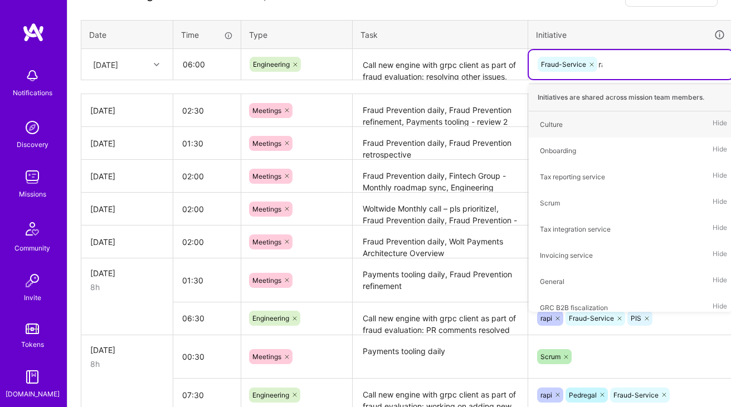
type input "rapi"
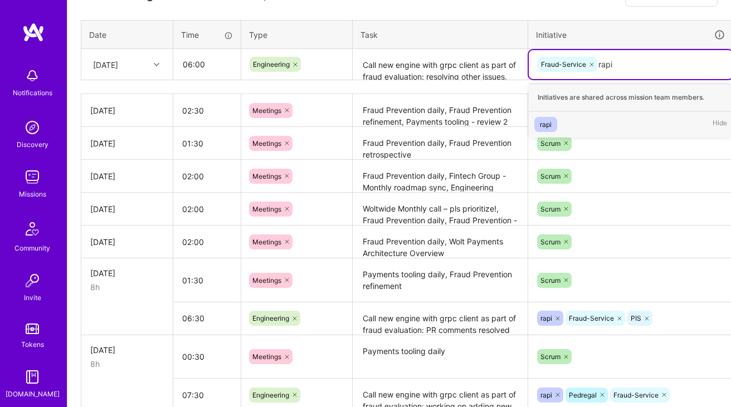
click at [576, 124] on div "rapi Hide" at bounding box center [631, 124] width 204 height 26
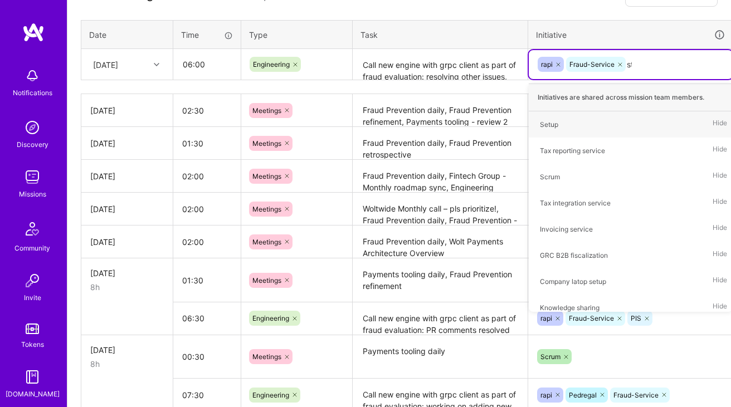
type input "ste"
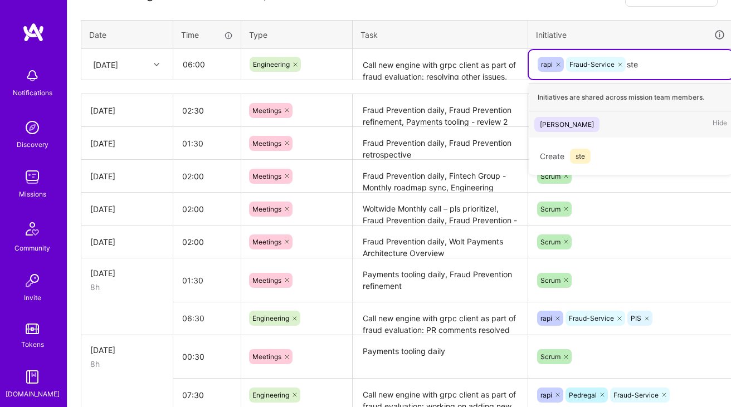
click at [554, 126] on div "[PERSON_NAME]" at bounding box center [567, 125] width 54 height 12
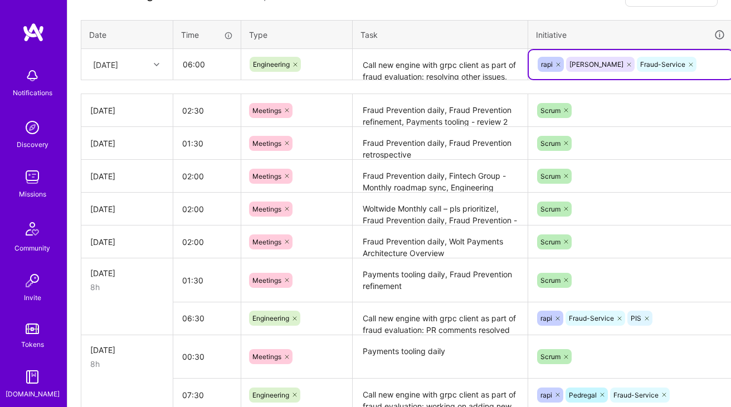
click at [448, 62] on textarea "Call new engine with grpc client as part of fraud evaluation: resolving other i…" at bounding box center [440, 65] width 173 height 30
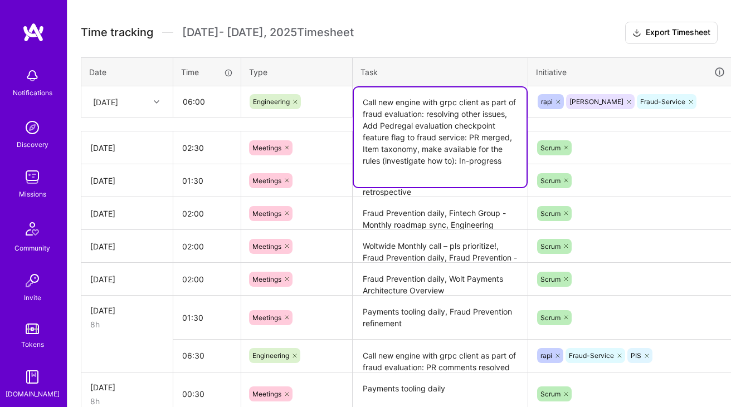
scroll to position [300, 40]
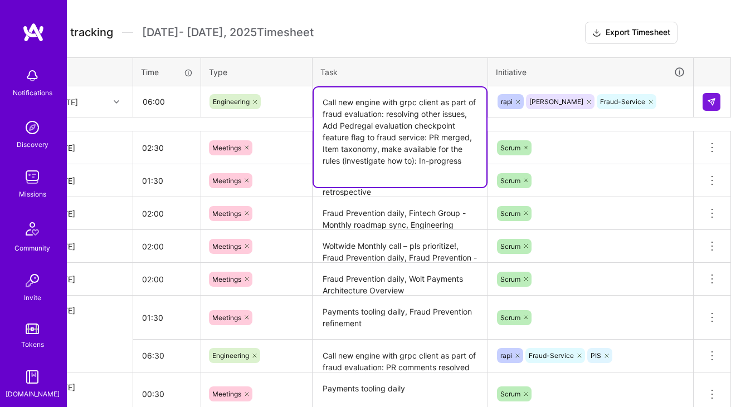
click at [355, 174] on textarea "Call new engine with grpc client as part of fraud evaluation: resolving other i…" at bounding box center [400, 137] width 173 height 100
click at [340, 168] on textarea "Call new engine with grpc client as part of fraud evaluation: resolving other i…" at bounding box center [400, 137] width 173 height 100
click at [391, 179] on textarea "Call new engine with grpc client as part of fraud evaluation: resolving other i…" at bounding box center [400, 137] width 173 height 100
type textarea "Call new engine with grpc client as part of fraud evaluation: resolving other i…"
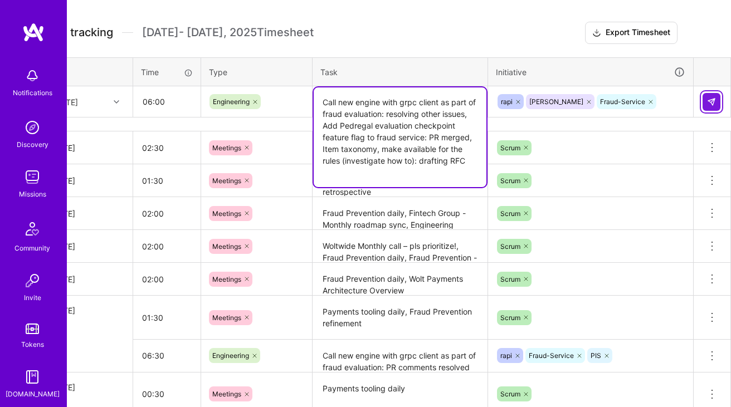
click at [715, 103] on img at bounding box center [711, 101] width 9 height 9
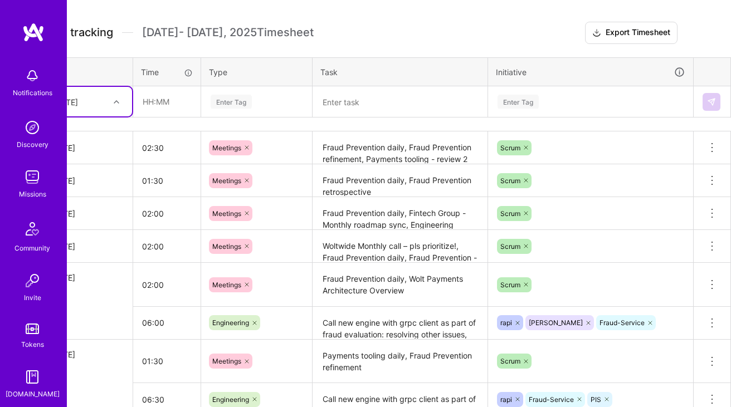
scroll to position [300, 0]
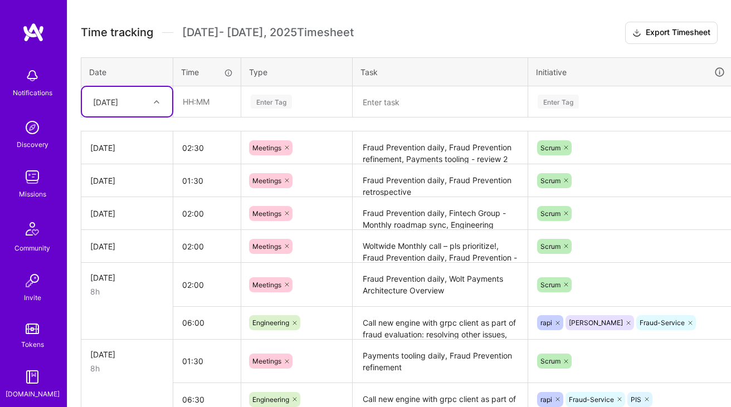
click at [118, 96] on div "[DATE]" at bounding box center [105, 102] width 25 height 12
click at [120, 248] on div "[DATE]" at bounding box center [127, 248] width 90 height 21
click at [401, 324] on textarea "Call new engine with grpc client as part of fraud evaluation: resolving other i…" at bounding box center [440, 323] width 173 height 31
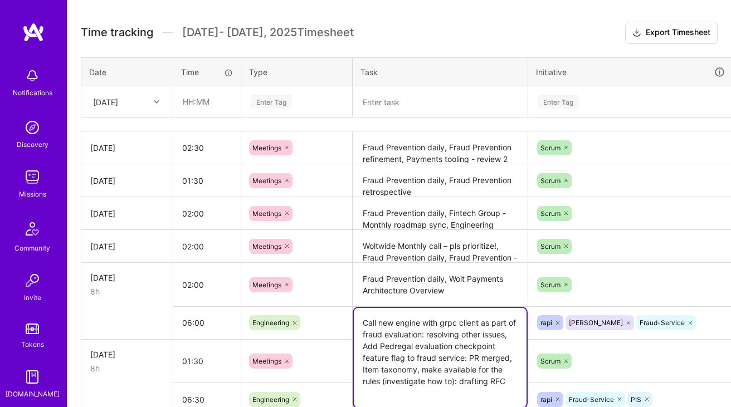
click at [401, 324] on textarea "Call new engine with grpc client as part of fraud evaluation: resolving other i…" at bounding box center [440, 358] width 173 height 100
click at [397, 107] on textarea at bounding box center [440, 102] width 173 height 30
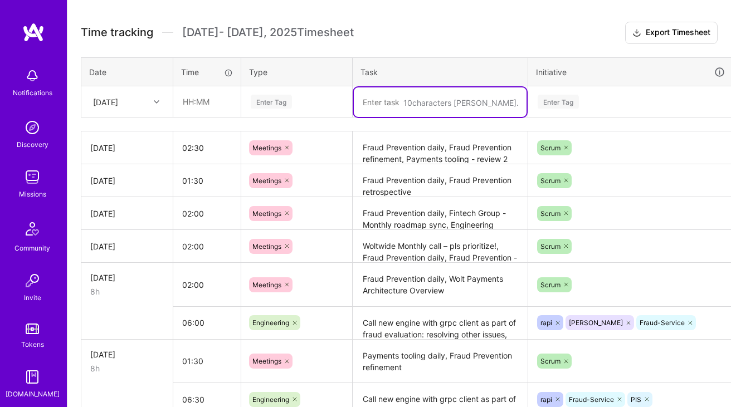
paste textarea "Call new engine with grpc client as part of fraud evaluation: resolving other i…"
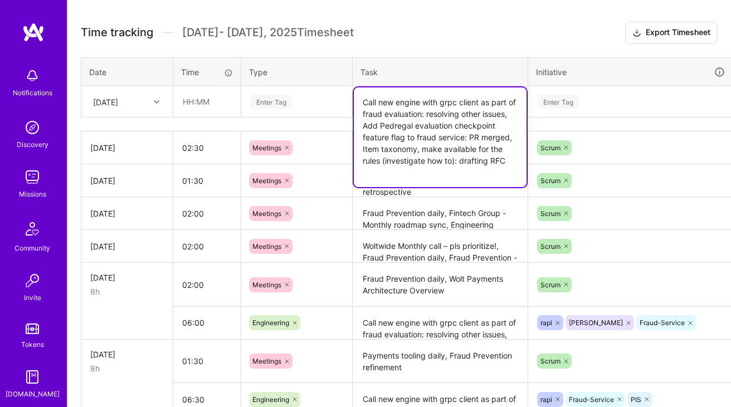
click at [430, 109] on textarea "Call new engine with grpc client as part of fraud evaluation: resolving other i…" at bounding box center [440, 137] width 173 height 100
click at [388, 123] on textarea "Call new engine with grpc client as part of fraud evaluation: resolving other i…" at bounding box center [440, 137] width 173 height 100
paste textarea "Add Pedregal evaluation rollout rate to fraud service"
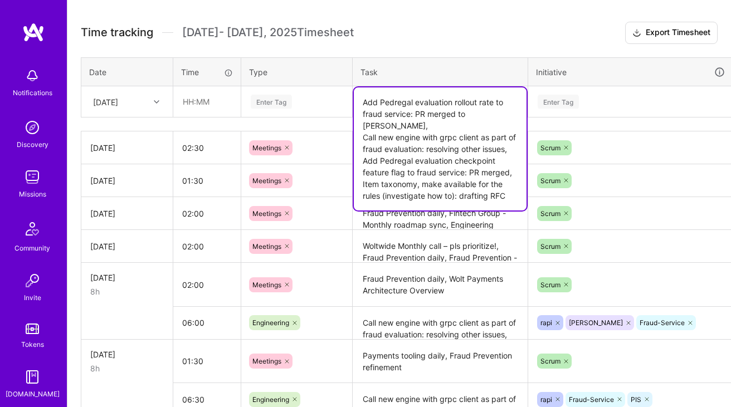
click at [435, 138] on textarea "Add Pedregal evaluation rollout rate to fraud service: PR merged to steiger, Ca…" at bounding box center [440, 148] width 173 height 123
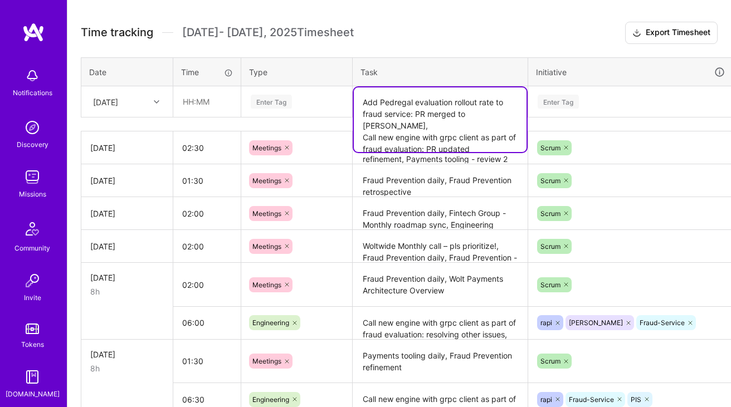
click at [446, 134] on textarea "Add Pedregal evaluation rollout rate to fraud service: PR merged to steiger, Ca…" at bounding box center [440, 119] width 173 height 65
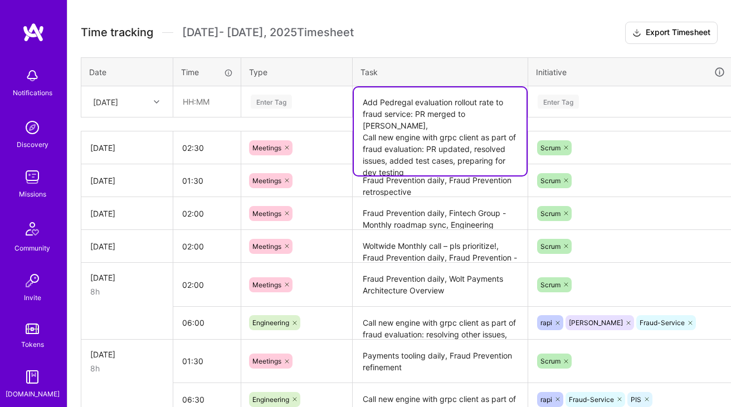
type textarea "Add Pedregal evaluation rollout rate to fraud service: PR merged to [PERSON_NAM…"
click at [586, 96] on div "Enter Tag" at bounding box center [631, 102] width 188 height 14
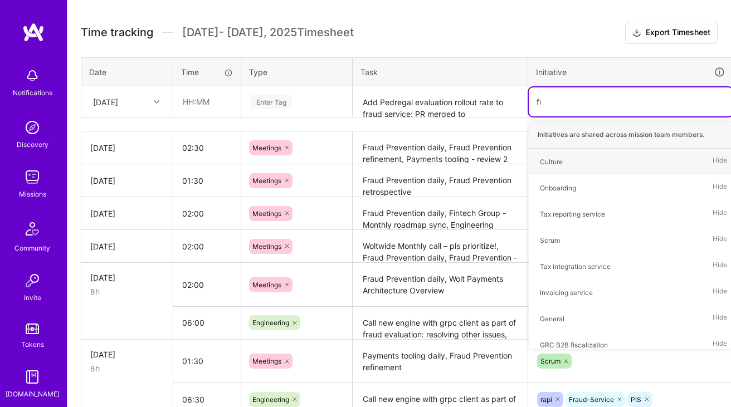
type input "fra"
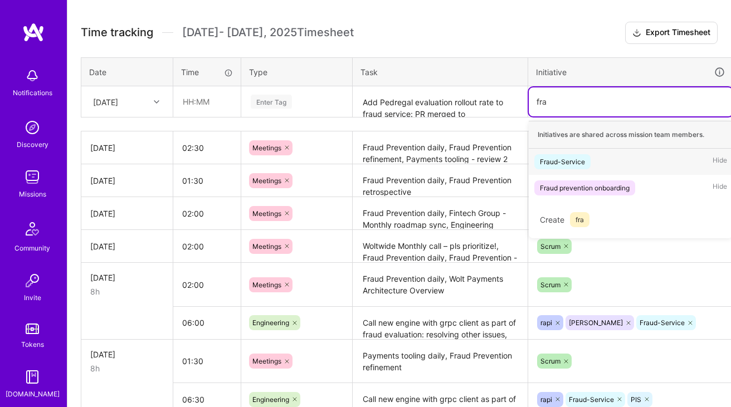
click at [565, 157] on div "Fraud-Service" at bounding box center [562, 162] width 45 height 12
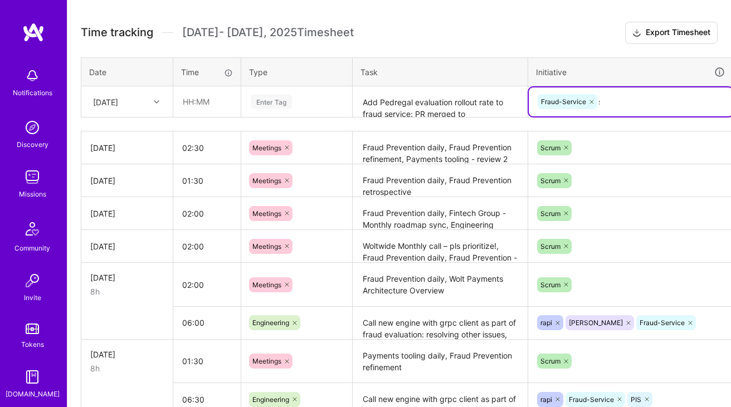
type input "ste"
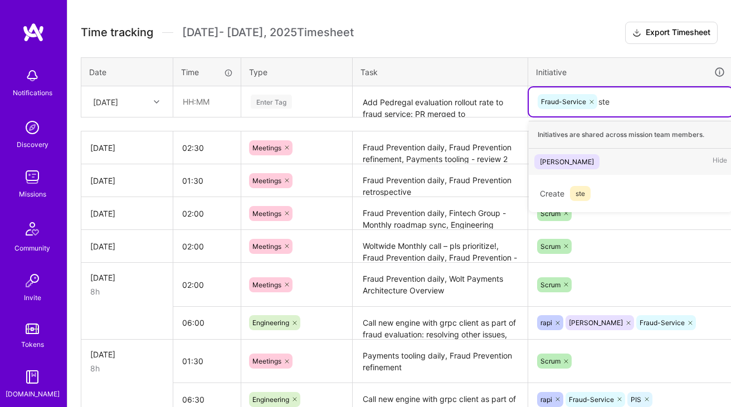
click at [569, 158] on div "Steiger Hide" at bounding box center [631, 162] width 204 height 26
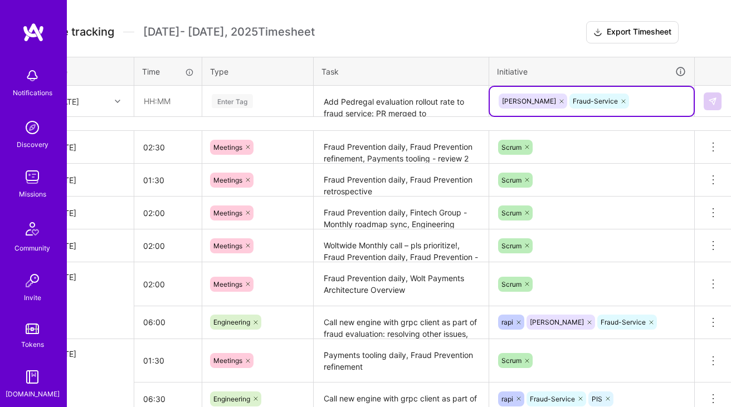
scroll to position [301, 0]
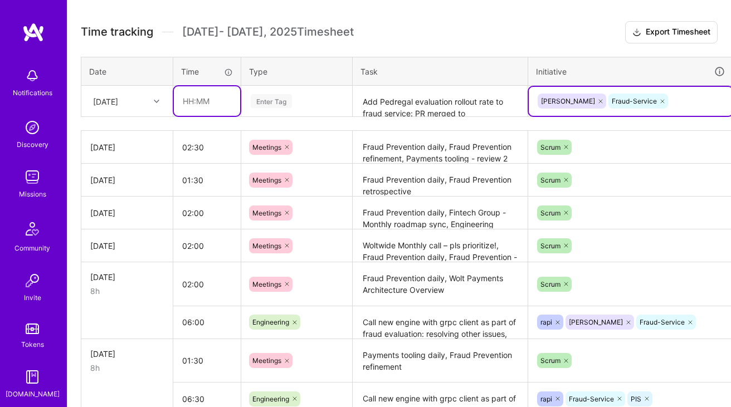
click at [217, 104] on input "text" at bounding box center [207, 101] width 66 height 30
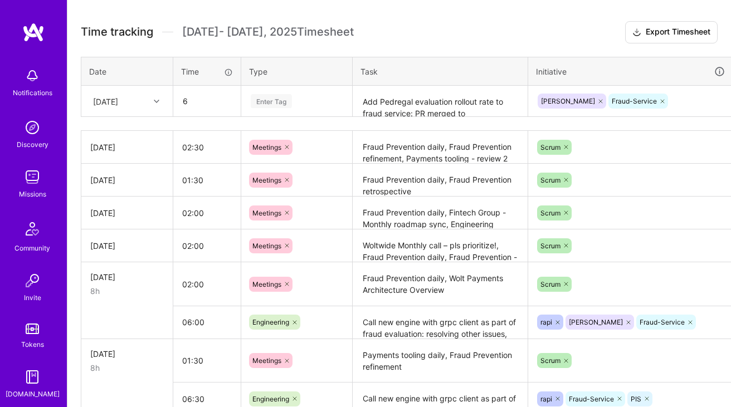
click at [325, 96] on div "Enter Tag" at bounding box center [297, 101] width 94 height 14
type input "06:00"
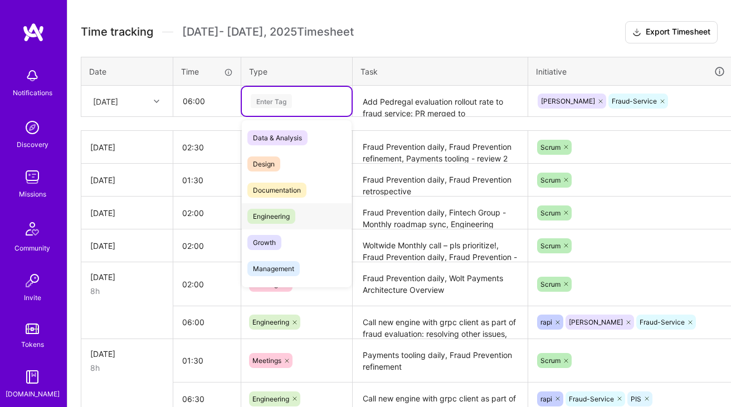
click at [279, 214] on span "Engineering" at bounding box center [271, 216] width 48 height 15
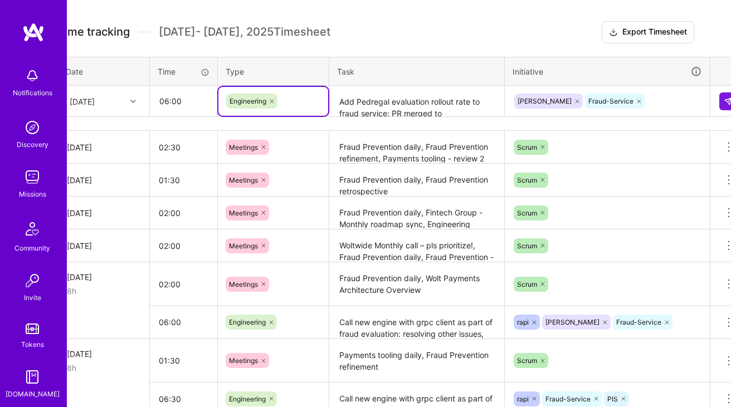
scroll to position [301, 40]
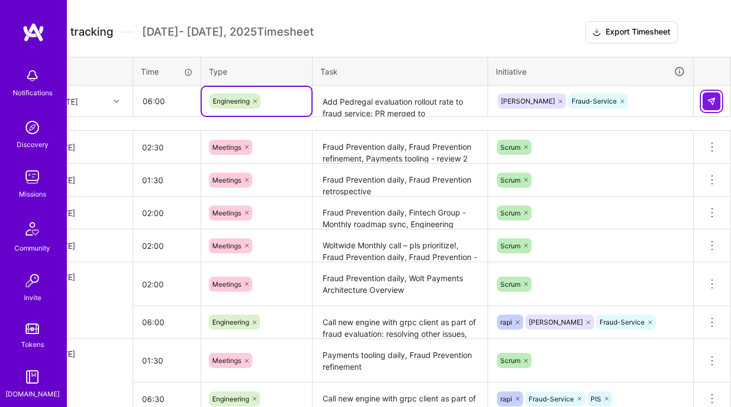
click at [711, 99] on img at bounding box center [711, 101] width 9 height 9
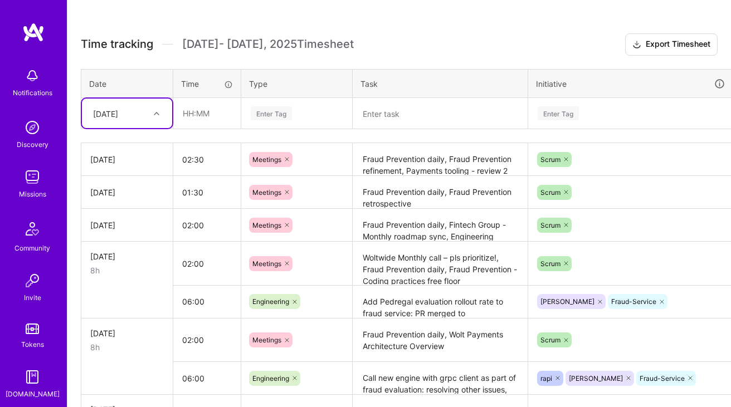
scroll to position [274, 0]
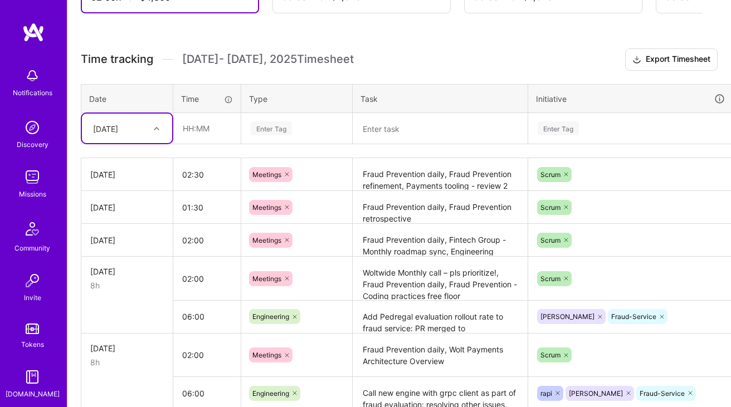
click at [408, 284] on textarea "Woltwide Monthly call – pls prioritize!, Fraud Prevention daily, Fraud Preventi…" at bounding box center [440, 279] width 173 height 42
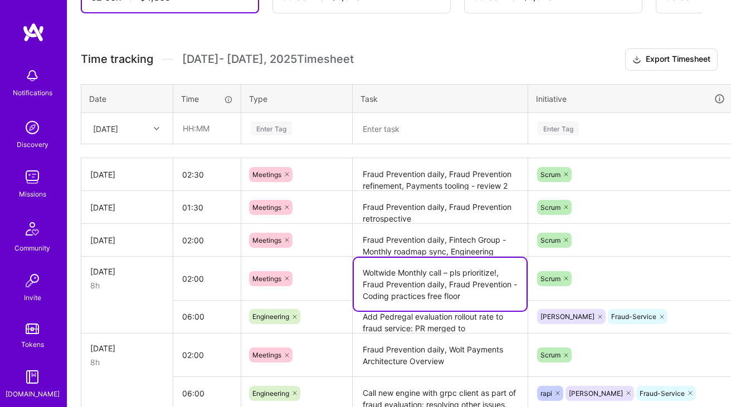
click at [408, 284] on textarea "Woltwide Monthly call – pls prioritize!, Fraud Prevention daily, Fraud Preventi…" at bounding box center [440, 284] width 173 height 53
click at [406, 329] on textarea "Add Pedregal evaluation rollout rate to fraud service: PR merged to [PERSON_NAM…" at bounding box center [440, 317] width 173 height 31
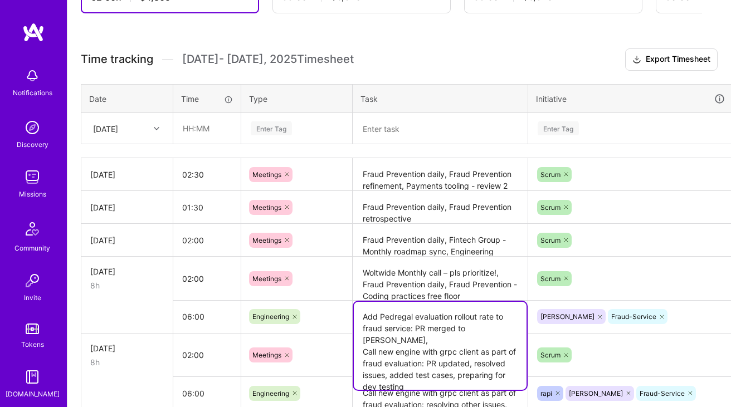
click at [406, 329] on textarea "Add Pedregal evaluation rollout rate to fraud service: PR merged to [PERSON_NAM…" at bounding box center [440, 346] width 173 height 88
click at [159, 129] on icon at bounding box center [157, 129] width 6 height 6
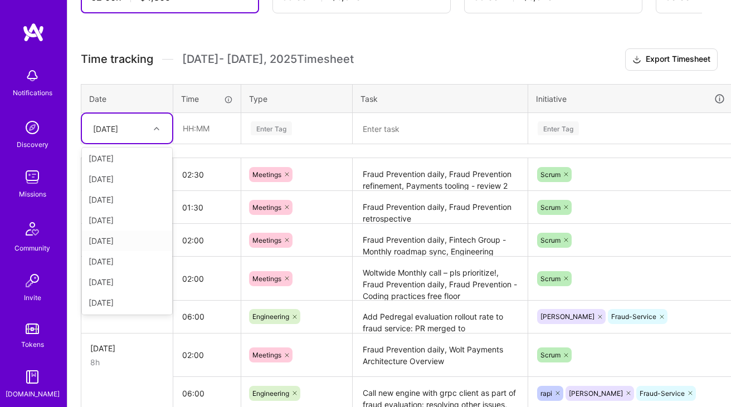
scroll to position [74, 0]
click at [132, 252] on div "[DATE]" at bounding box center [127, 251] width 90 height 21
click at [220, 131] on input "text" at bounding box center [207, 129] width 66 height 30
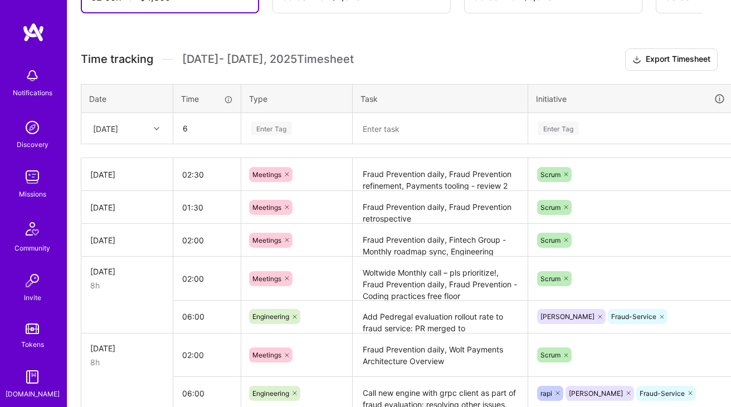
click at [289, 128] on div "Enter Tag" at bounding box center [271, 128] width 41 height 17
type input "06:00"
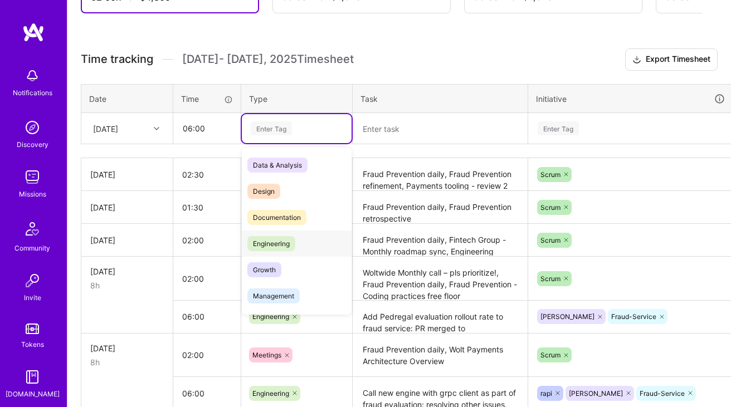
click at [283, 245] on span "Engineering" at bounding box center [271, 243] width 48 height 15
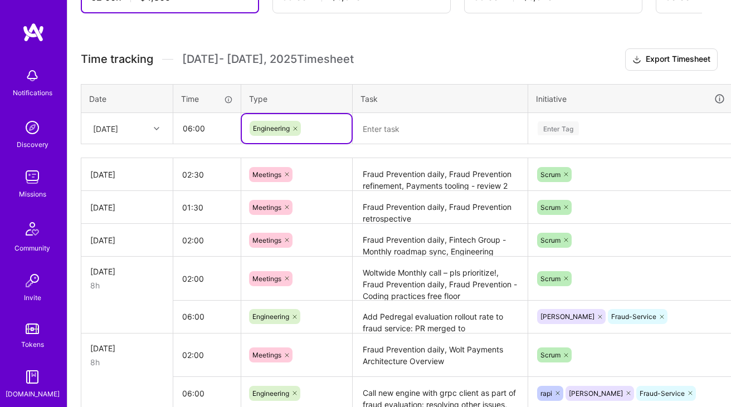
click at [398, 131] on textarea at bounding box center [440, 129] width 173 height 30
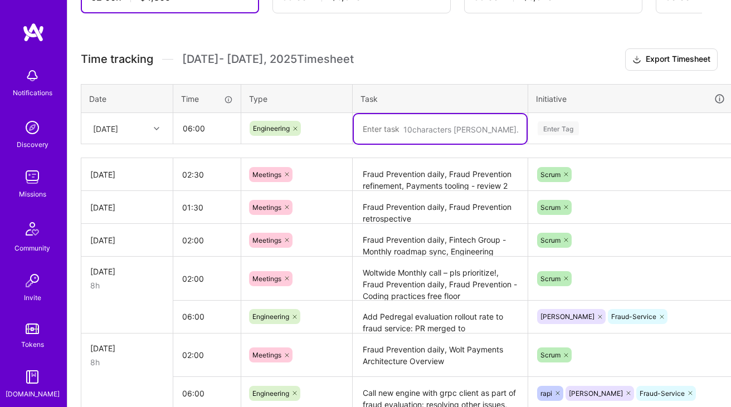
paste textarea "Add Pedregal evaluation rollout rate to fraud service: PR merged to [PERSON_NAM…"
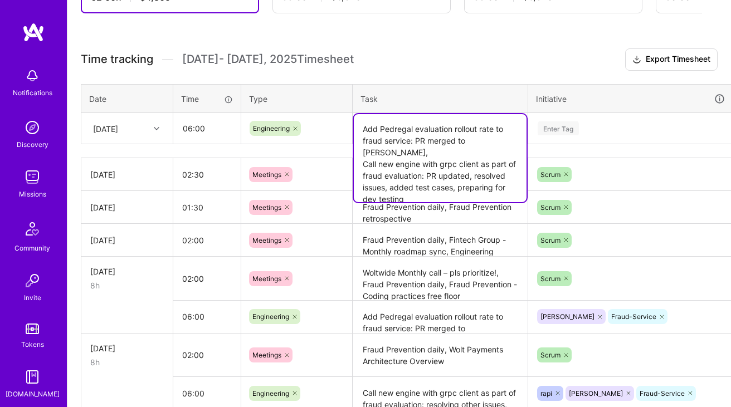
click at [470, 133] on textarea "Add Pedregal evaluation rollout rate to fraud service: PR merged to [PERSON_NAM…" at bounding box center [440, 158] width 173 height 88
click at [509, 142] on textarea "Add Pedregal evaluation rollout rate to fraud service: PR merged to [PERSON_NAM…" at bounding box center [440, 158] width 173 height 88
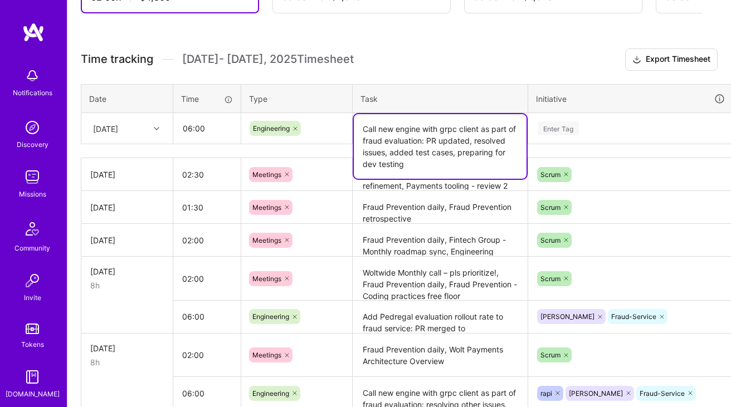
click at [438, 142] on textarea "Call new engine with grpc client as part of fraud evaluation: PR updated, resol…" at bounding box center [440, 146] width 173 height 65
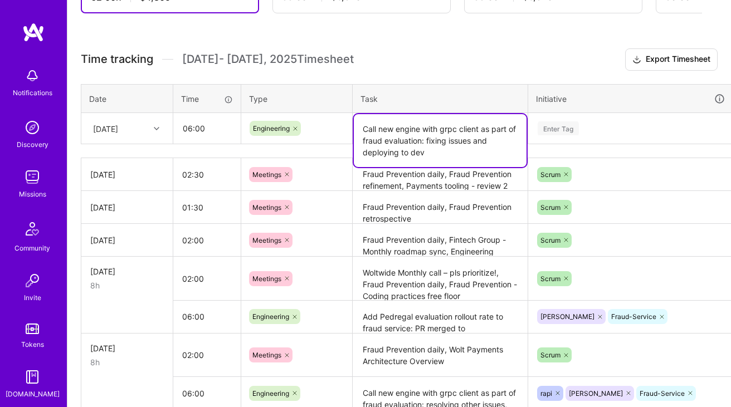
click at [440, 142] on textarea "Call new engine with grpc client as part of fraud evaluation: fixing issues and…" at bounding box center [440, 140] width 173 height 53
type textarea "Call new engine with grpc client as part of fraud evaluation: testing and fixin…"
click at [619, 130] on div "Enter Tag" at bounding box center [631, 128] width 188 height 14
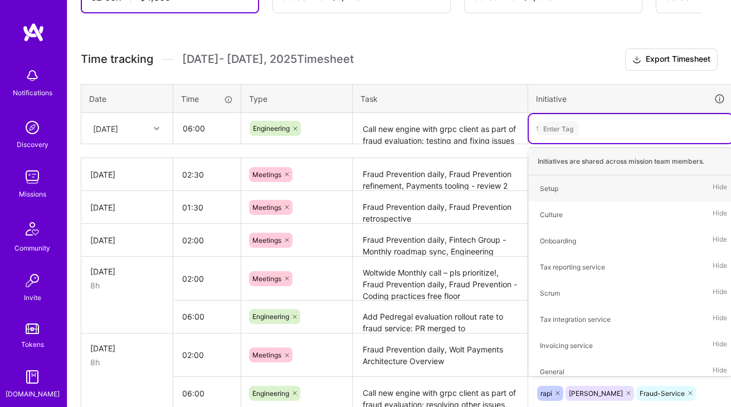
type input "fra"
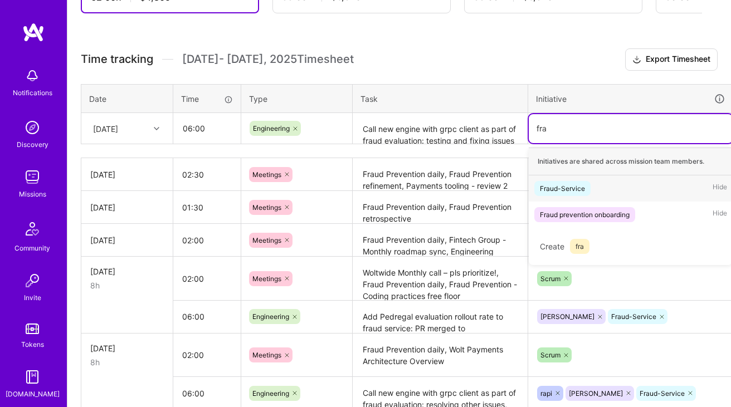
click at [570, 183] on div "Fraud-Service" at bounding box center [562, 189] width 45 height 12
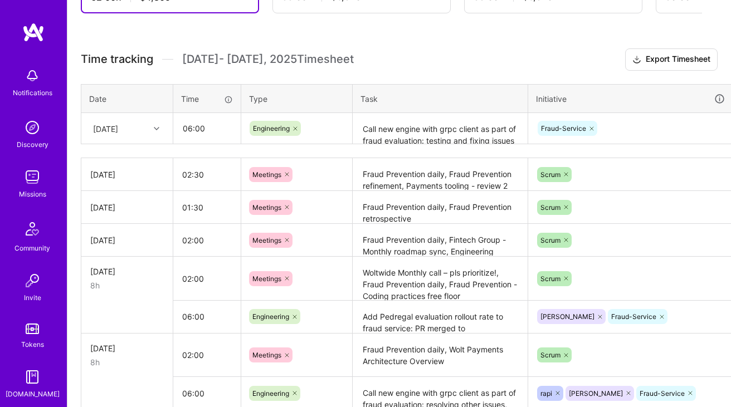
click at [419, 135] on textarea "Call new engine with grpc client as part of fraud evaluation: testing and fixin…" at bounding box center [440, 129] width 173 height 30
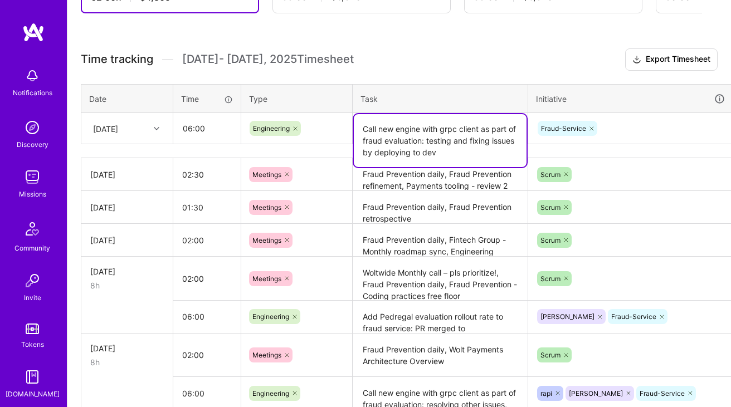
click at [419, 135] on textarea "Call new engine with grpc client as part of fraud evaluation: testing and fixin…" at bounding box center [440, 140] width 173 height 53
click at [456, 144] on textarea "Call new engine with grpc client as part of fraud evaluation: testing and fixin…" at bounding box center [440, 140] width 173 height 53
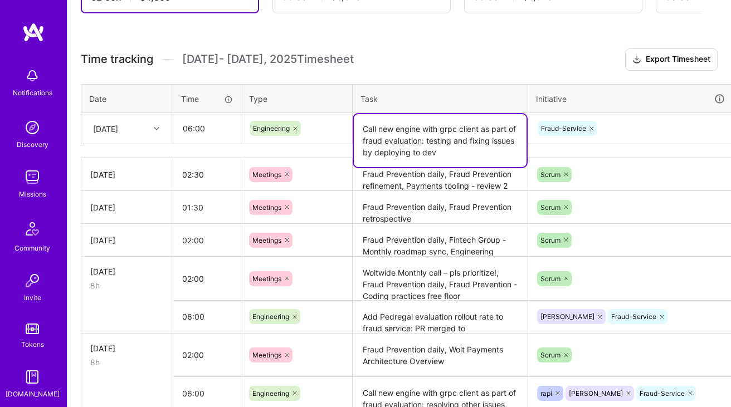
click at [447, 155] on textarea "Call new engine with grpc client as part of fraud evaluation: testing and fixin…" at bounding box center [440, 140] width 173 height 53
click at [471, 158] on textarea "Call new engine with grpc client as part of fraud evaluation: testing and fixin…" at bounding box center [440, 140] width 173 height 53
click at [441, 139] on textarea "Call new engine with grpc client as part of fraud evaluation: testing and fixin…" at bounding box center [440, 140] width 173 height 53
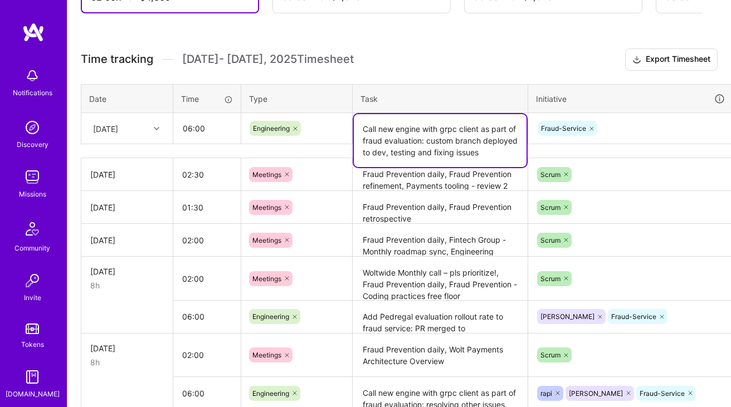
type textarea "Call new engine with grpc client as part of fraud evaluation: custom branch dep…"
click at [464, 52] on h3 "Time tracking Oct 1 - Oct 15 , 2025 Timesheet Export Timesheet" at bounding box center [399, 59] width 637 height 22
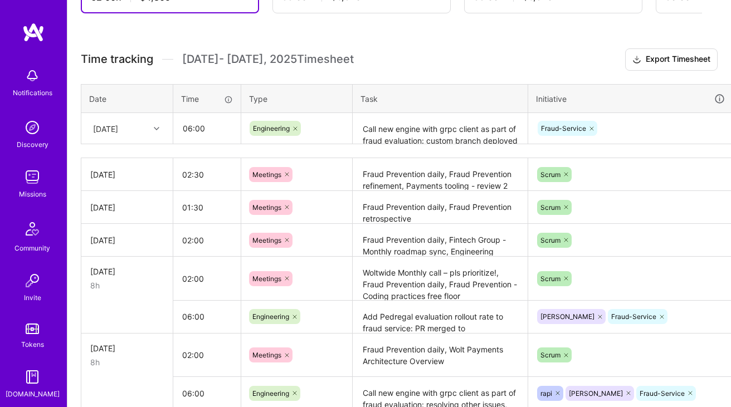
scroll to position [274, 40]
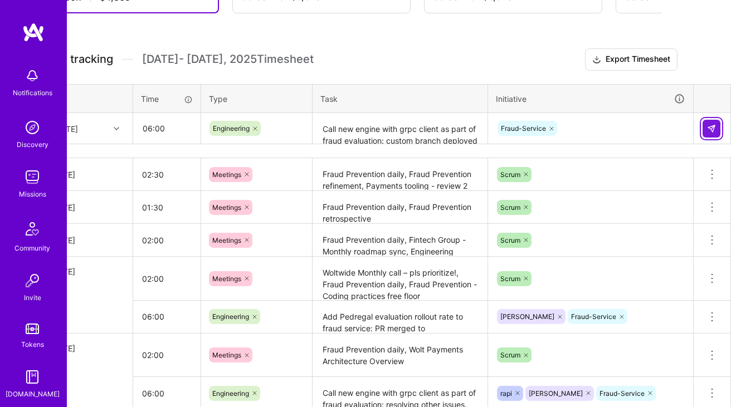
click at [710, 131] on img at bounding box center [711, 128] width 9 height 9
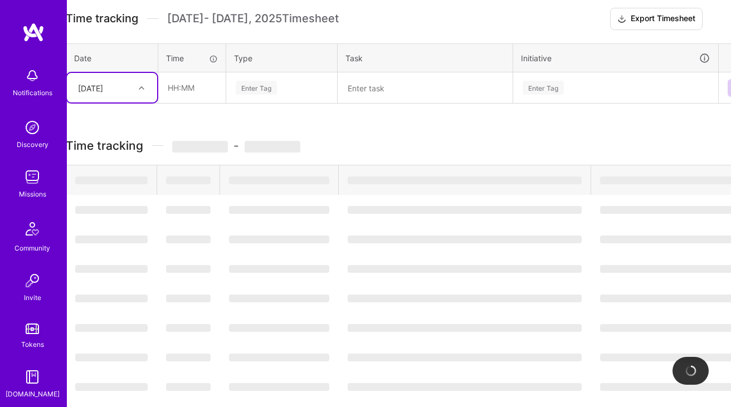
scroll to position [314, 0]
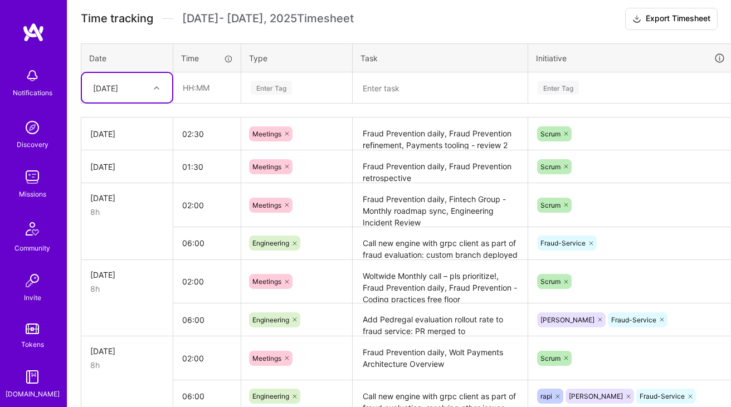
click at [406, 241] on textarea "Call new engine with grpc client as part of fraud evaluation: custom branch dep…" at bounding box center [440, 243] width 173 height 31
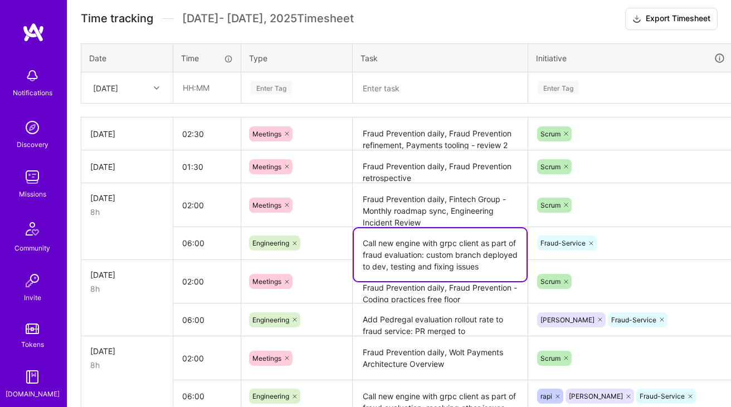
click at [507, 270] on textarea "Call new engine with grpc client as part of fraud evaluation: custom branch dep…" at bounding box center [440, 254] width 173 height 53
paste textarea "Add Pedregal evaluation config to steiger"
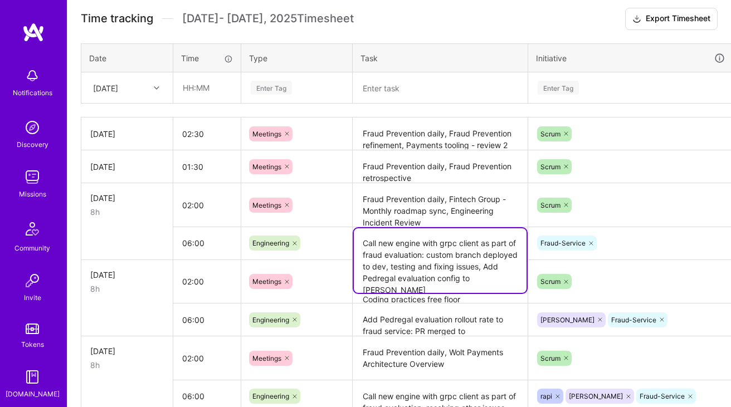
type textarea "Call new engine with grpc client as part of fraud evaluation: custom branch dep…"
click at [629, 241] on div "Fraud-Service" at bounding box center [630, 243] width 205 height 29
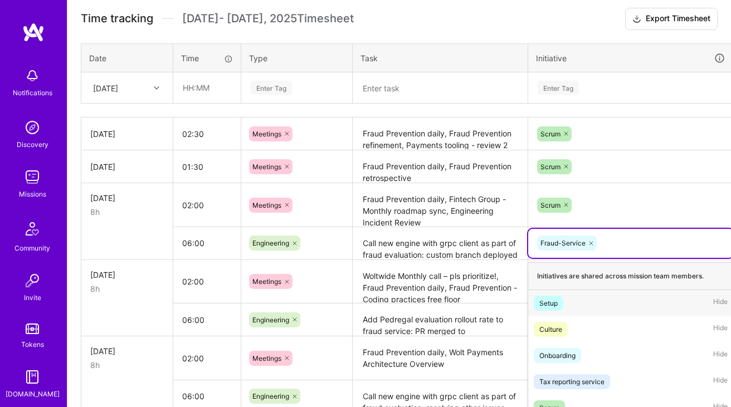
scroll to position [402, 0]
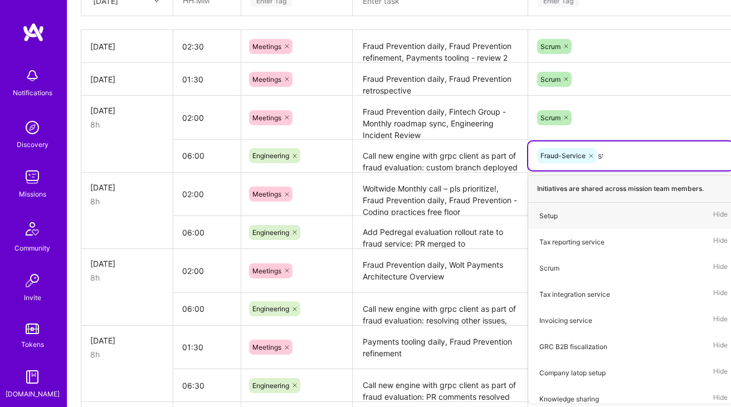
type input "ste"
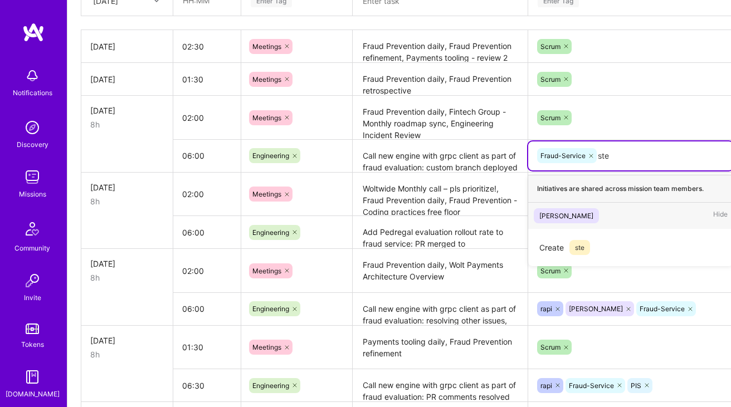
click at [568, 216] on div "Steiger Hide" at bounding box center [630, 216] width 205 height 26
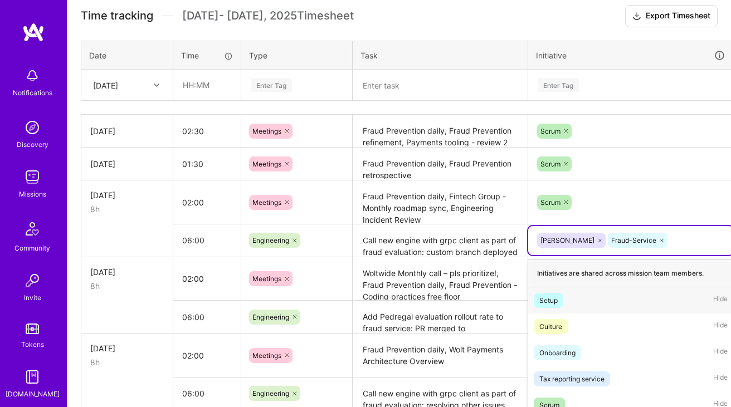
scroll to position [316, 0]
click at [422, 255] on textarea "Call new engine with grpc client as part of fraud evaluation: custom branch dep…" at bounding box center [440, 241] width 173 height 31
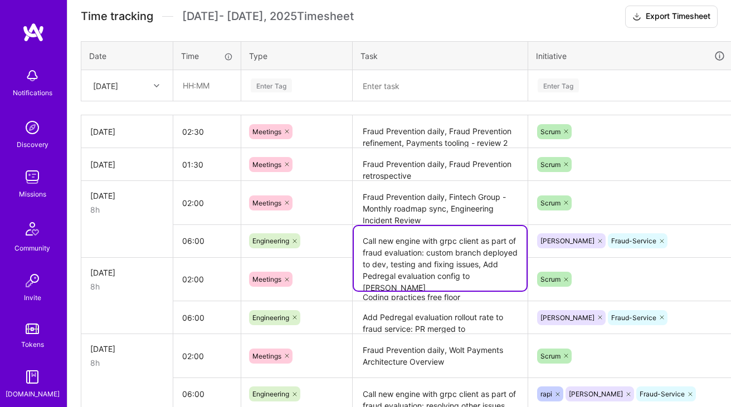
click at [422, 255] on textarea "Call new engine with grpc client as part of fraud evaluation: custom branch dep…" at bounding box center [440, 258] width 173 height 65
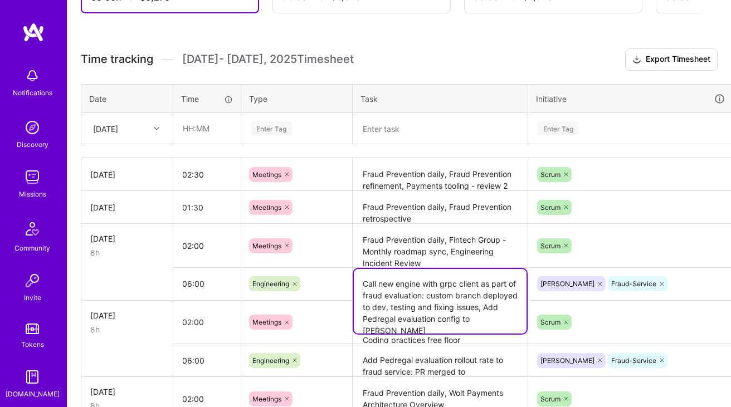
click at [151, 136] on div at bounding box center [157, 128] width 17 height 18
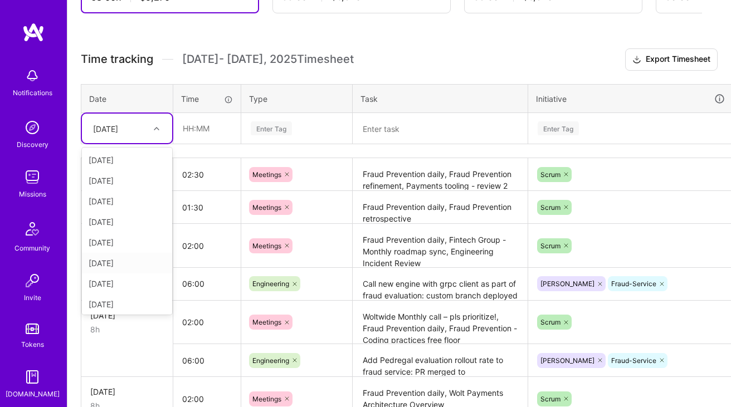
scroll to position [105, 0]
click at [123, 275] on div "[DATE]" at bounding box center [127, 281] width 90 height 21
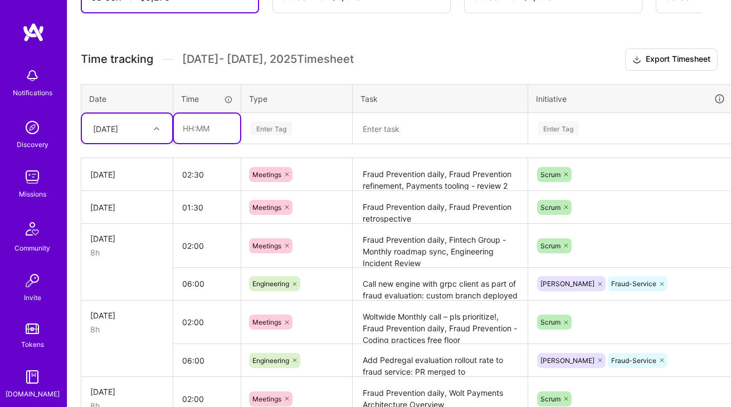
click at [196, 134] on input "text" at bounding box center [207, 129] width 66 height 30
type input "06:30"
click at [281, 130] on div "Enter Tag" at bounding box center [271, 128] width 41 height 17
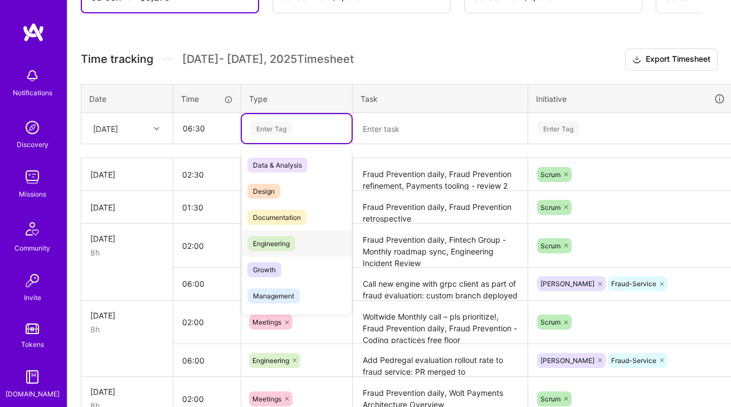
click at [284, 244] on span "Engineering" at bounding box center [271, 243] width 48 height 15
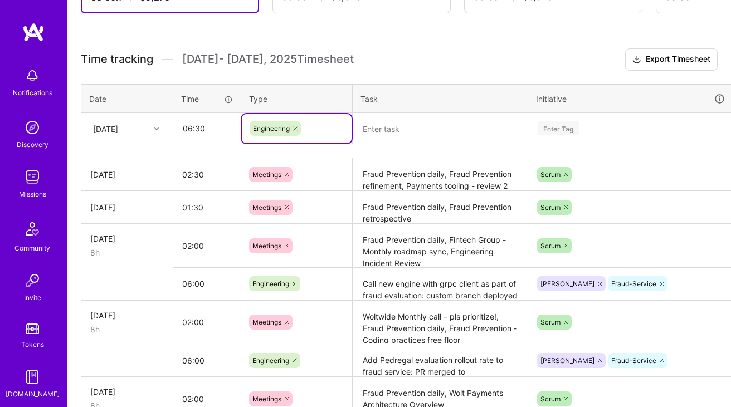
click at [417, 127] on textarea at bounding box center [440, 129] width 173 height 30
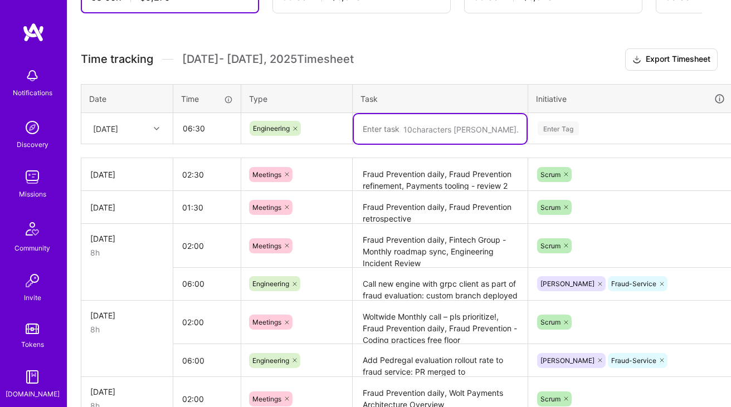
paste textarea "Call new engine with grpc client as part of fraud evaluation: custom branch dep…"
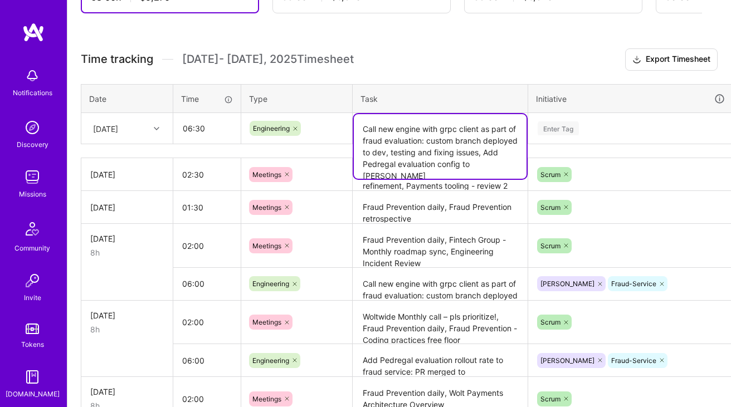
click at [440, 140] on textarea "Call new engine with grpc client as part of fraud evaluation: custom branch dep…" at bounding box center [440, 146] width 173 height 65
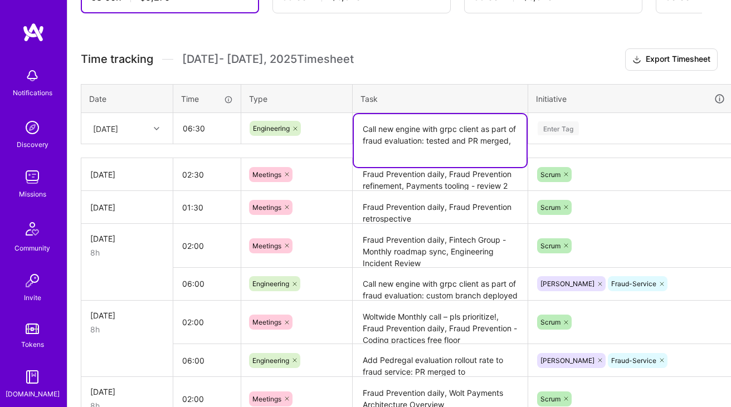
paste textarea "Create new fraud engine DD Risk Engine"
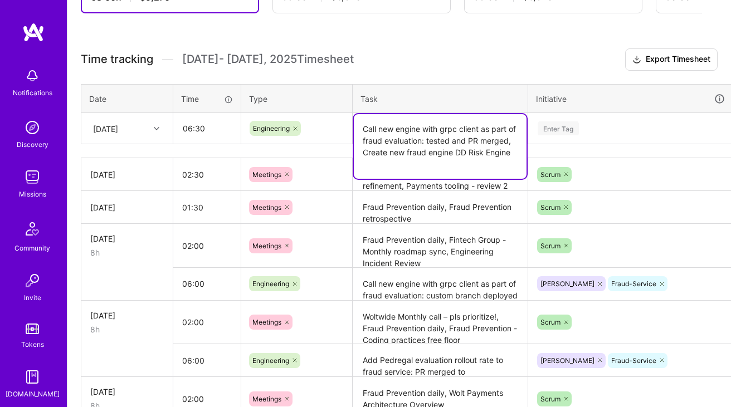
click at [486, 150] on textarea "Call new engine with grpc client as part of fraud evaluation: tested and PR mer…" at bounding box center [440, 146] width 173 height 65
click at [494, 150] on textarea "Call new engine with grpc client as part of fraud evaluation: tested and PR mer…" at bounding box center [440, 146] width 173 height 65
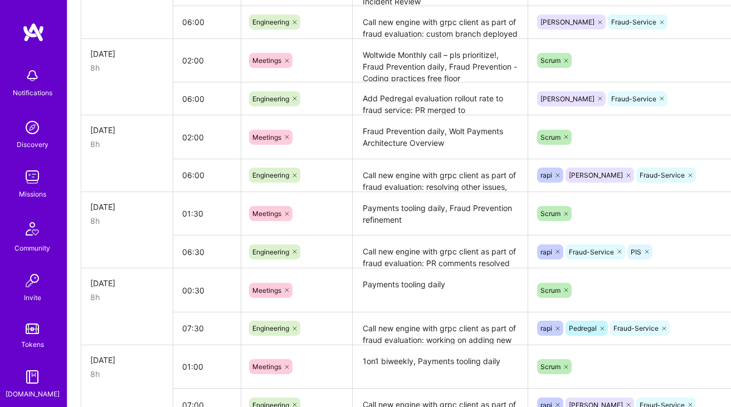
scroll to position [545, 0]
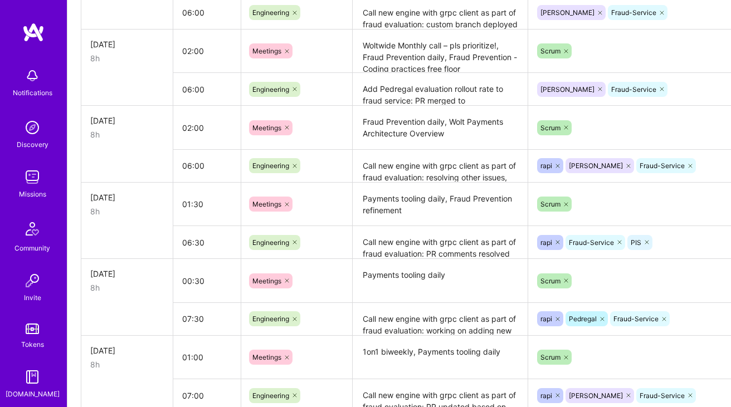
click at [412, 249] on textarea "Call new engine with grpc client as part of fraud evaluation: PR comments resol…" at bounding box center [440, 242] width 173 height 31
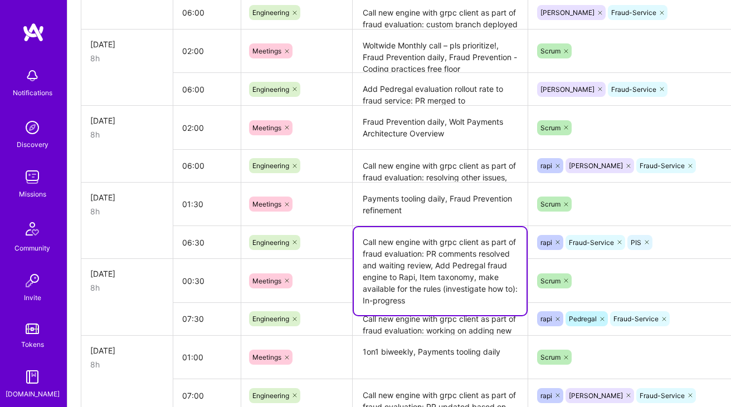
click at [412, 249] on textarea "Call new engine with grpc client as part of fraud evaluation: PR comments resol…" at bounding box center [440, 271] width 173 height 88
click at [414, 284] on textarea "Call new engine with grpc client as part of fraud evaluation: PR comments resol…" at bounding box center [440, 271] width 173 height 88
click at [471, 281] on textarea "Call new engine with grpc client as part of fraud evaluation: PR comments resol…" at bounding box center [440, 271] width 173 height 88
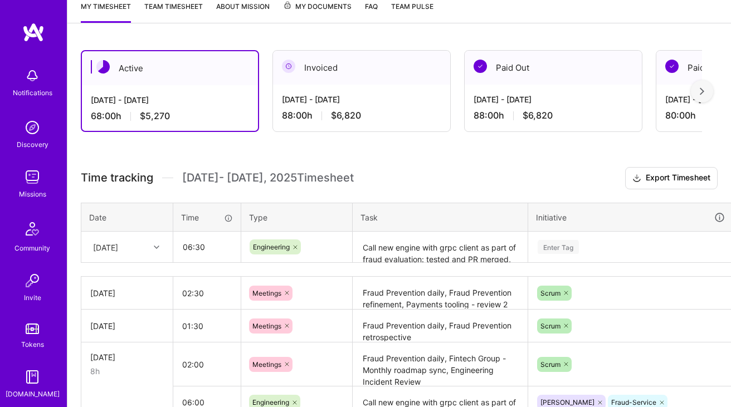
scroll to position [152, 0]
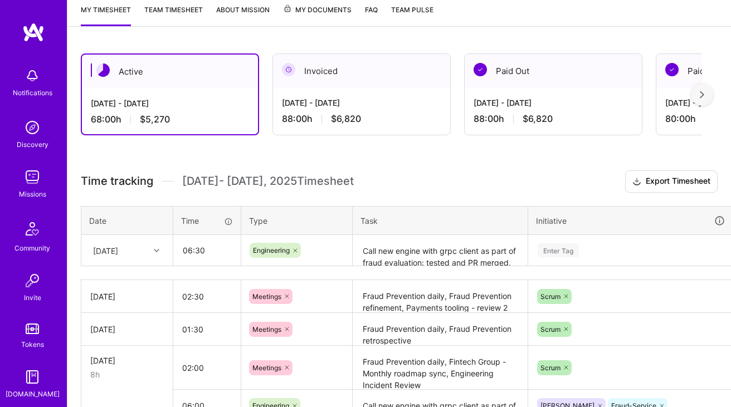
click at [418, 250] on textarea "Call new engine with grpc client as part of fraud evaluation: tested and PR mer…" at bounding box center [440, 251] width 173 height 30
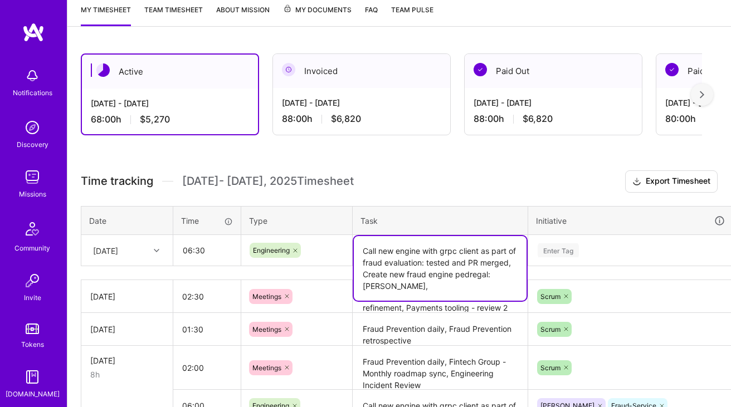
click at [487, 294] on textarea "Call new engine with grpc client as part of fraud evaluation: tested and PR mer…" at bounding box center [440, 268] width 173 height 65
paste textarea "Item taxonomy, make available for the rules (investigate how to): In-progress"
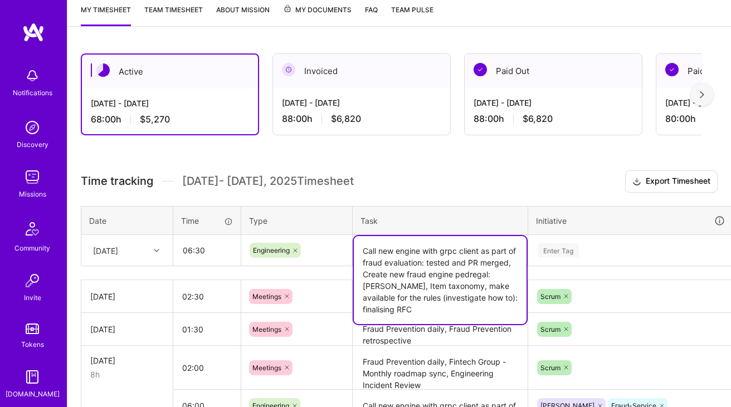
click at [408, 305] on textarea "Call new engine with grpc client as part of fraud evaluation: tested and PR mer…" at bounding box center [440, 280] width 173 height 88
click at [404, 308] on textarea "Call new engine with grpc client as part of fraud evaluation: tested and PR mer…" at bounding box center [440, 280] width 173 height 88
type textarea "Call new engine with grpc client as part of fraud evaluation: tested and PR mer…"
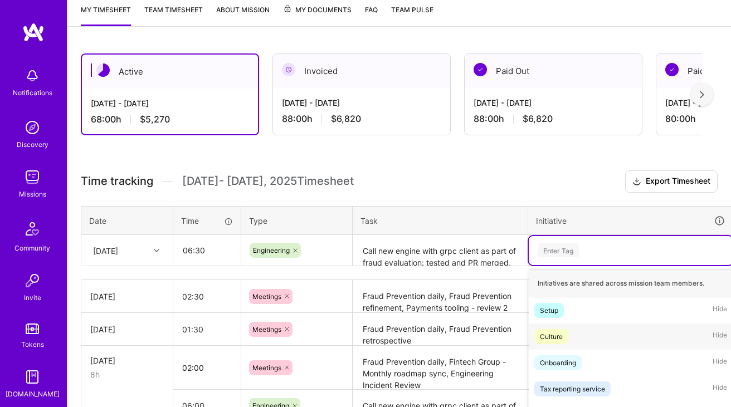
scroll to position [246, 0]
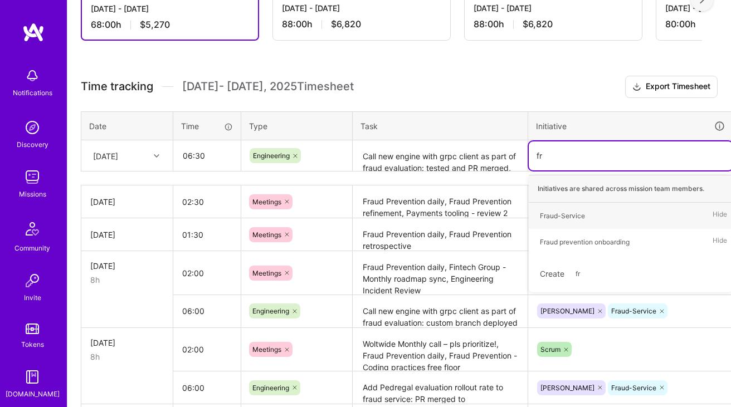
type input "fra"
click at [557, 220] on div "Fraud-Service" at bounding box center [562, 216] width 45 height 12
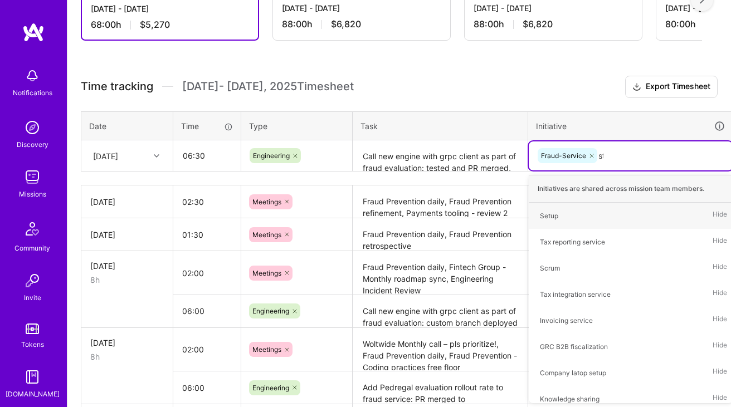
type input "ste"
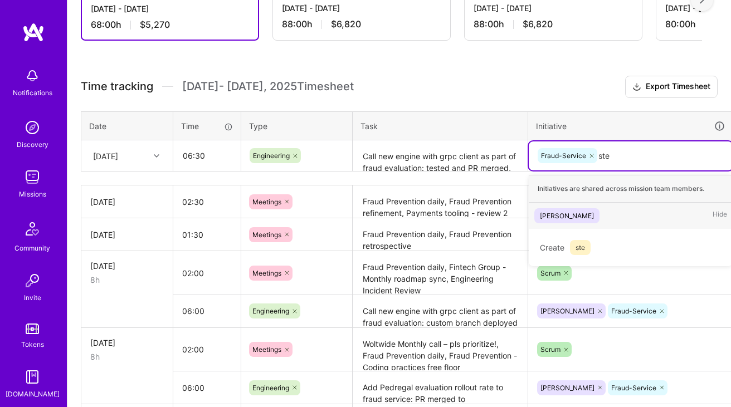
click at [582, 205] on div "Steiger Hide" at bounding box center [631, 216] width 204 height 26
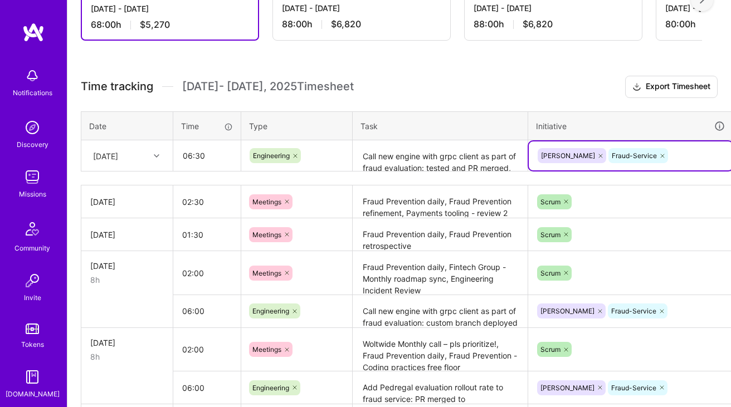
type input "r"
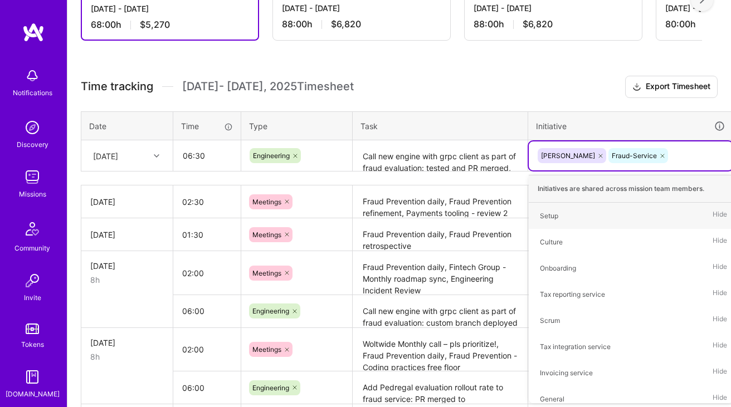
type input "e"
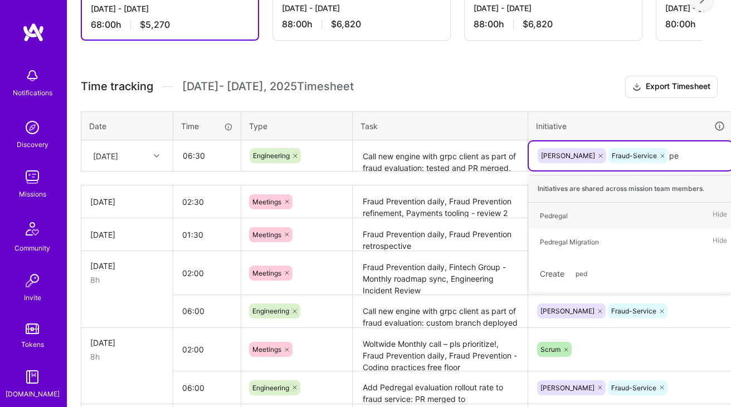
type input "ped"
click at [573, 208] on div "Pedregal Hide" at bounding box center [631, 216] width 204 height 26
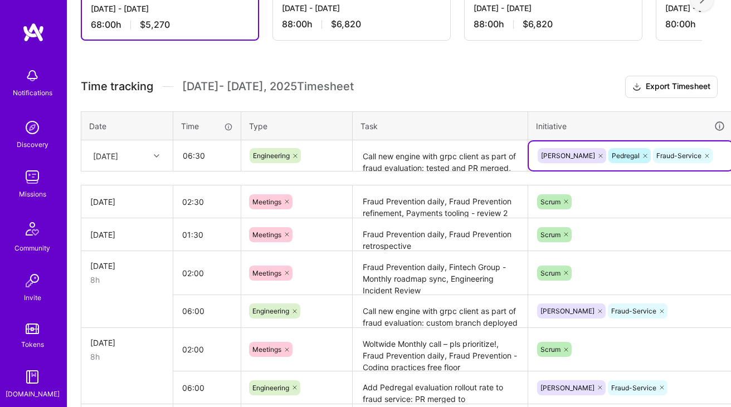
click at [463, 171] on table "Date Time Type Task Initiative Mon, Oct 13 06:30 Engineering Call new engine wi…" at bounding box center [426, 141] width 690 height 61
click at [440, 162] on textarea "Call new engine with grpc client as part of fraud evaluation: tested and PR mer…" at bounding box center [440, 157] width 173 height 30
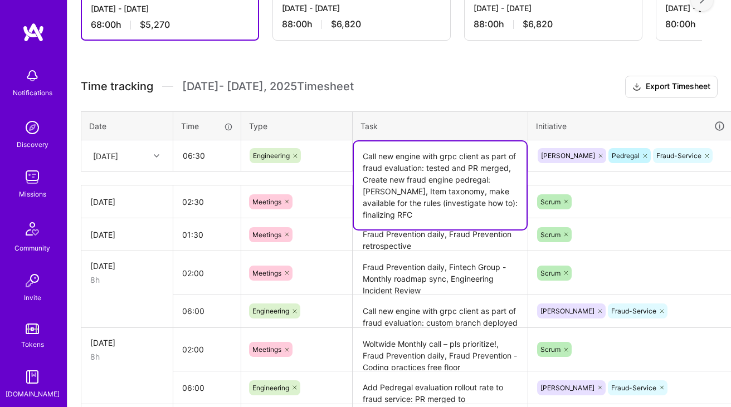
click at [452, 165] on textarea "Call new engine with grpc client as part of fraud evaluation: tested and PR mer…" at bounding box center [440, 186] width 173 height 88
click at [451, 188] on textarea "Call new engine with grpc client as part of fraud evaluation: tested and PR mer…" at bounding box center [440, 186] width 173 height 88
click at [453, 207] on textarea "Call new engine with grpc client as part of fraud evaluation: tested and PR mer…" at bounding box center [440, 186] width 173 height 88
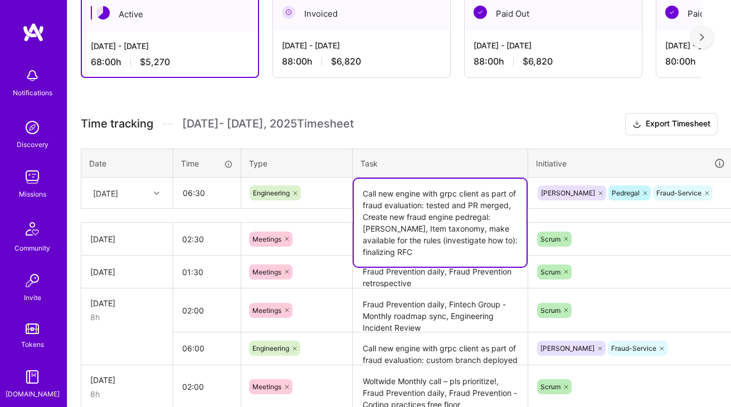
scroll to position [209, 40]
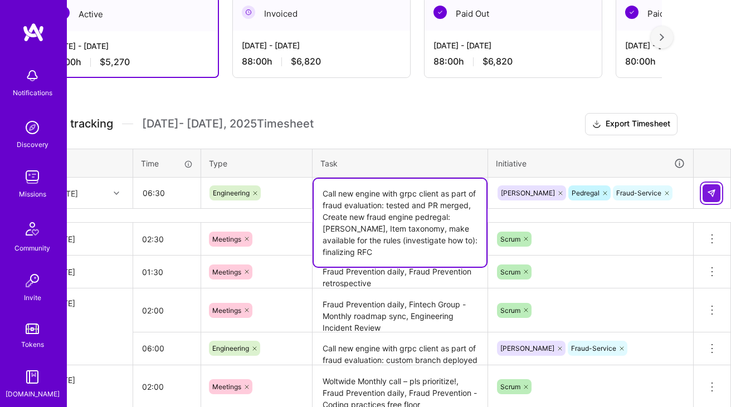
click at [715, 191] on img at bounding box center [711, 193] width 9 height 9
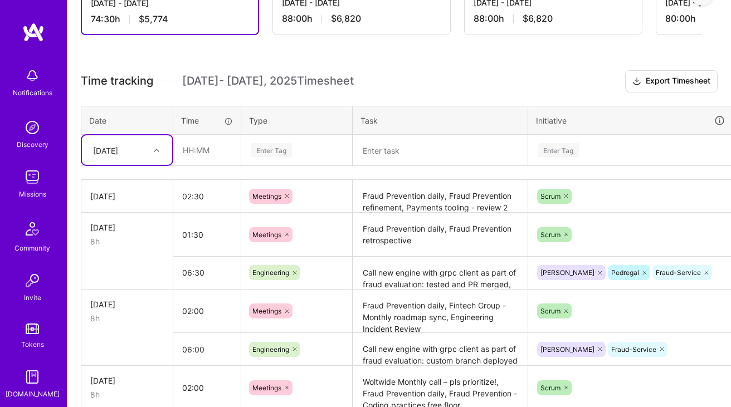
scroll to position [253, 0]
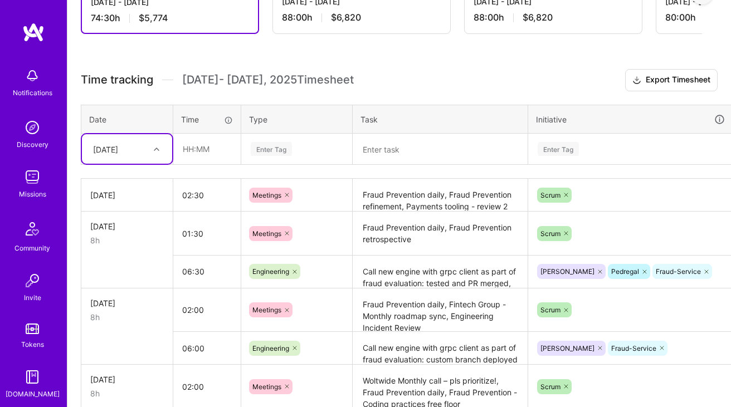
click at [124, 156] on div "[DATE]" at bounding box center [118, 149] width 62 height 18
click at [121, 319] on div "[DATE]" at bounding box center [127, 323] width 90 height 21
click at [217, 155] on input "text" at bounding box center [207, 149] width 66 height 30
click at [188, 149] on input "06:30" at bounding box center [207, 149] width 66 height 30
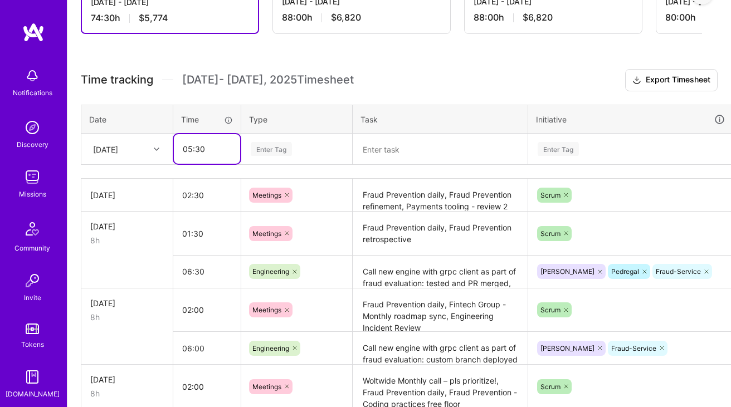
type input "05:30"
click at [286, 140] on div "Enter Tag" at bounding box center [297, 149] width 110 height 29
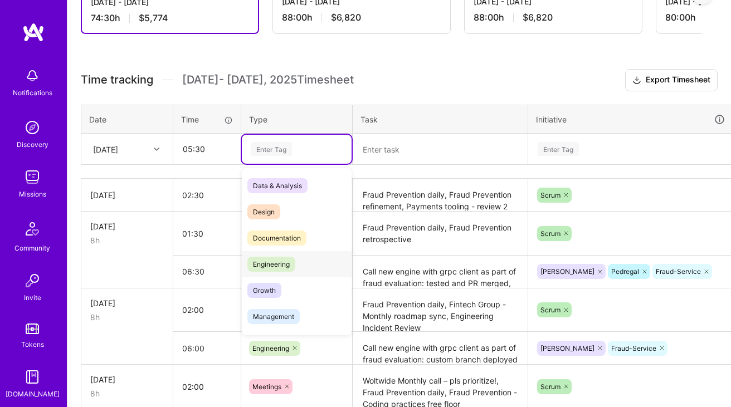
click at [285, 260] on span "Engineering" at bounding box center [271, 264] width 48 height 15
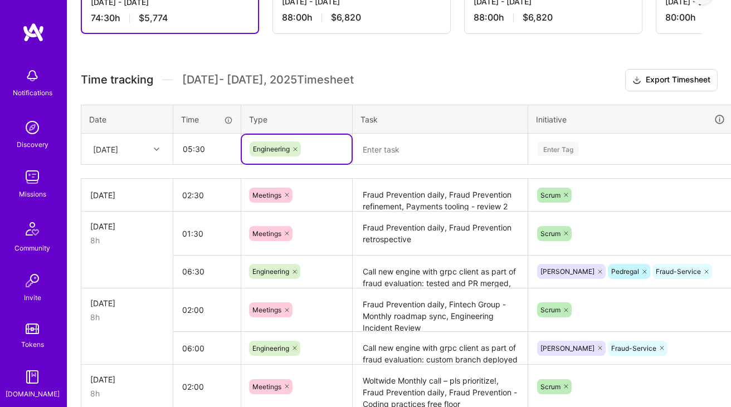
click at [389, 147] on textarea at bounding box center [440, 150] width 173 height 30
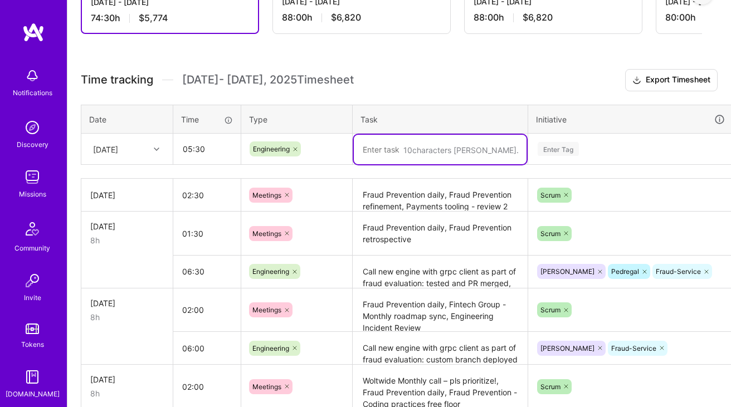
click at [422, 216] on textarea "Fraud Prevention daily, Fraud Prevention retrospective" at bounding box center [440, 234] width 173 height 42
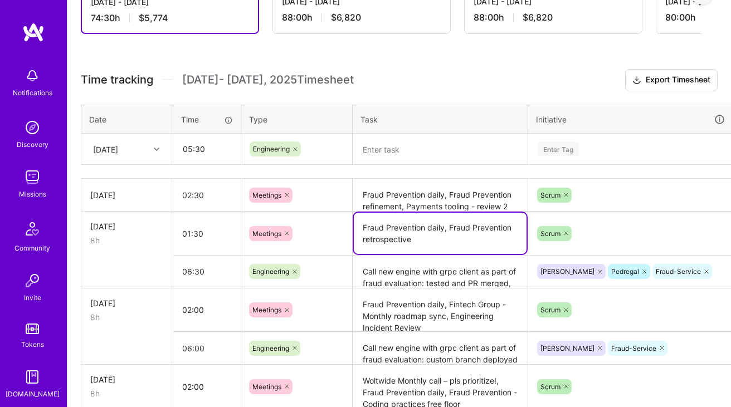
click at [451, 199] on textarea "Fraud Prevention daily, Fraud Prevention refinement, Payments tooling - review …" at bounding box center [440, 195] width 173 height 31
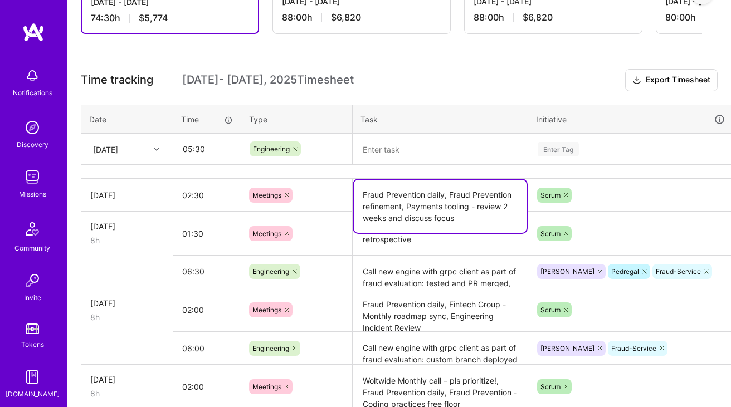
click at [447, 243] on textarea "Fraud Prevention daily, Fraud Prevention retrospective" at bounding box center [440, 234] width 173 height 42
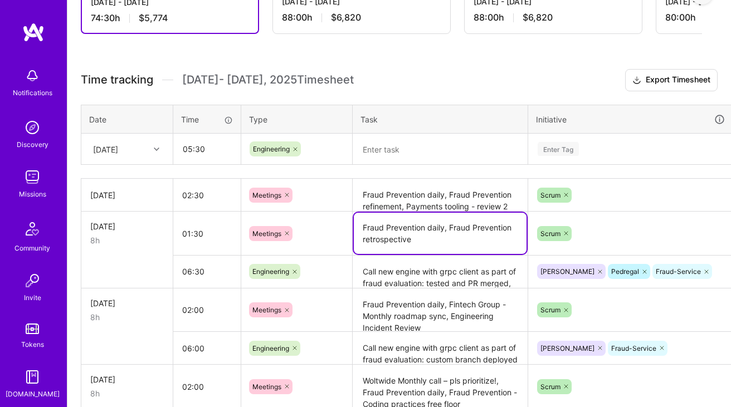
click at [432, 277] on textarea "Call new engine with grpc client as part of fraud evaluation: tested and PR mer…" at bounding box center [440, 272] width 173 height 31
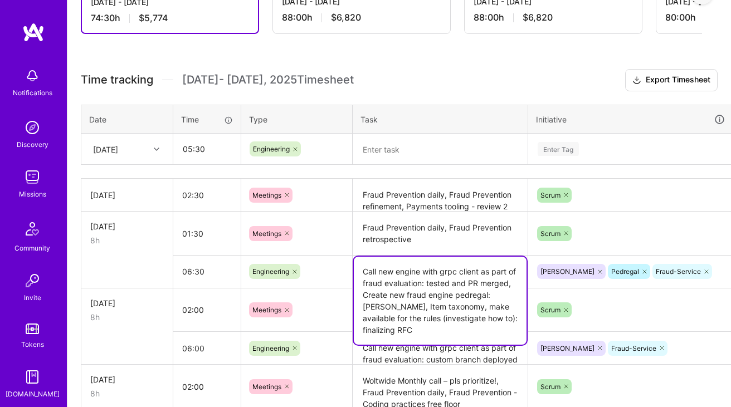
click at [432, 277] on textarea "Call new engine with grpc client as part of fraud evaluation: tested and PR mer…" at bounding box center [440, 301] width 173 height 88
click at [420, 143] on textarea at bounding box center [440, 150] width 173 height 30
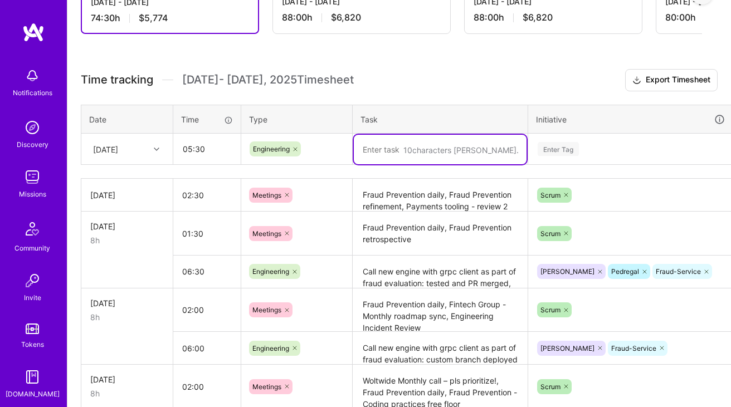
paste textarea "Add rollout & user white listing"
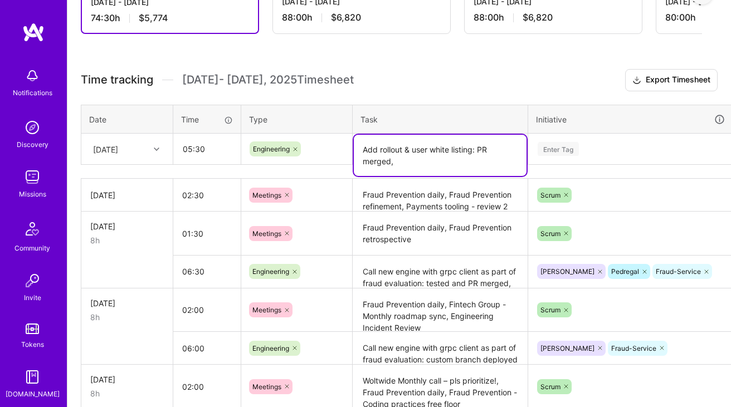
click at [436, 164] on textarea "Add rollout & user white listing: PR merged," at bounding box center [440, 155] width 173 height 41
paste textarea "Item taxonomy, make available for the rules (investigate how to)"
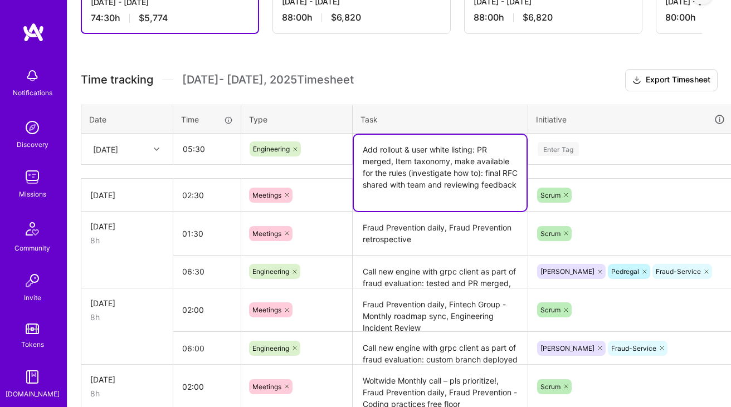
type textarea "Add rollout & user white listing: PR merged, Item taxonomy, make available for …"
click at [557, 148] on div "Enter Tag" at bounding box center [558, 148] width 41 height 17
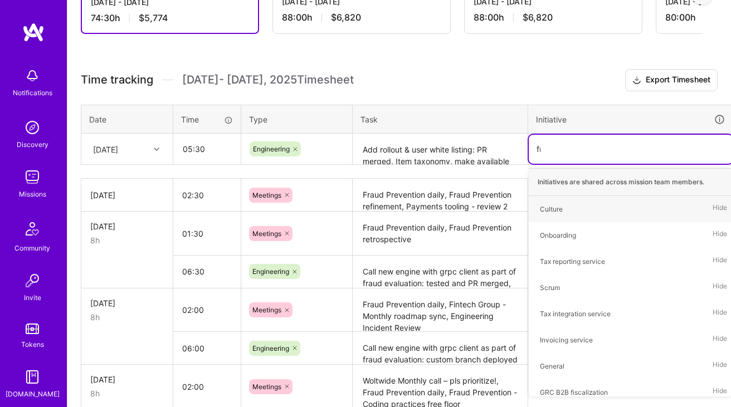
type input "fra"
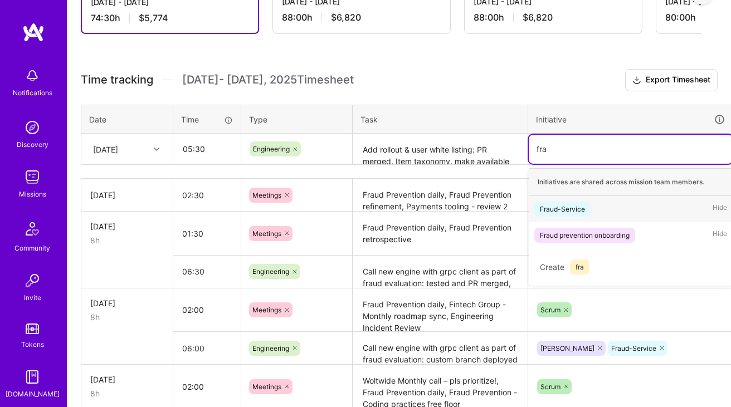
click at [557, 211] on div "Fraud-Service" at bounding box center [562, 209] width 45 height 12
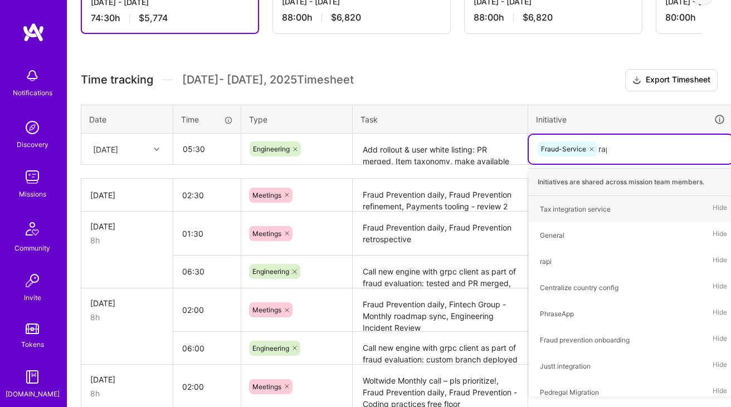
type input "rapi"
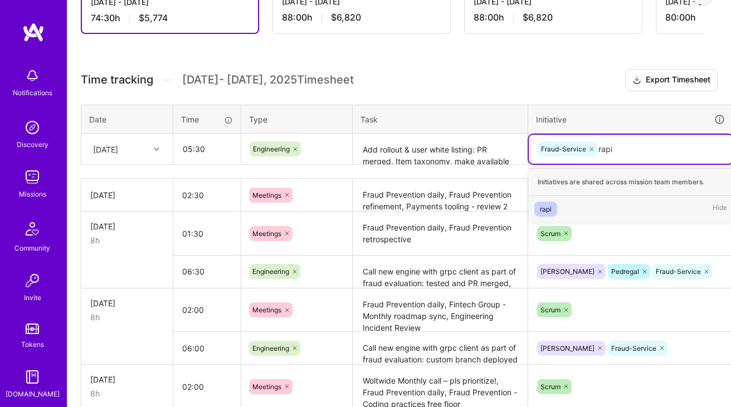
click at [566, 206] on div "rapi Hide" at bounding box center [631, 209] width 204 height 26
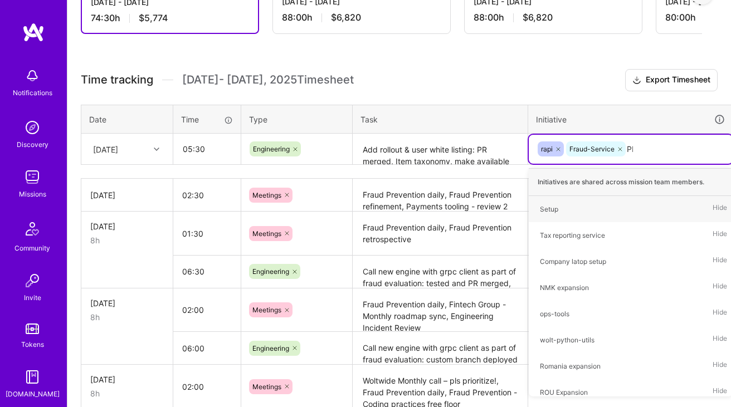
type input "PIS"
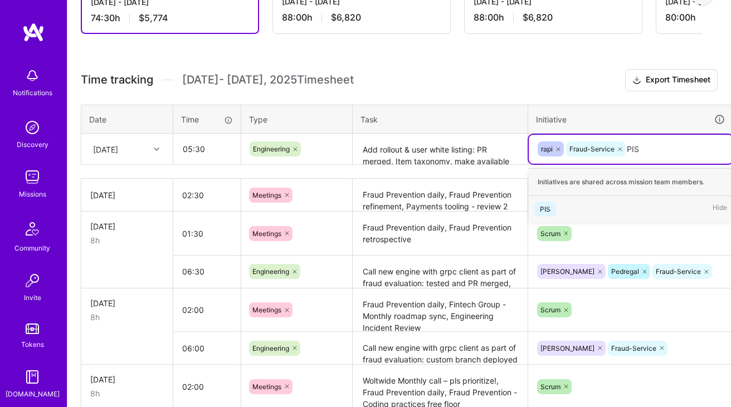
click at [598, 202] on div "PIS Hide" at bounding box center [631, 209] width 204 height 26
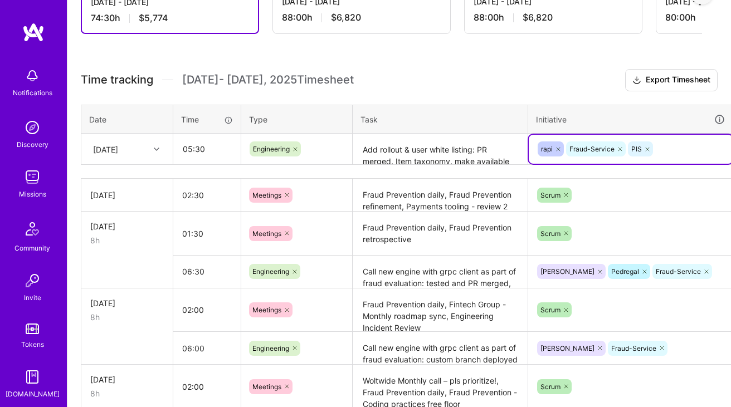
click at [498, 110] on th "Task" at bounding box center [440, 119] width 175 height 29
click at [447, 157] on textarea "Add rollout & user white listing: PR merged, Item taxonomy, make available for …" at bounding box center [440, 150] width 173 height 30
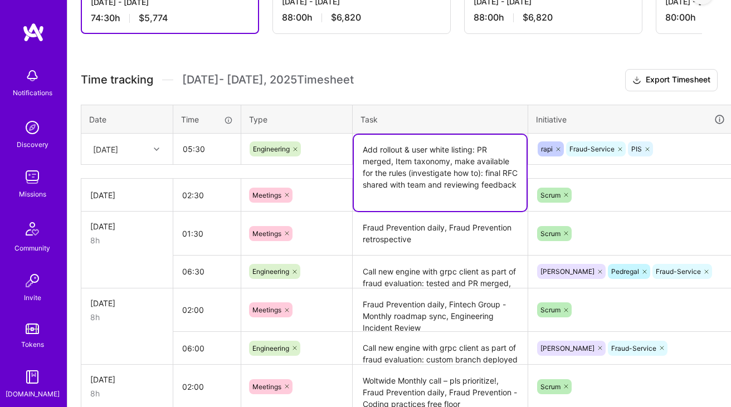
click at [447, 157] on textarea "Add rollout & user white listing: PR merged, Item taxonomy, make available for …" at bounding box center [440, 173] width 173 height 76
click at [433, 191] on textarea "Add rollout & user white listing: PR merged, Item taxonomy, make available for …" at bounding box center [440, 173] width 173 height 76
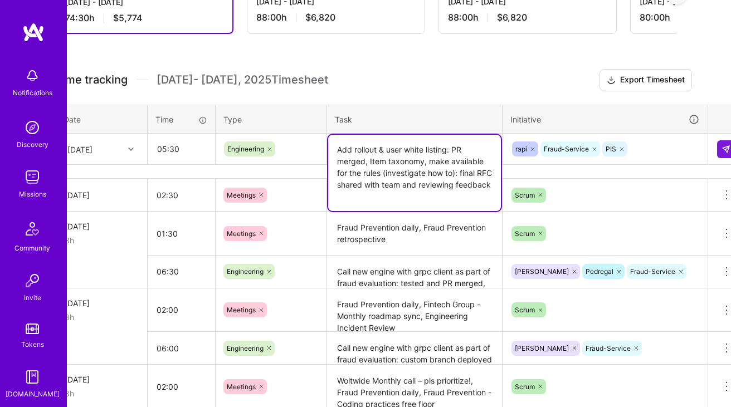
scroll to position [253, 40]
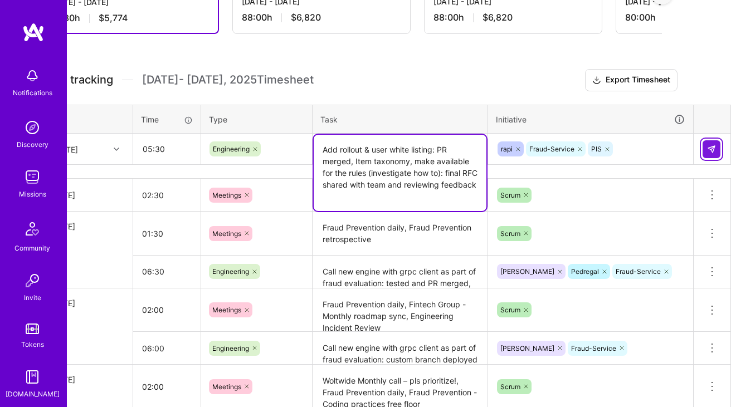
click at [711, 145] on img at bounding box center [711, 149] width 9 height 9
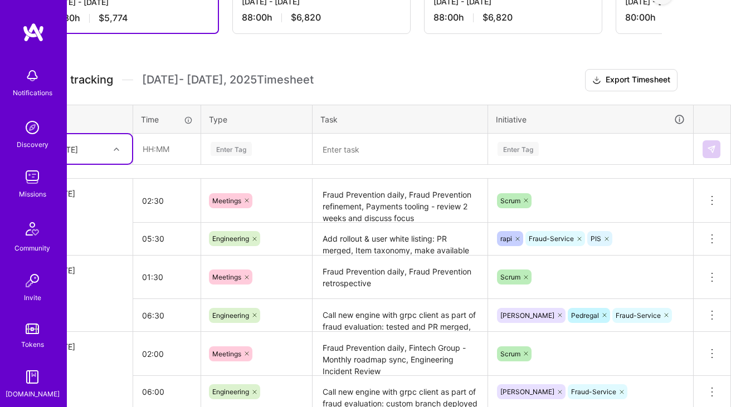
scroll to position [253, 0]
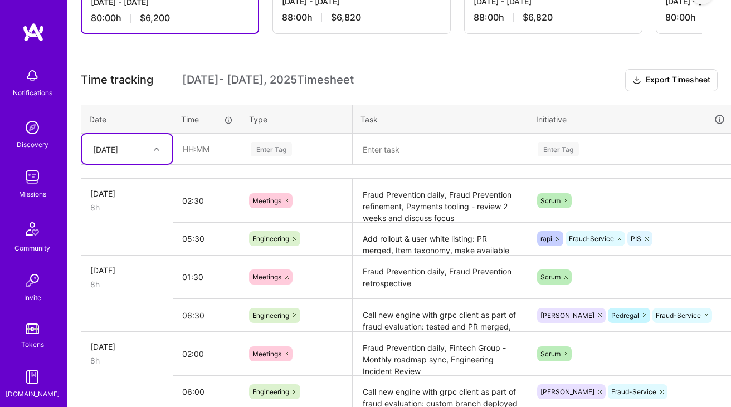
click at [419, 238] on textarea "Add rollout & user white listing: PR merged, Item taxonomy, make available for …" at bounding box center [440, 239] width 173 height 31
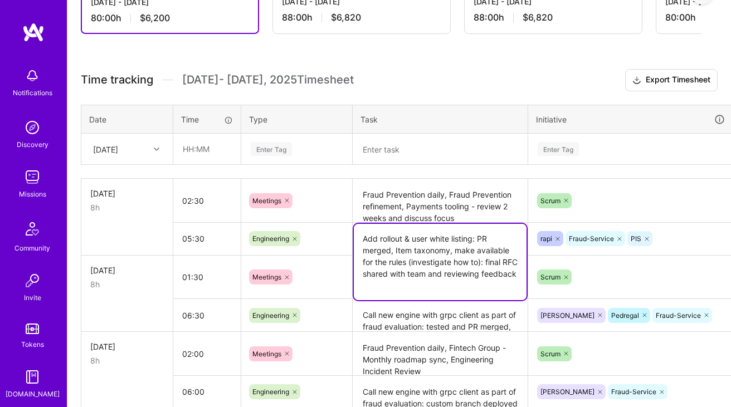
click at [413, 281] on textarea "Add rollout & user white listing: PR merged, Item taxonomy, make available for …" at bounding box center [440, 262] width 173 height 76
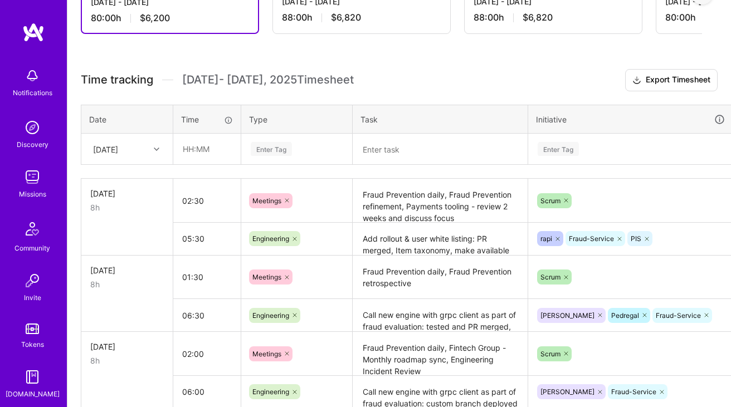
click at [420, 245] on textarea "Add rollout & user white listing: PR merged, Item taxonomy, make available for …" at bounding box center [440, 239] width 173 height 31
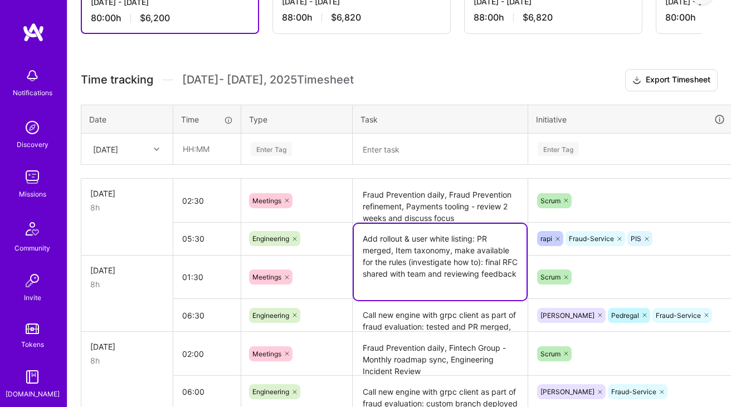
click at [426, 274] on textarea "Add rollout & user white listing: PR merged, Item taxonomy, make available for …" at bounding box center [440, 262] width 173 height 76
click at [411, 287] on textarea "Add rollout & user white listing: PR merged, Item taxonomy, make available for …" at bounding box center [440, 262] width 173 height 76
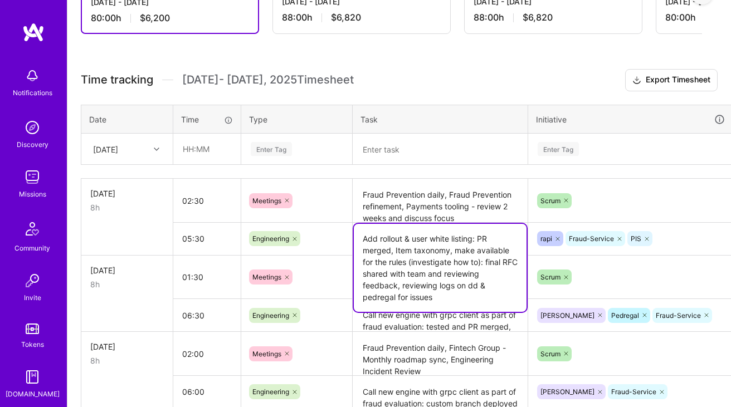
click at [438, 287] on textarea "Add rollout & user white listing: PR merged, Item taxonomy, make available for …" at bounding box center [440, 268] width 173 height 88
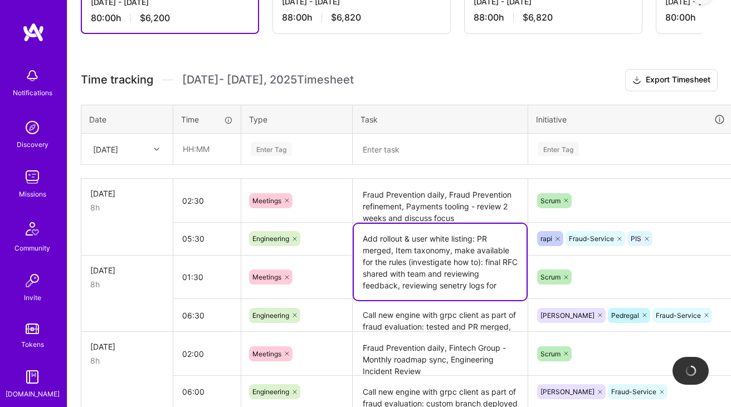
click at [417, 283] on textarea "Add rollout & user white listing: PR merged, Item taxonomy, make available for …" at bounding box center [440, 262] width 173 height 76
type textarea "Add rollout & user white listing: PR merged, Item taxonomy, make available for …"
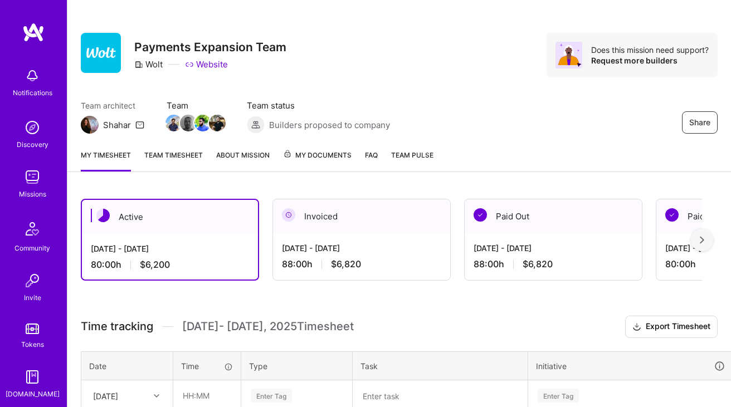
scroll to position [0, 0]
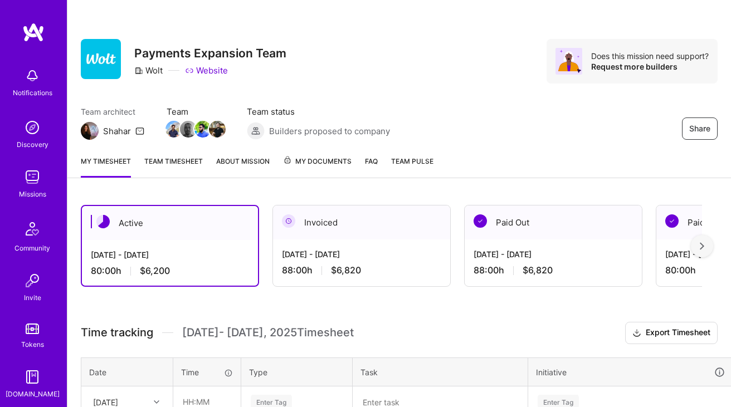
click at [451, 135] on div "Team architect Shahar Team Team status Builders proposed to company Share" at bounding box center [399, 123] width 637 height 34
click at [182, 159] on link "Team timesheet" at bounding box center [173, 166] width 58 height 22
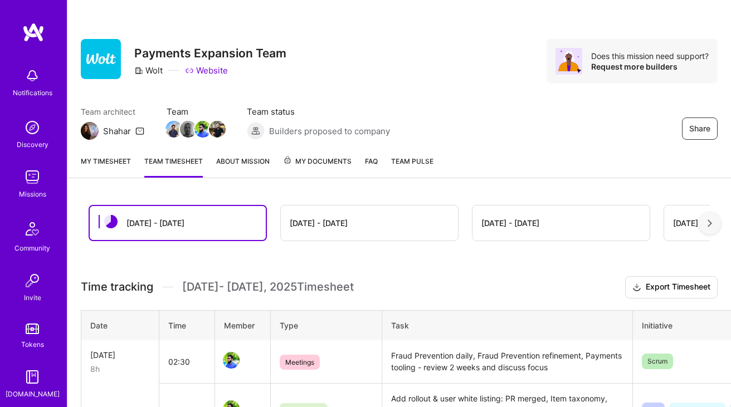
click at [114, 162] on link "My timesheet" at bounding box center [106, 166] width 50 height 22
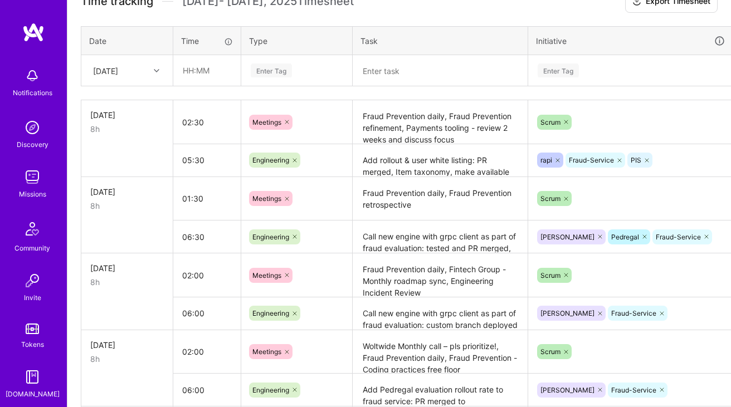
scroll to position [319, 0]
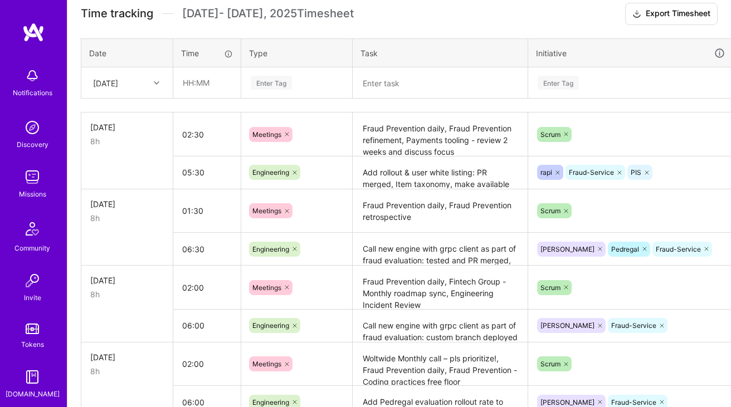
click at [402, 245] on textarea "Call new engine with grpc client as part of fraud evaluation: tested and PR mer…" at bounding box center [440, 249] width 173 height 31
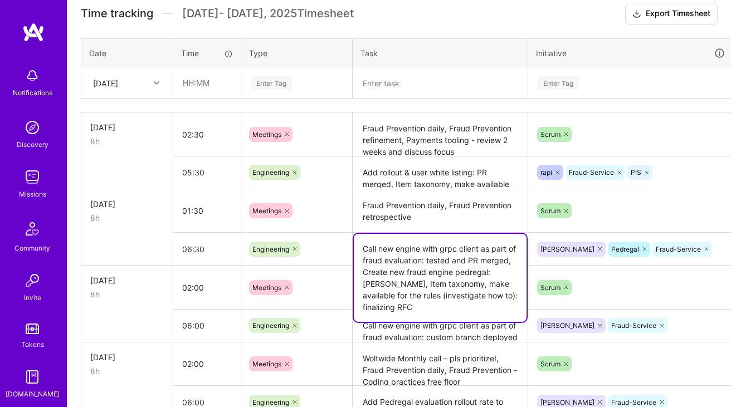
click at [402, 245] on textarea "Call new engine with grpc client as part of fraud evaluation: tested and PR mer…" at bounding box center [440, 278] width 173 height 88
click at [467, 310] on textarea "Call new engine with grpc client as part of fraud evaluation: tested and PR mer…" at bounding box center [440, 278] width 173 height 88
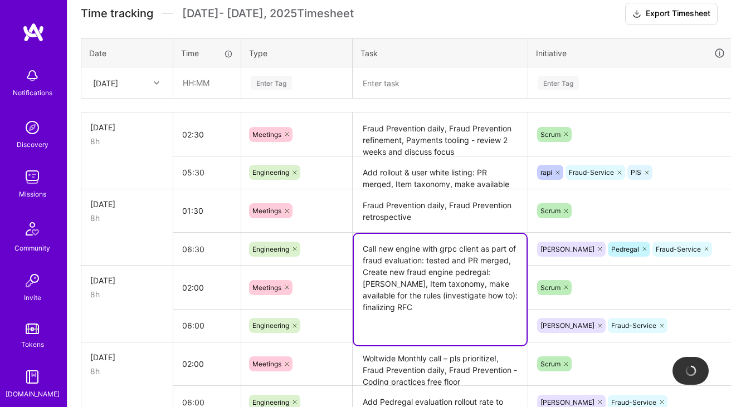
paste textarea "-> Added Pedregal evaluation config to [PERSON_NAME]: PR merged -> deployed & t…"
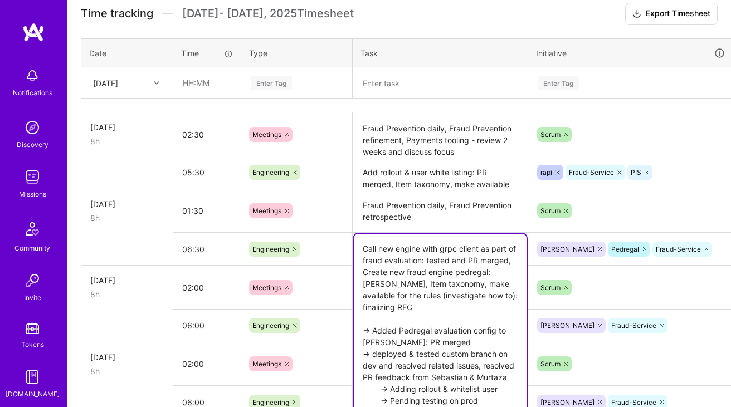
scroll to position [364, 0]
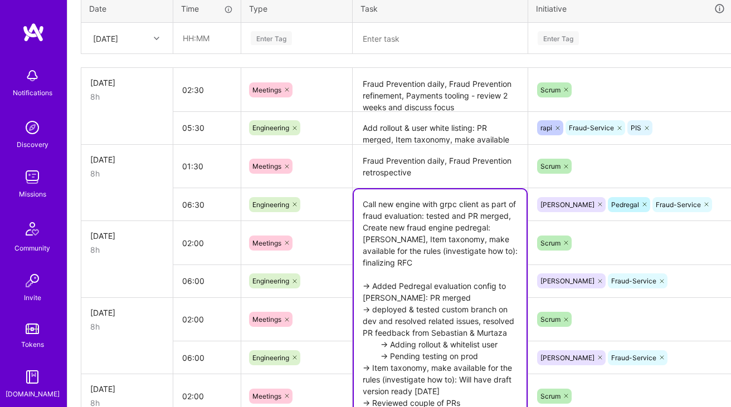
click at [374, 285] on textarea "Call new engine with grpc client as part of fraud evaluation: tested and PR mer…" at bounding box center [440, 303] width 173 height 228
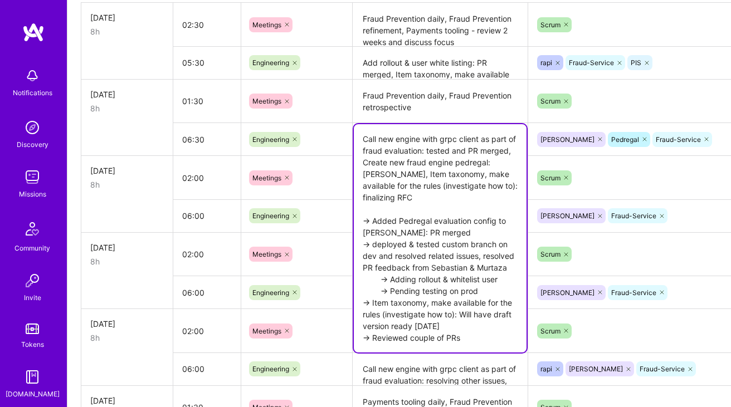
scroll to position [430, 0]
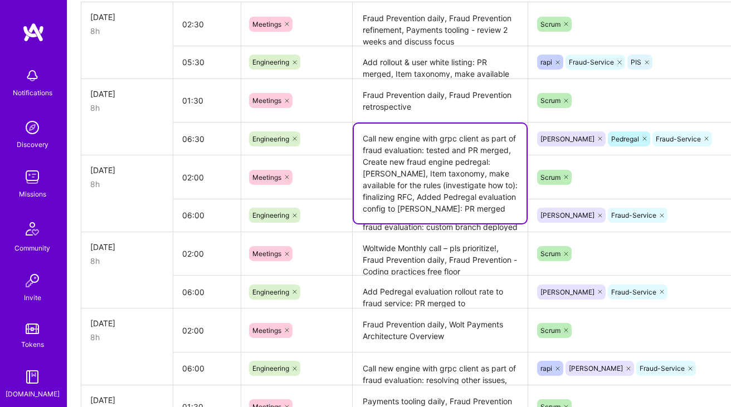
click at [434, 160] on textarea "Call new engine with grpc client as part of fraud evaluation: tested and PR mer…" at bounding box center [440, 174] width 173 height 100
click at [394, 163] on textarea "Call new engine with grpc client as part of fraud evaluation: tested and PR mer…" at bounding box center [440, 174] width 173 height 100
paste textarea "deployed & tested custom branch on dev and resolved related issues, resolved PR…"
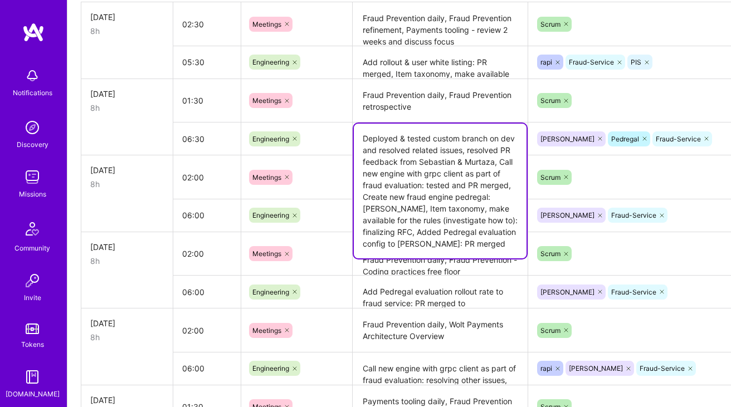
click at [503, 163] on textarea "Deployed & tested custom branch on dev and resolved related issues, resolved PR…" at bounding box center [440, 191] width 173 height 135
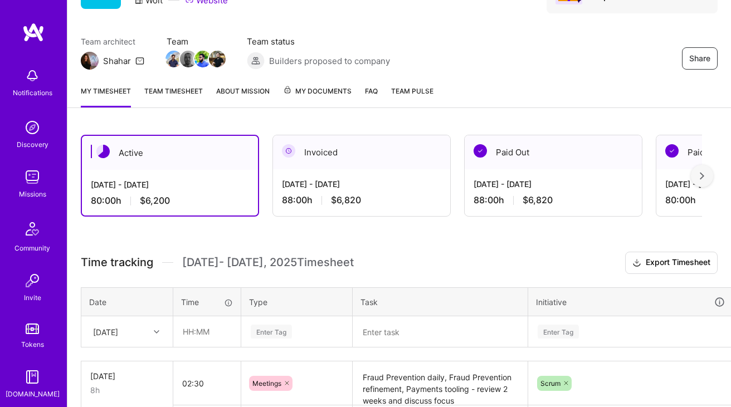
scroll to position [0, 0]
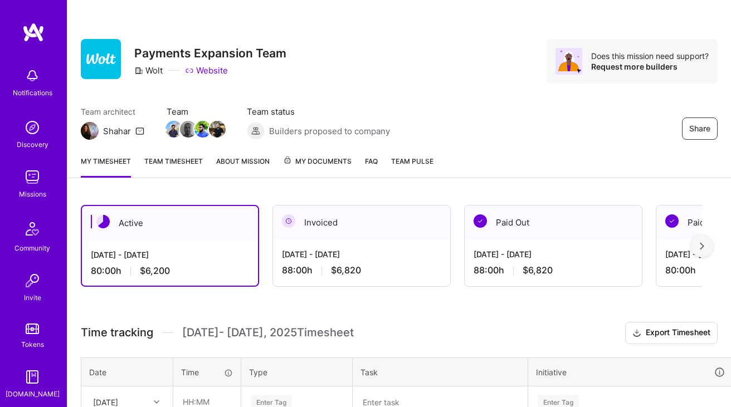
type textarea "Deployed & tested custom branch on dev and resolved related issues, resolved PR…"
click at [480, 130] on div "Share" at bounding box center [592, 129] width 251 height 22
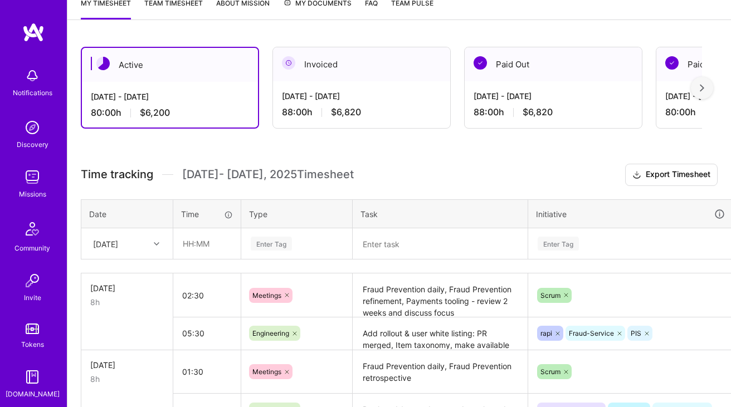
scroll to position [182, 0]
